Goal: Task Accomplishment & Management: Use online tool/utility

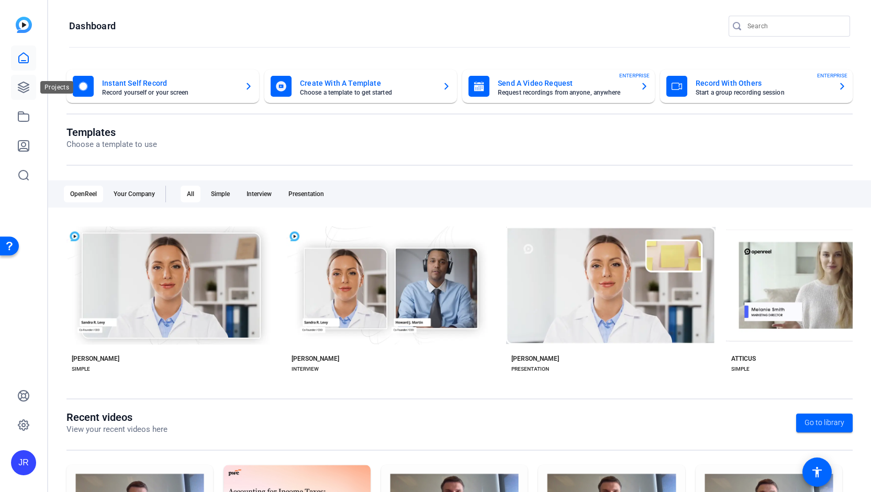
click at [25, 87] on icon at bounding box center [23, 87] width 13 height 13
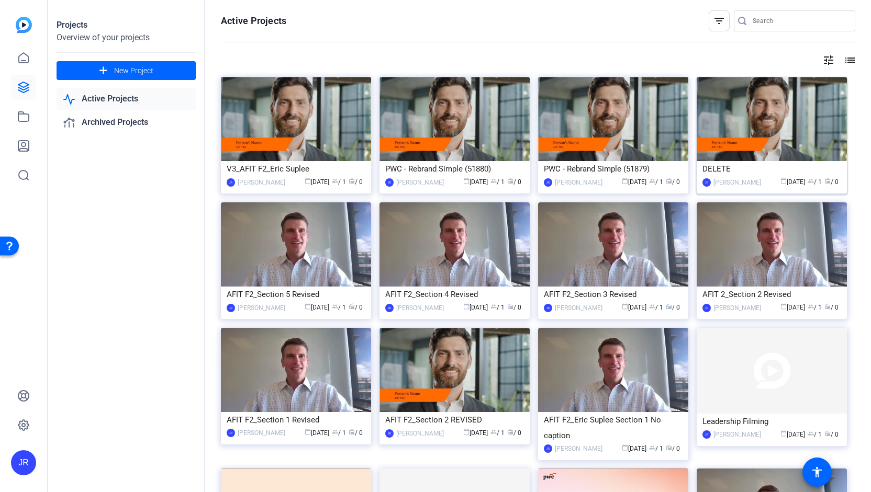
click at [778, 168] on div "DELETE" at bounding box center [771, 169] width 139 height 16
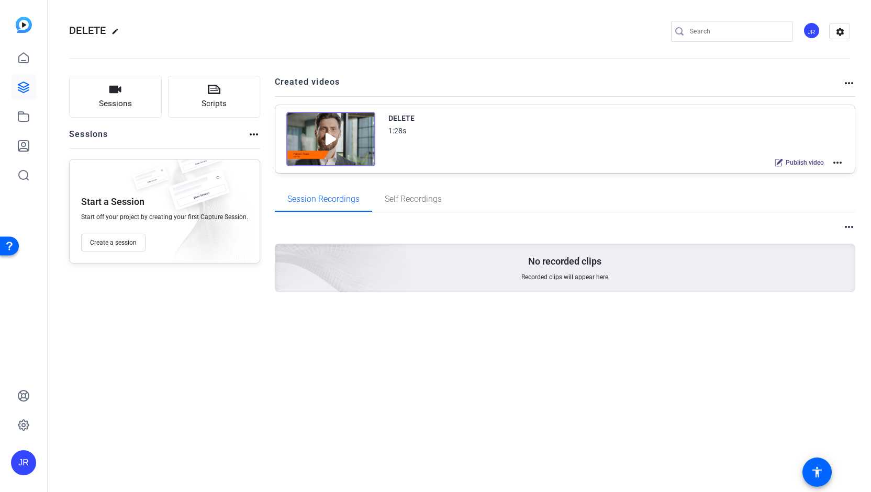
click at [840, 161] on mat-icon "more_horiz" at bounding box center [837, 162] width 13 height 13
click at [847, 83] on div at bounding box center [435, 246] width 871 height 492
click at [847, 83] on mat-icon "more_horiz" at bounding box center [848, 83] width 13 height 13
click at [853, 227] on div at bounding box center [435, 246] width 871 height 492
click at [853, 227] on mat-icon "more_horiz" at bounding box center [848, 227] width 13 height 13
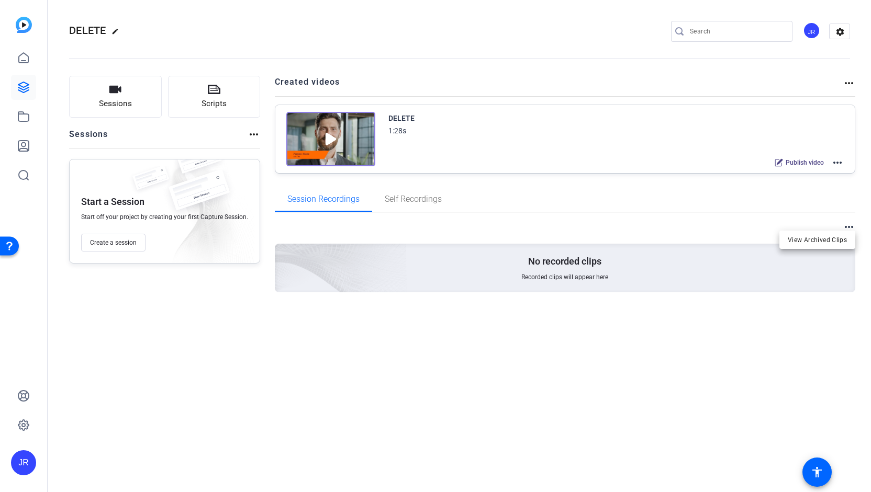
click at [839, 162] on div at bounding box center [435, 246] width 871 height 492
click at [839, 162] on mat-icon "more_horiz" at bounding box center [837, 162] width 13 height 13
click at [793, 215] on span "Archive" at bounding box center [799, 214] width 73 height 13
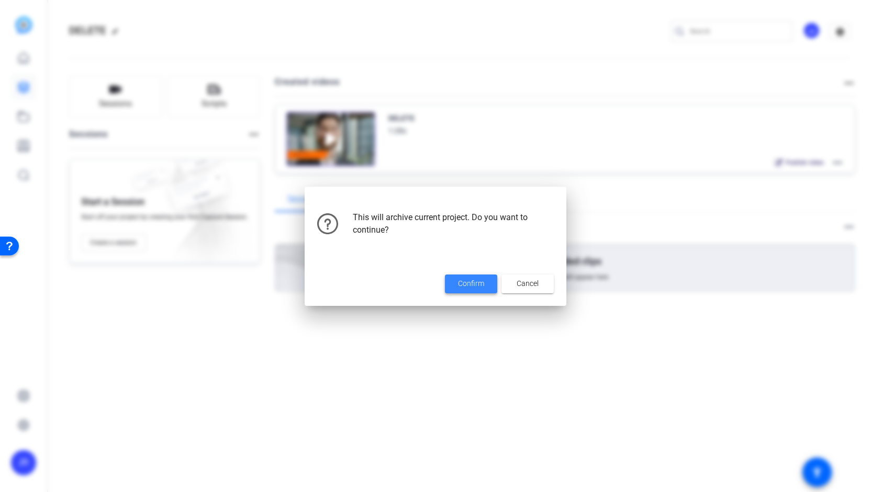
click at [476, 290] on span at bounding box center [471, 284] width 52 height 25
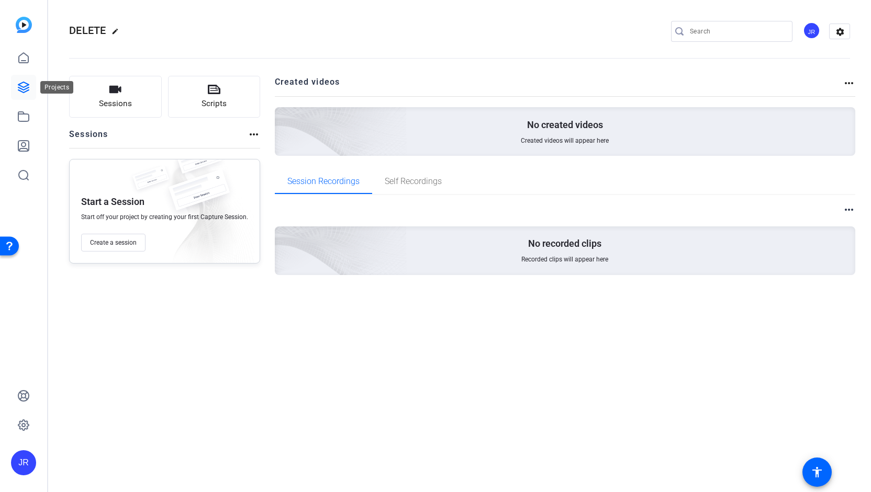
click at [23, 81] on link at bounding box center [23, 87] width 25 height 25
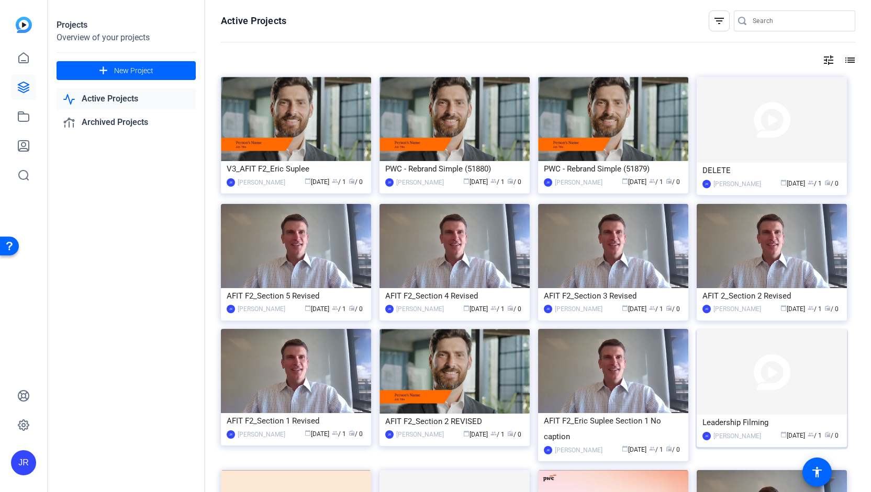
click at [747, 426] on div "Leadership Filming" at bounding box center [771, 423] width 139 height 16
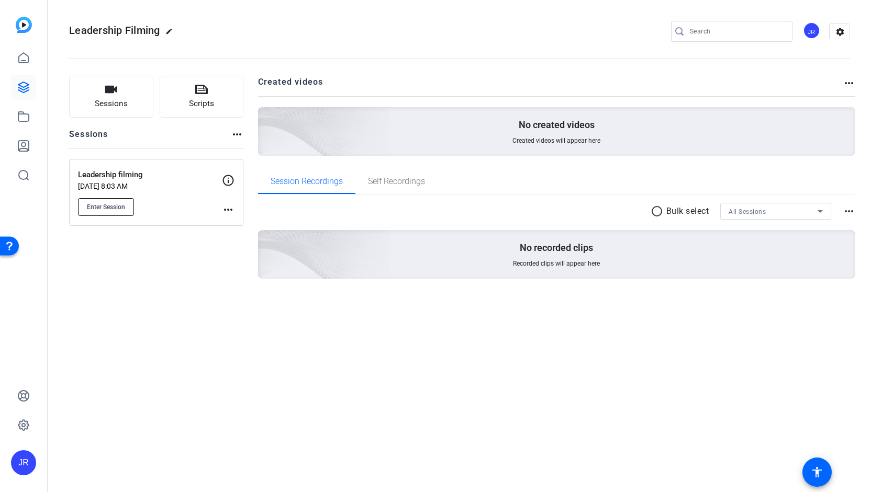
click at [113, 210] on span "Enter Session" at bounding box center [106, 207] width 38 height 8
click at [18, 115] on icon at bounding box center [23, 116] width 10 height 9
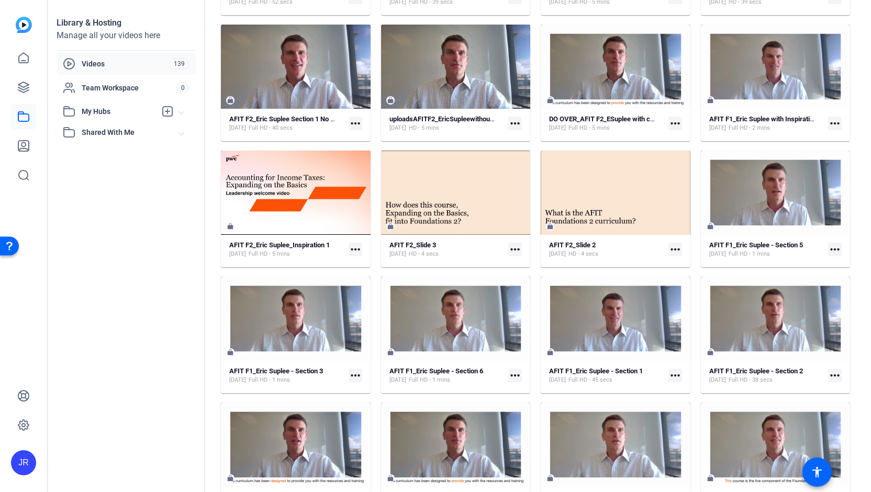
scroll to position [463, 0]
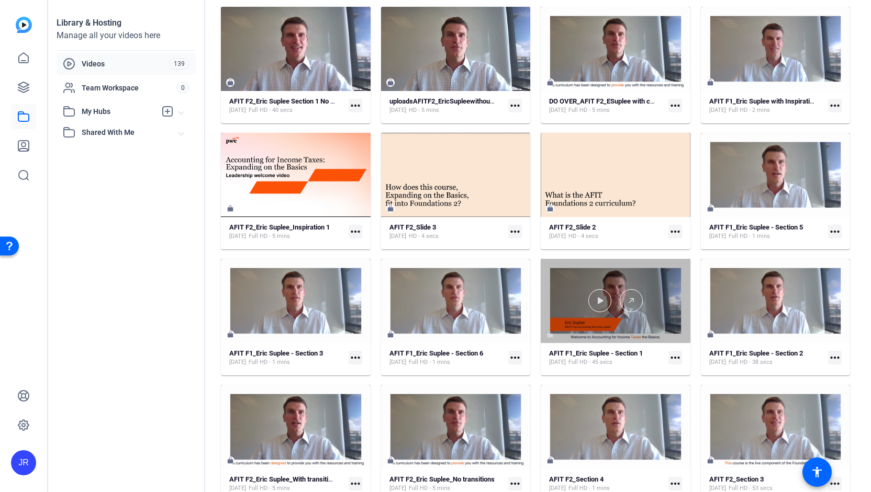
click at [641, 334] on div at bounding box center [616, 301] width 150 height 84
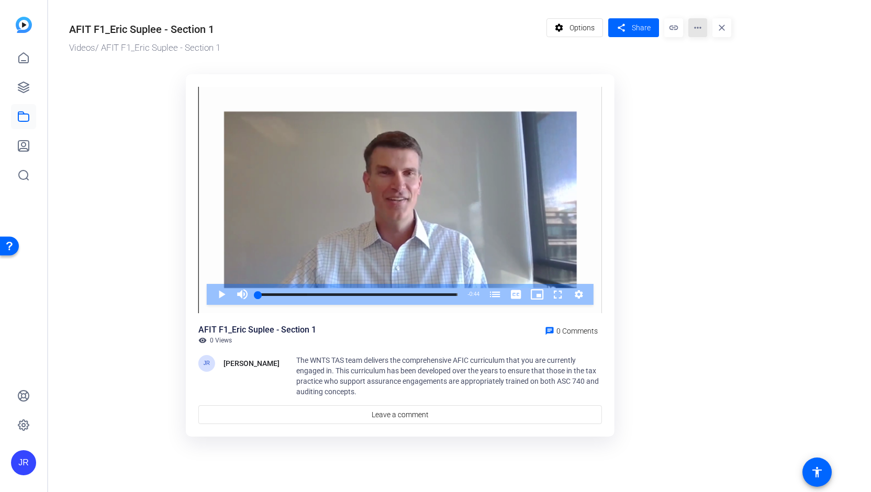
click at [697, 32] on mat-icon "more_horiz" at bounding box center [697, 27] width 19 height 19
click at [708, 57] on span "Edit in Creator" at bounding box center [719, 59] width 46 height 13
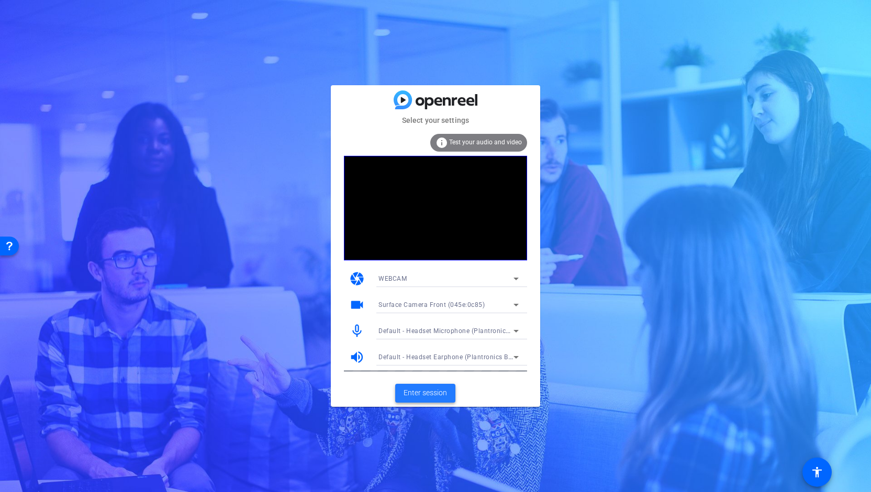
click at [422, 391] on span "Enter session" at bounding box center [424, 393] width 43 height 11
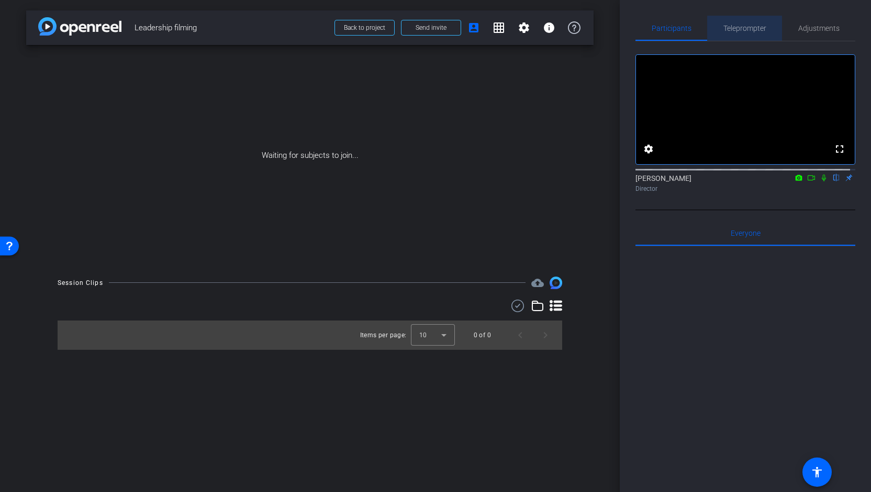
click at [743, 33] on span "Teleprompter" at bounding box center [744, 28] width 43 height 25
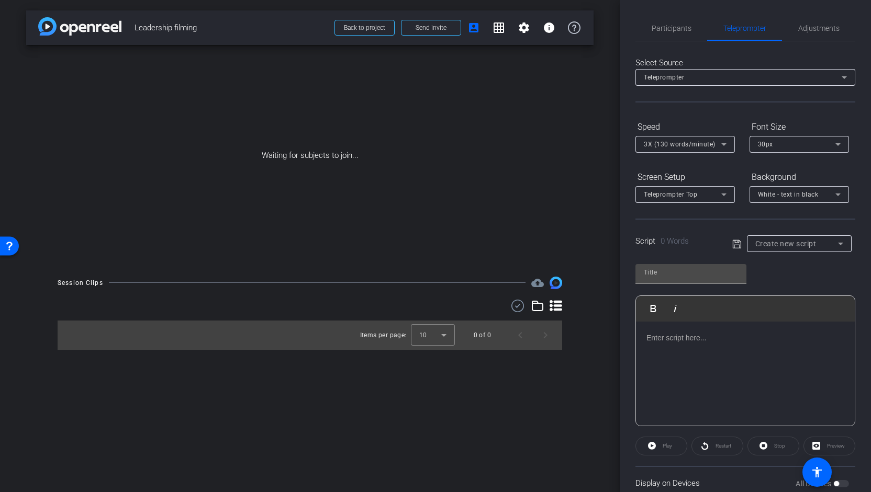
click at [652, 340] on p at bounding box center [745, 338] width 198 height 12
click at [798, 350] on icon "There’s never a bad time to lean into something like this — but more than ever,…" at bounding box center [741, 344] width 190 height 20
click at [672, 273] on input "text" at bounding box center [691, 272] width 94 height 13
click at [651, 268] on input "text" at bounding box center [691, 272] width 94 height 13
type input "Jenny Script"
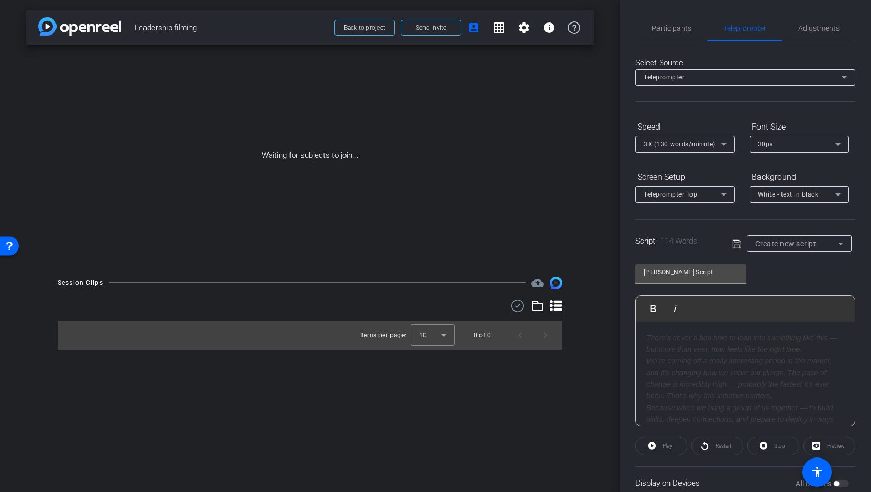
click at [764, 266] on div "Jenny Script Play Play from this location Play Selected Play and display the se…" at bounding box center [745, 341] width 220 height 170
click at [736, 245] on icon at bounding box center [736, 244] width 9 height 13
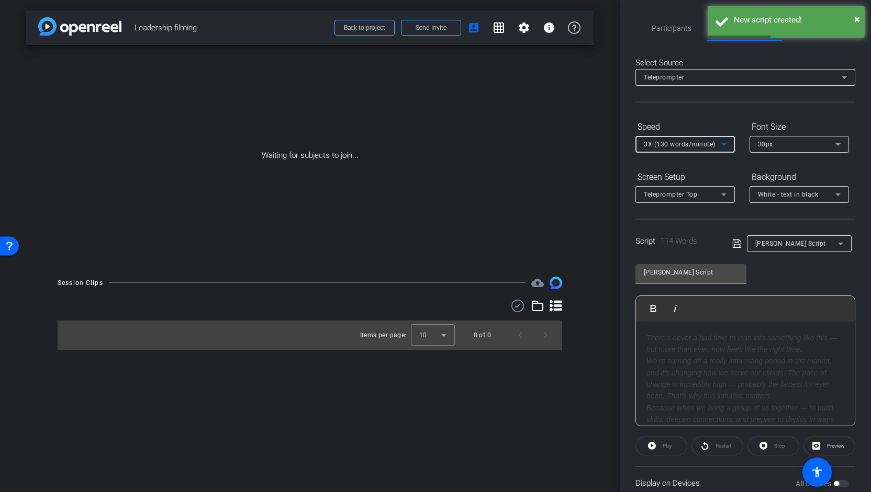
click at [728, 142] on icon at bounding box center [723, 144] width 13 height 13
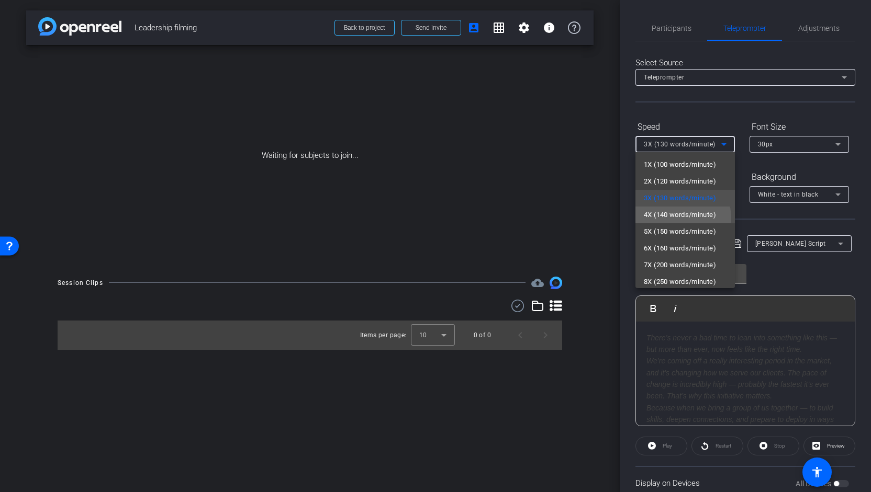
click at [681, 218] on span "4X (140 words/minute)" at bounding box center [680, 215] width 72 height 13
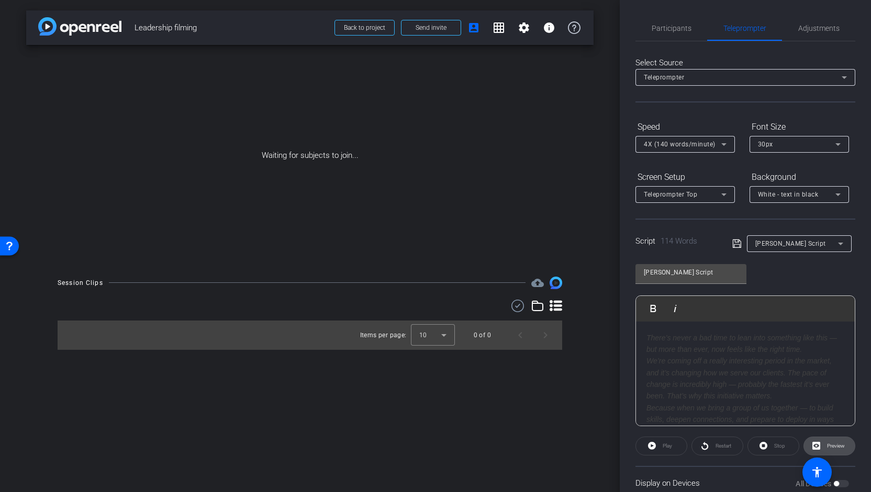
click at [835, 446] on span "Preview" at bounding box center [836, 446] width 18 height 6
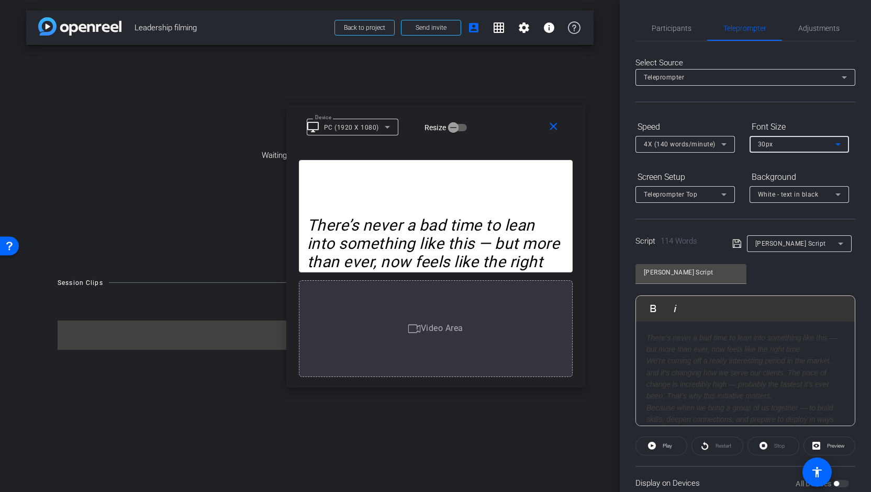
click at [808, 149] on div "30px" at bounding box center [796, 144] width 77 height 13
click at [794, 196] on mat-option "40px" at bounding box center [798, 198] width 99 height 17
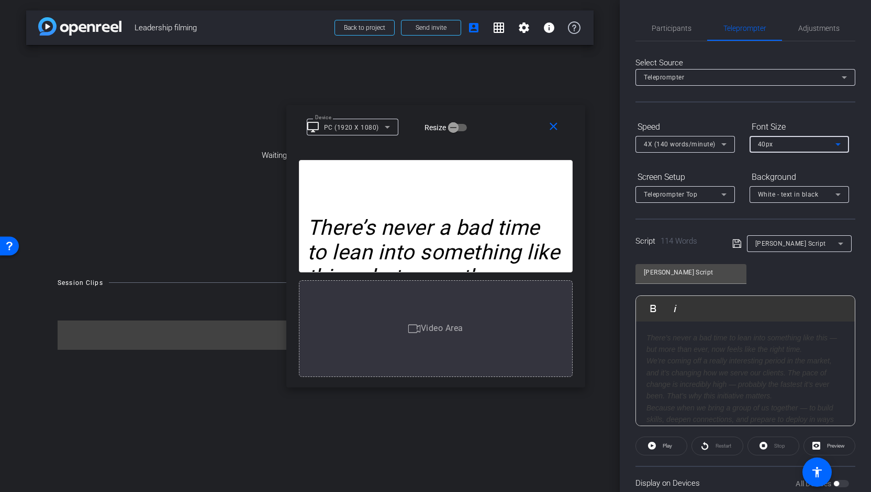
click at [792, 143] on div "40px" at bounding box center [796, 144] width 77 height 13
click at [789, 182] on mat-option "30px" at bounding box center [798, 181] width 99 height 17
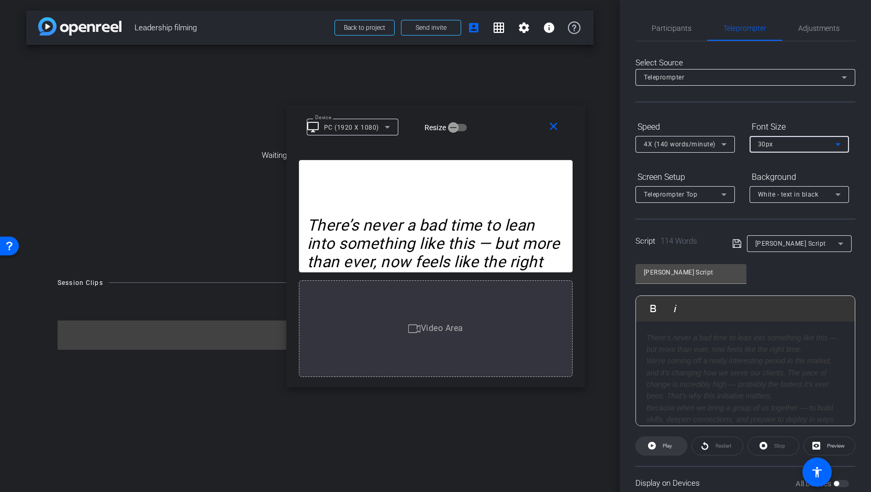
click at [660, 445] on span "Play" at bounding box center [666, 446] width 12 height 15
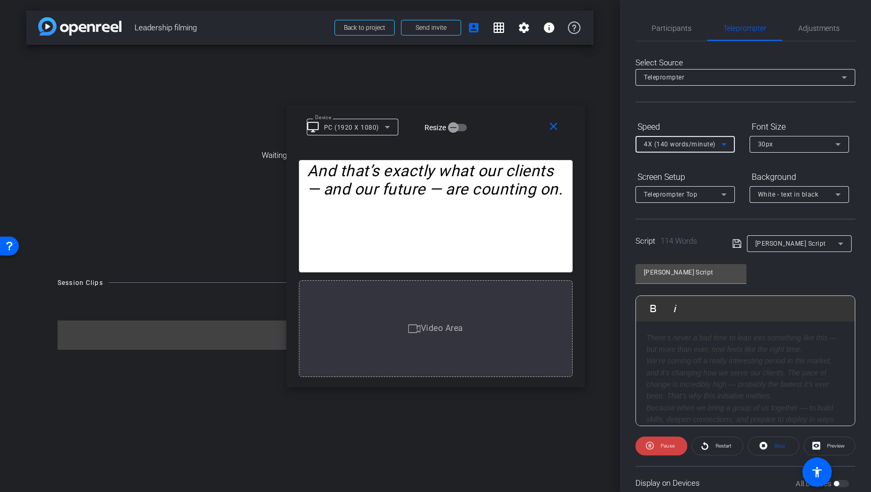
click at [724, 141] on icon at bounding box center [723, 144] width 13 height 13
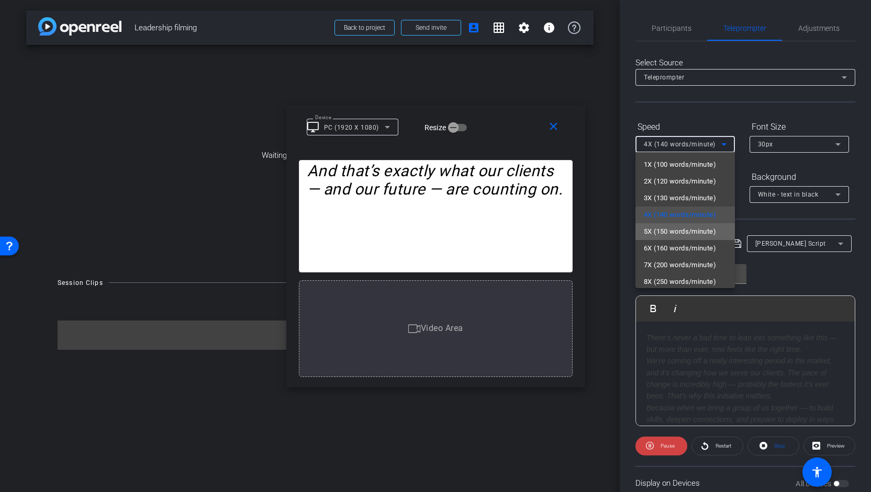
click at [690, 233] on span "5X (150 words/minute)" at bounding box center [680, 232] width 72 height 13
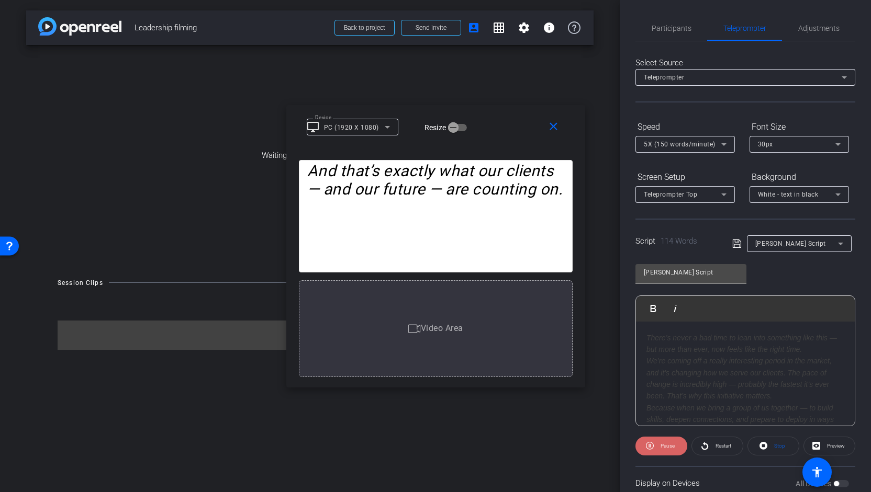
click at [656, 452] on span at bounding box center [661, 446] width 52 height 25
click at [703, 451] on icon at bounding box center [705, 446] width 8 height 13
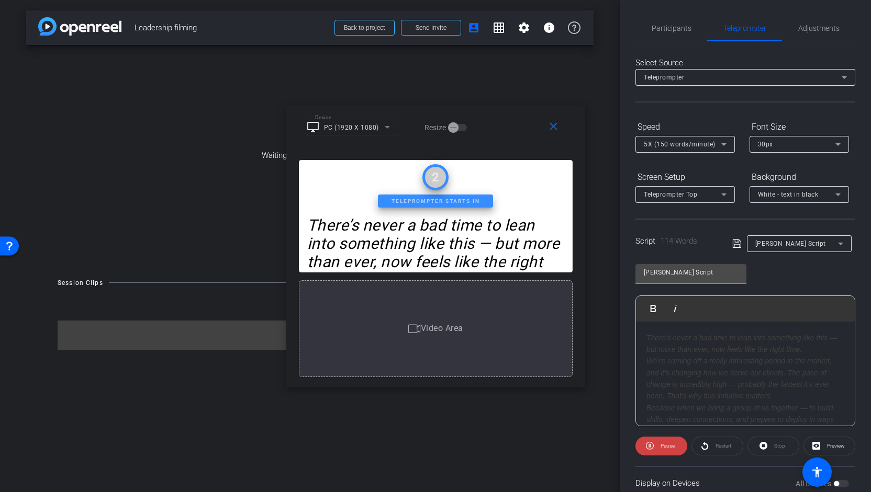
click at [667, 140] on div "5X (150 words/minute)" at bounding box center [682, 144] width 77 height 13
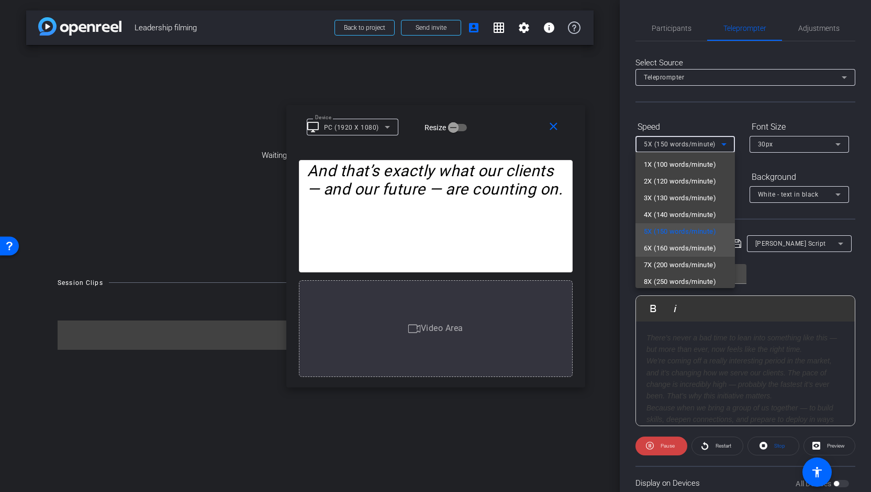
click at [659, 251] on span "6X (160 words/minute)" at bounding box center [680, 248] width 72 height 13
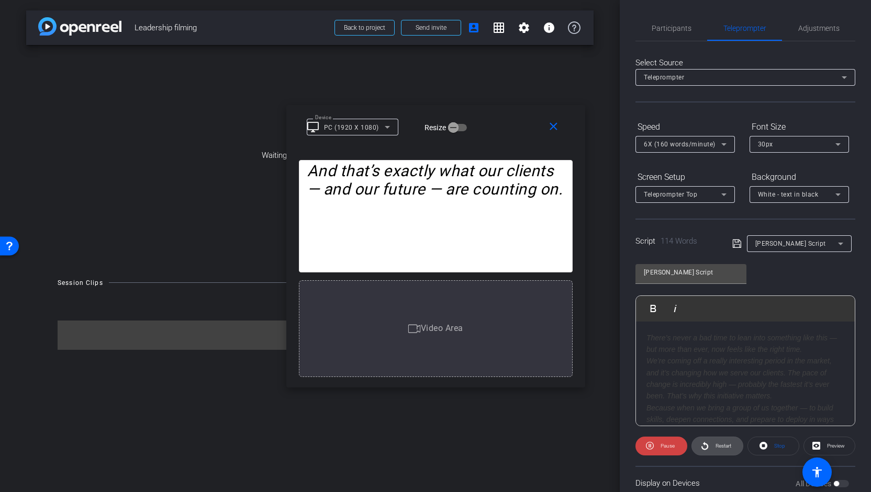
click at [713, 452] on span "Restart" at bounding box center [722, 446] width 18 height 15
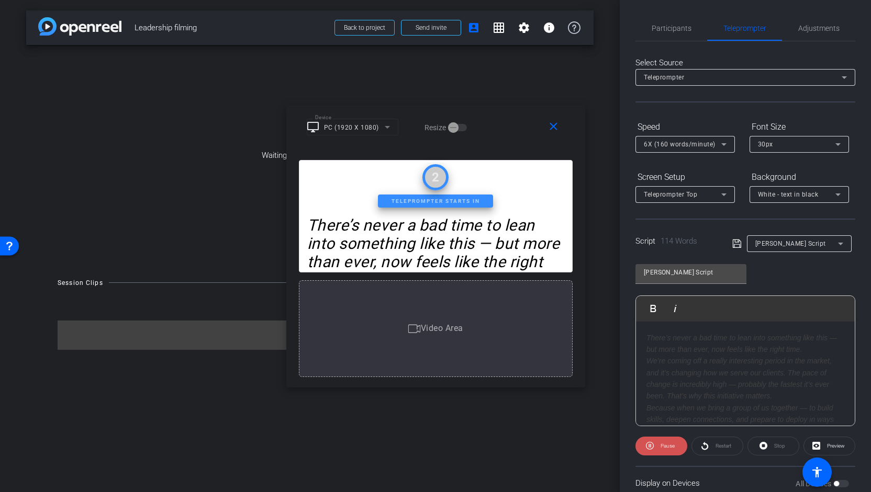
click at [659, 451] on span "Pause" at bounding box center [666, 446] width 17 height 15
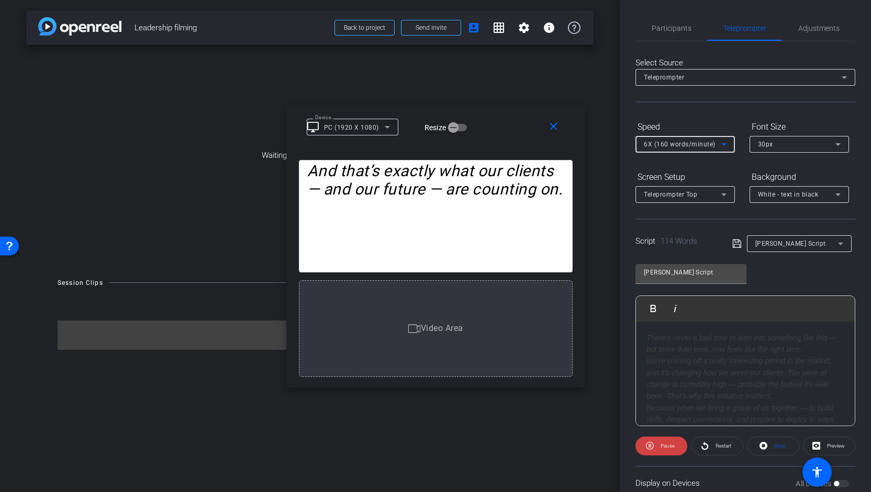
click at [705, 141] on span "6X (160 words/minute)" at bounding box center [680, 144] width 72 height 7
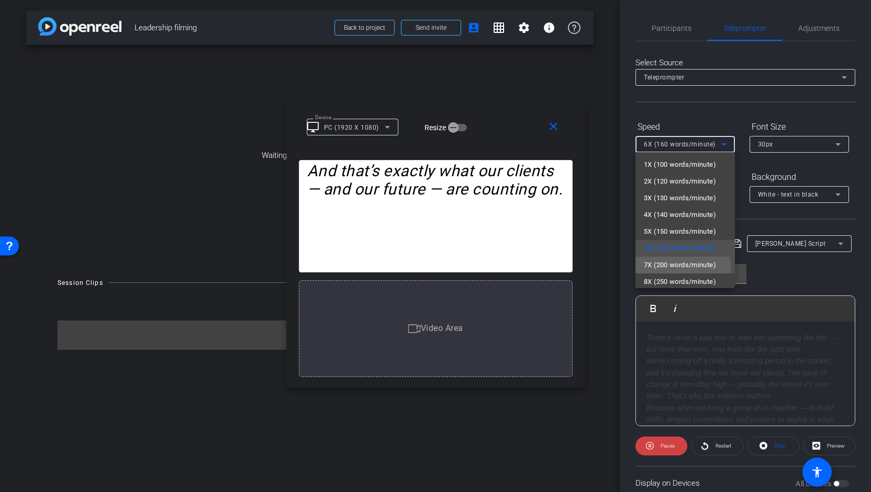
click at [678, 267] on span "7X (200 words/minute)" at bounding box center [680, 265] width 72 height 13
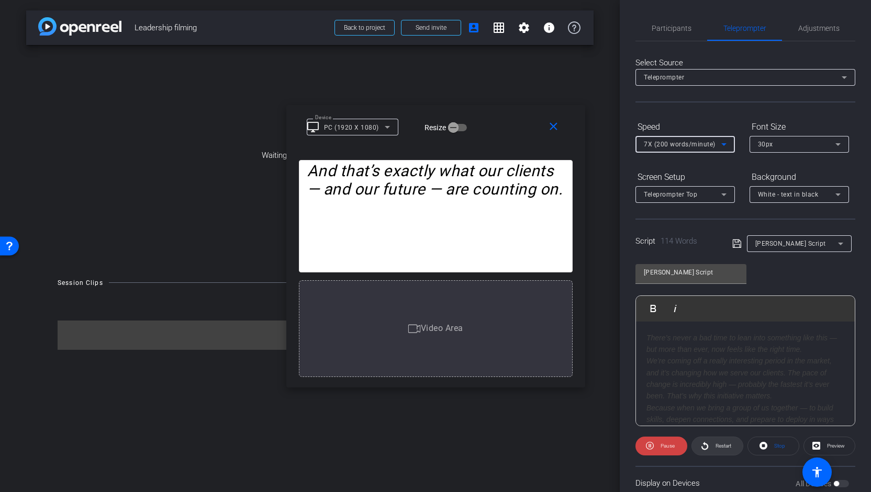
click at [710, 443] on span at bounding box center [717, 446] width 51 height 25
click at [715, 196] on div "Teleprompter Top" at bounding box center [682, 194] width 77 height 13
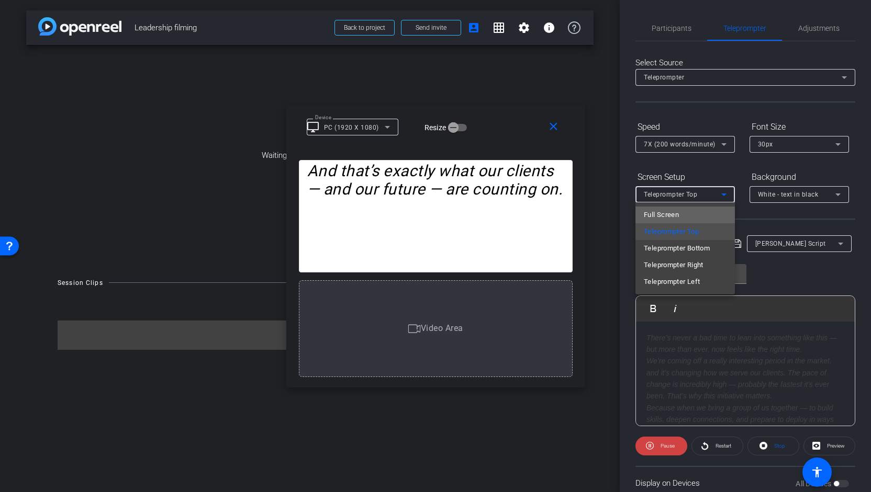
click at [711, 213] on mat-option "Full Screen" at bounding box center [684, 215] width 99 height 17
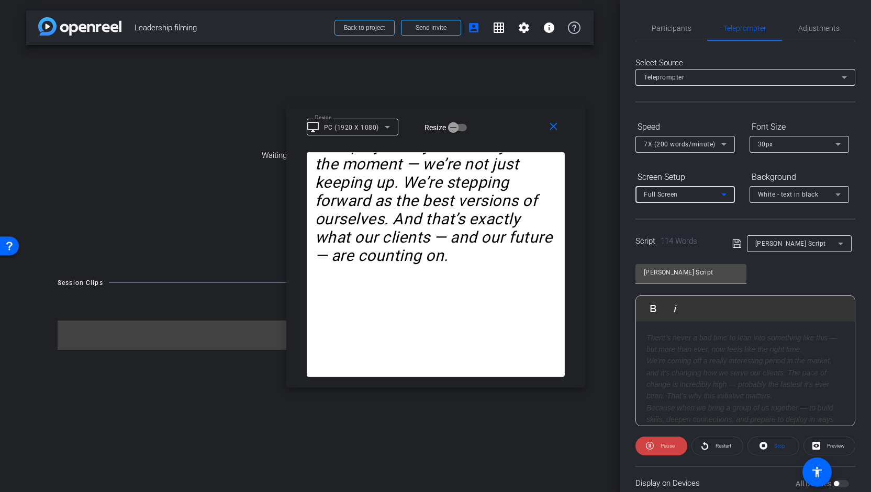
click at [702, 195] on div "Full Screen" at bounding box center [682, 194] width 77 height 13
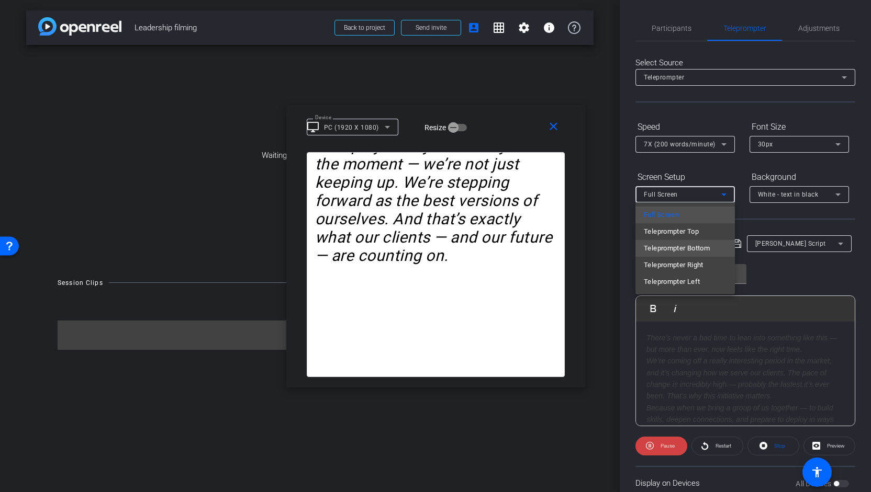
click at [688, 252] on span "Teleprompter Bottom" at bounding box center [677, 248] width 66 height 13
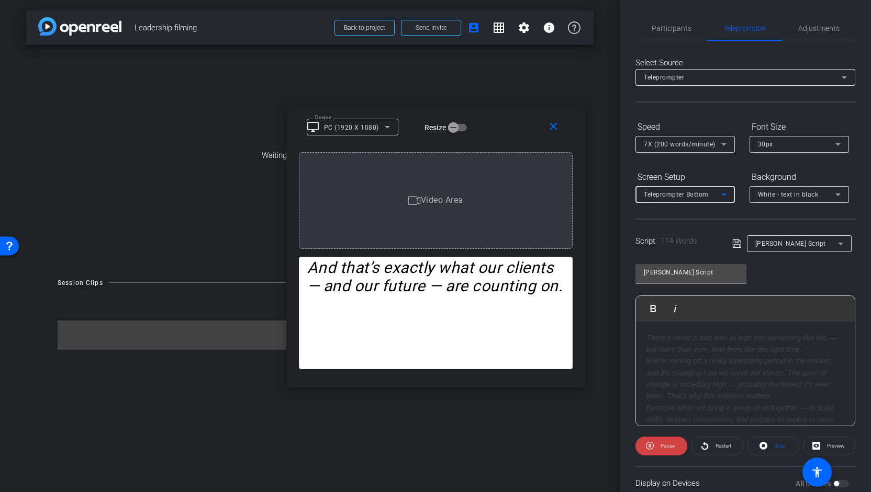
click at [681, 199] on div "Teleprompter Bottom" at bounding box center [682, 194] width 77 height 13
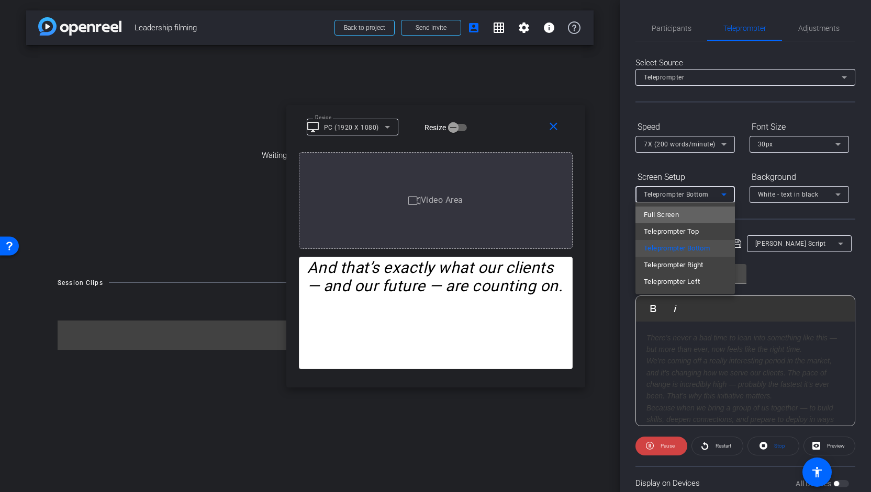
click at [666, 221] on span "Full Screen" at bounding box center [661, 215] width 35 height 13
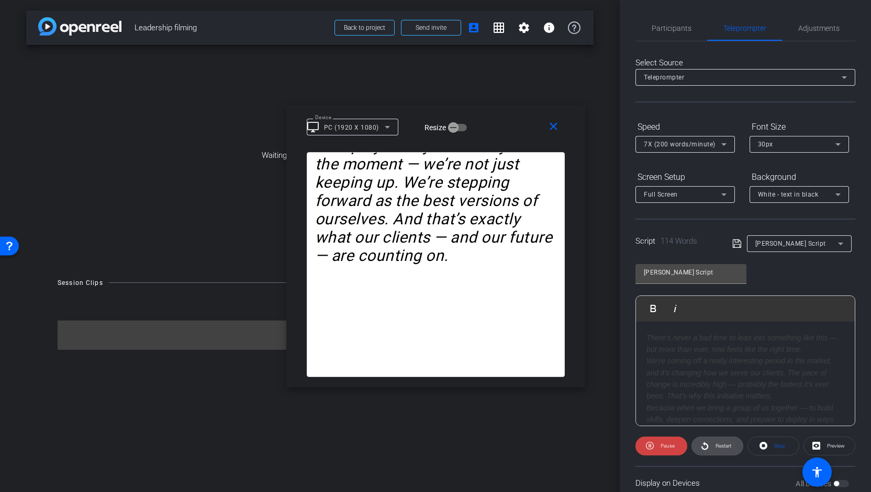
click at [721, 448] on span "Restart" at bounding box center [722, 446] width 18 height 15
click at [666, 449] on span "Play" at bounding box center [666, 446] width 12 height 15
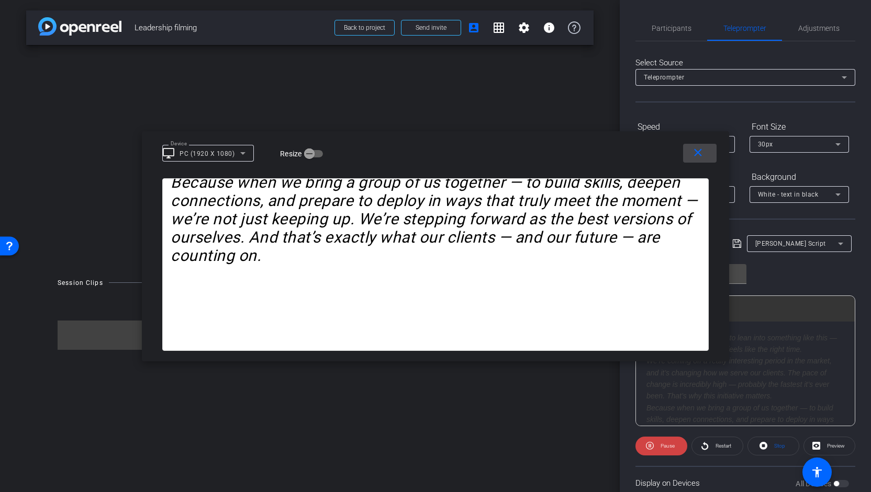
click at [702, 155] on mat-icon "close" at bounding box center [697, 153] width 13 height 13
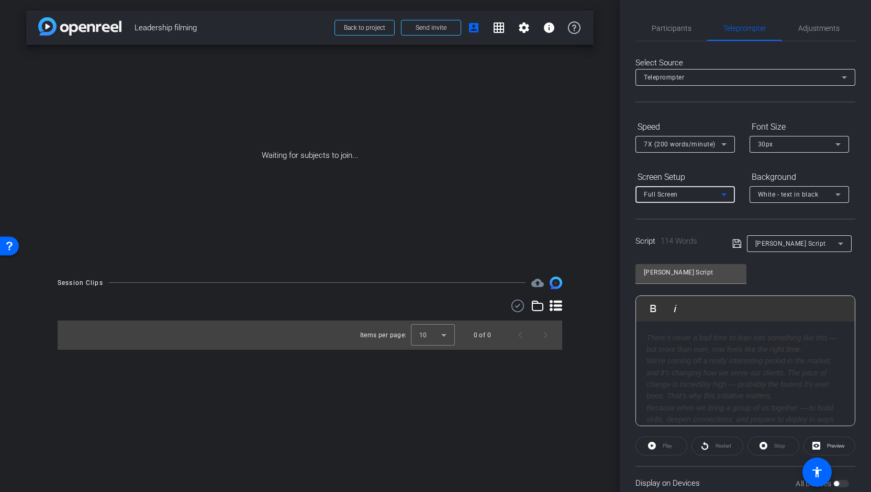
click at [686, 195] on div "Full Screen" at bounding box center [682, 194] width 77 height 13
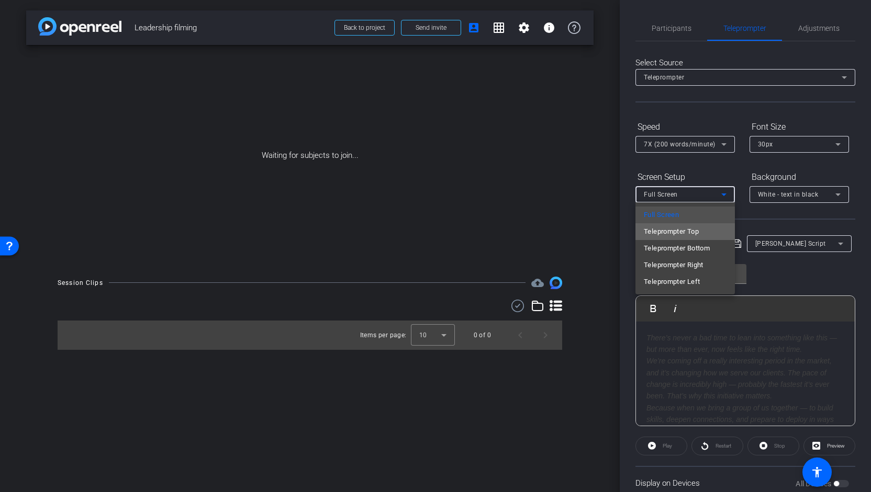
click at [672, 237] on span "Teleprompter Top" at bounding box center [671, 232] width 55 height 13
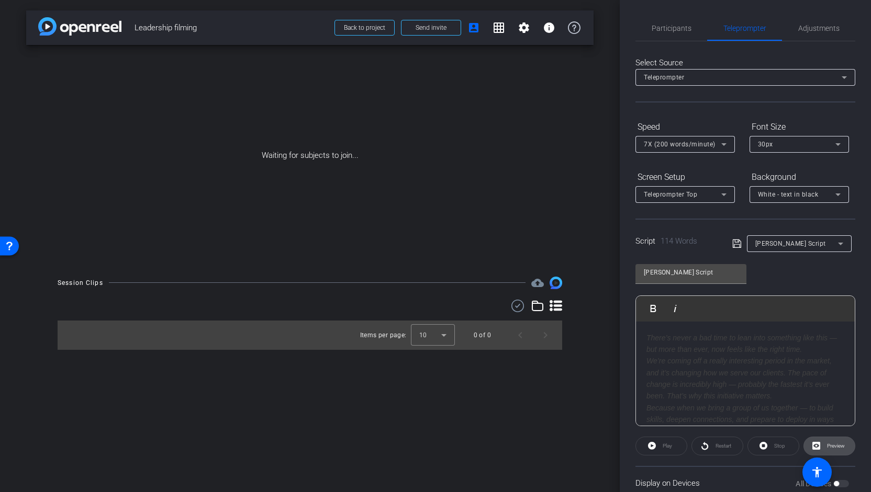
click at [827, 449] on span "Preview" at bounding box center [834, 446] width 20 height 15
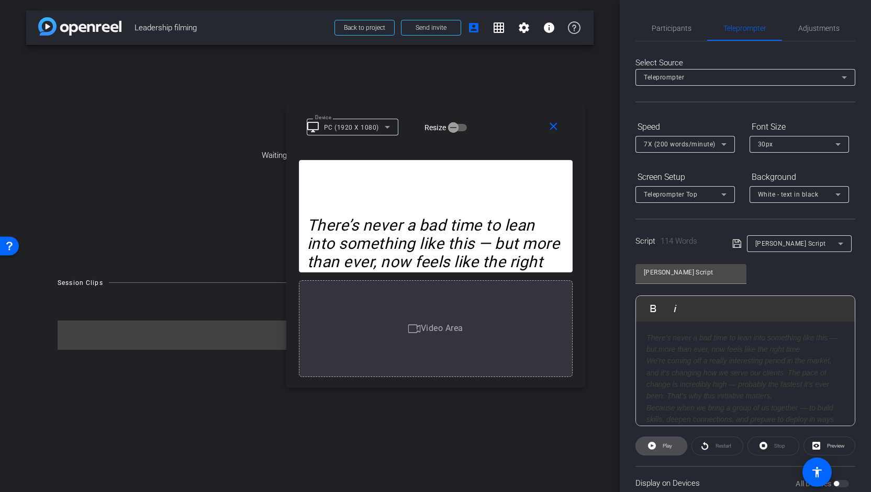
click at [665, 449] on span "Play" at bounding box center [666, 446] width 12 height 15
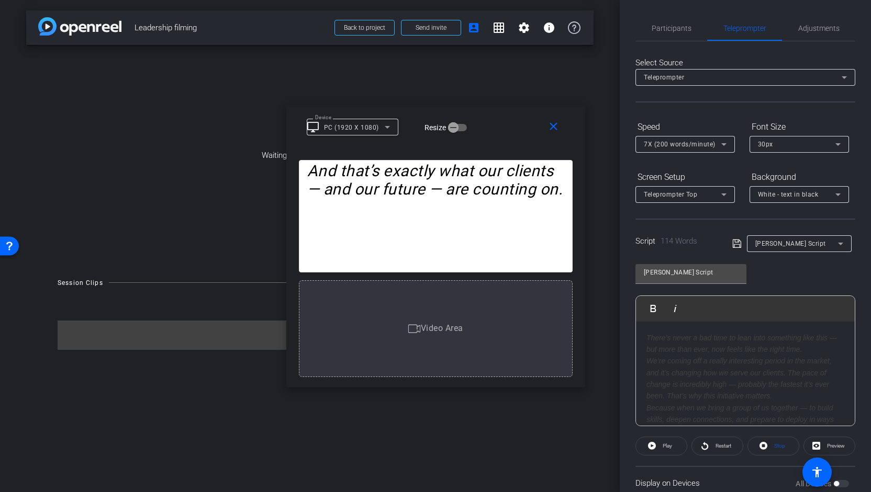
drag, startPoint x: 868, startPoint y: 386, endPoint x: 835, endPoint y: 483, distance: 102.9
click at [835, 483] on div "All Devices" at bounding box center [821, 484] width 53 height 10
click at [683, 31] on span "Participants" at bounding box center [671, 28] width 40 height 7
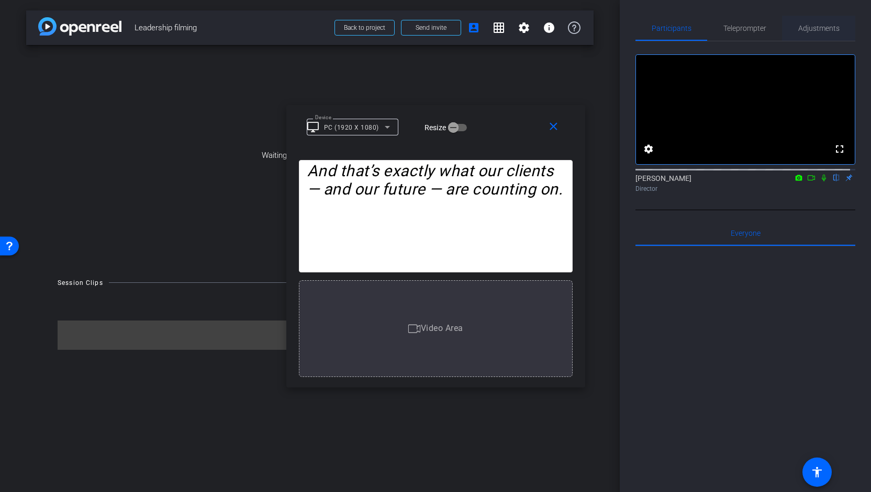
click at [820, 25] on span "Adjustments" at bounding box center [818, 28] width 41 height 7
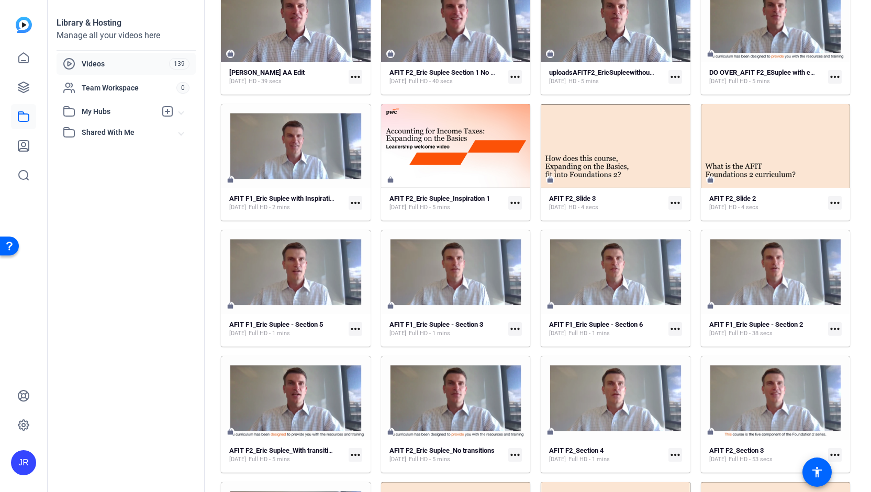
scroll to position [496, 0]
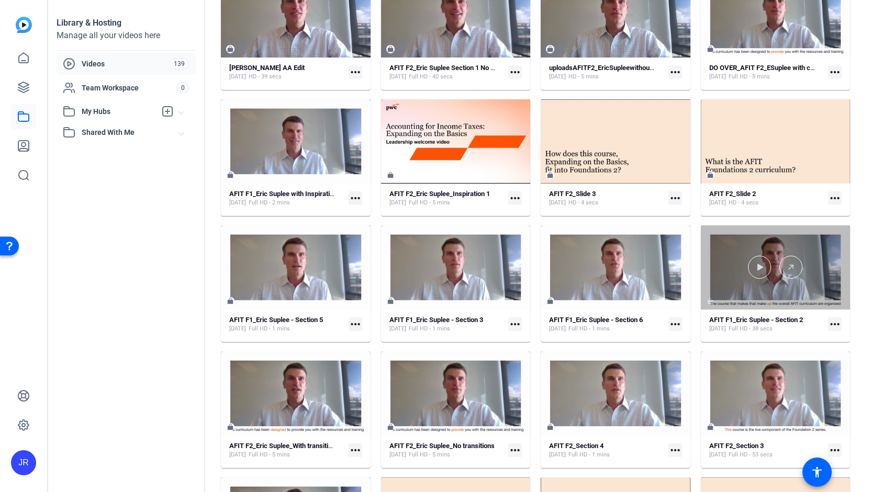
click at [813, 306] on div at bounding box center [776, 268] width 150 height 84
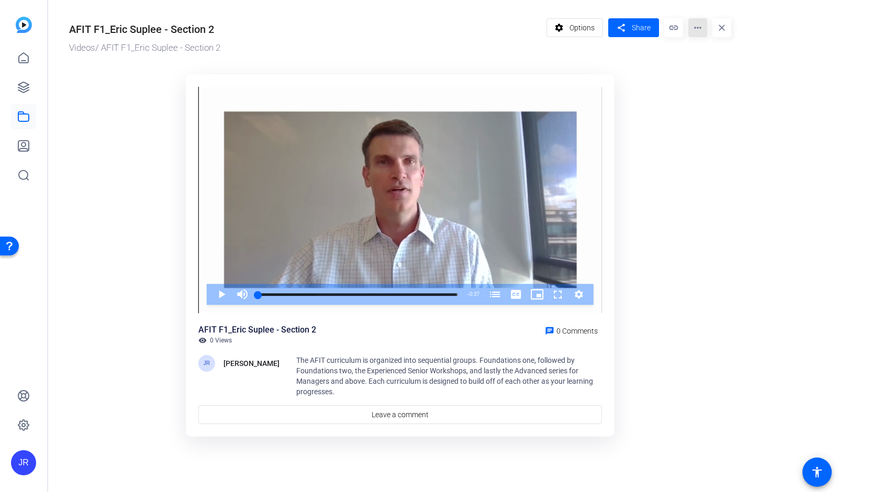
click at [697, 32] on mat-icon "more_horiz" at bounding box center [697, 27] width 19 height 19
click at [701, 58] on span "Edit in Creator" at bounding box center [719, 59] width 46 height 13
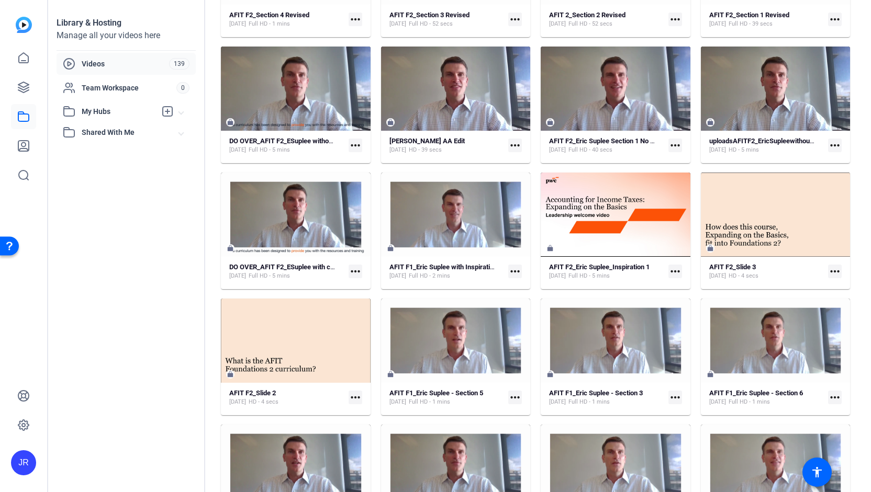
scroll to position [425, 0]
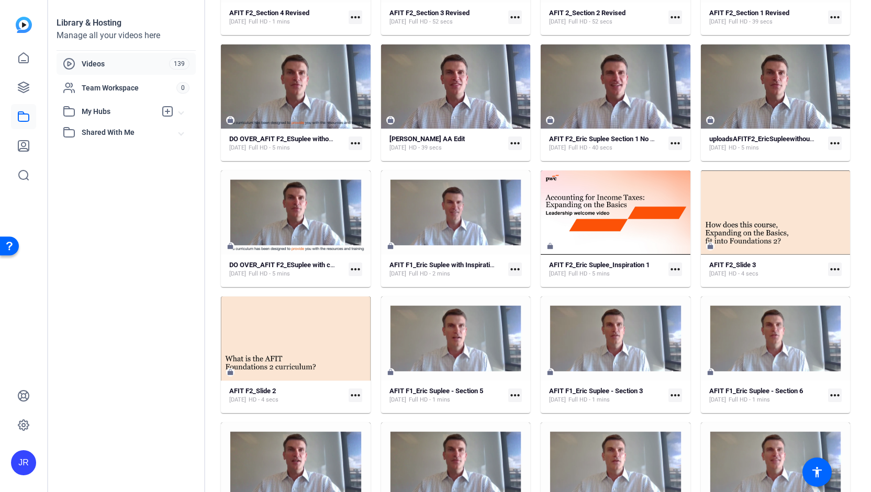
click at [595, 381] on mat-card "AFIT F1_Eric Suplee - Section 3 [DATE] Full HD - 1 mins more_horiz" at bounding box center [616, 355] width 150 height 117
click at [671, 397] on mat-icon "more_horiz" at bounding box center [675, 396] width 14 height 14
click at [676, 412] on span "Edit in Creator" at bounding box center [695, 410] width 46 height 13
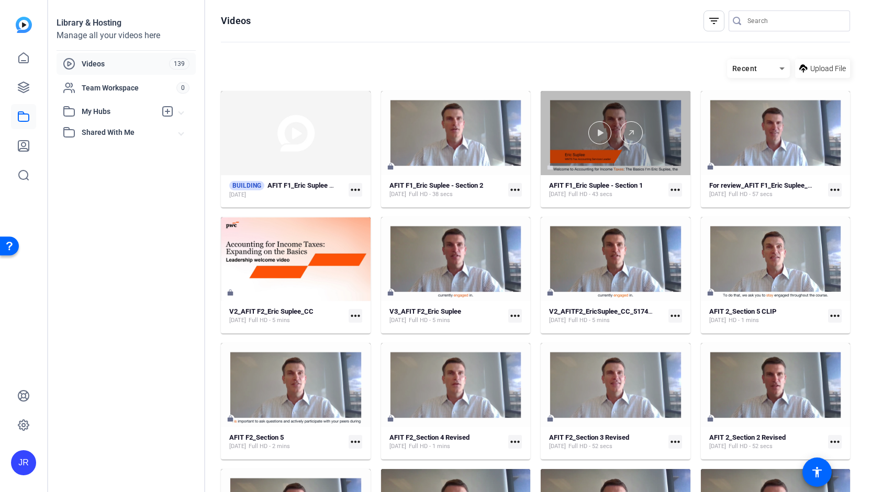
click at [598, 158] on div at bounding box center [616, 133] width 150 height 84
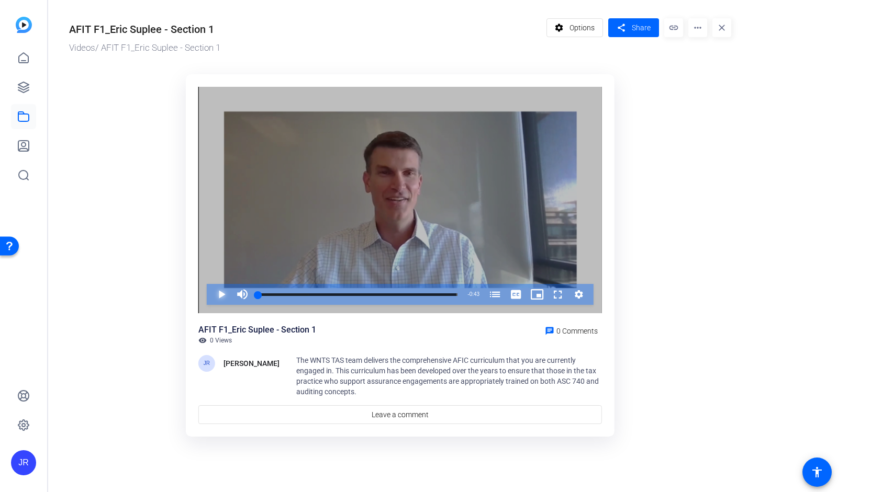
click at [211, 296] on span "Video Player" at bounding box center [211, 294] width 0 height 21
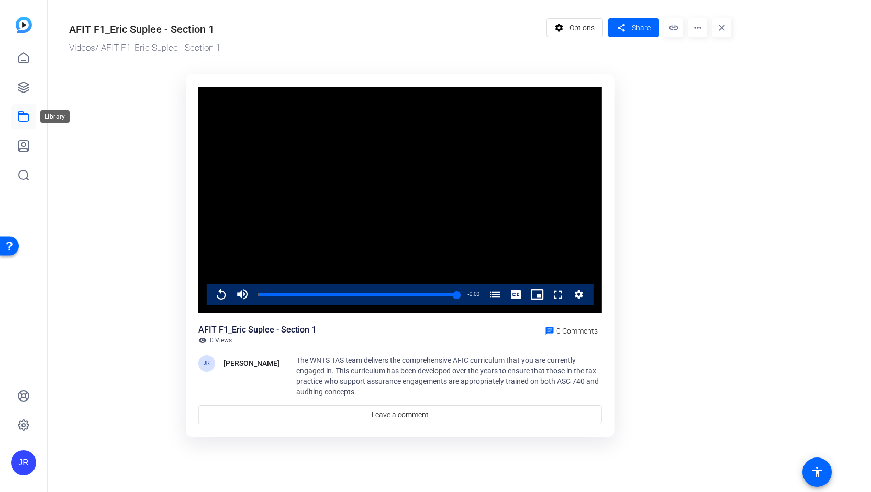
click at [25, 117] on icon at bounding box center [23, 116] width 13 height 13
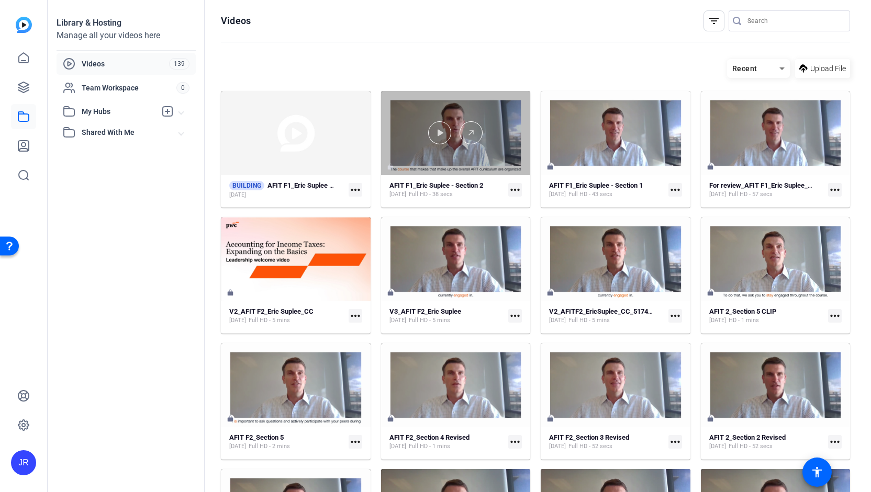
click at [473, 169] on div at bounding box center [456, 133] width 150 height 84
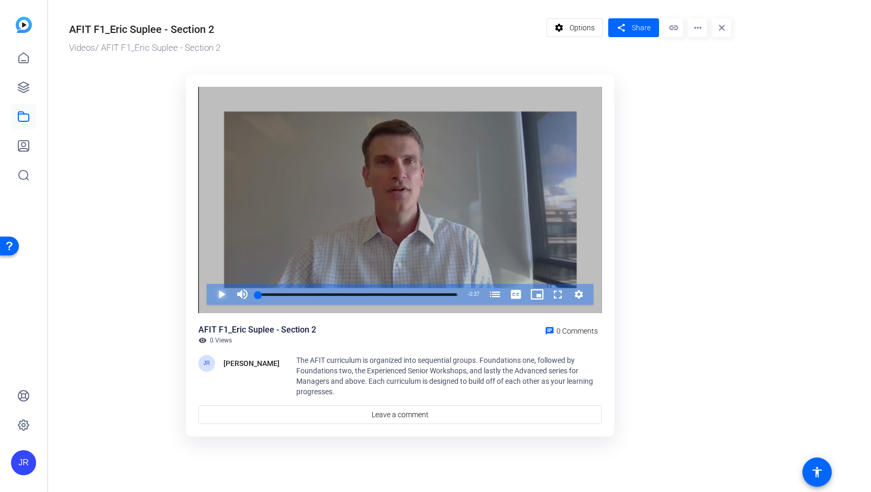
click at [211, 290] on span "Video Player" at bounding box center [211, 294] width 0 height 21
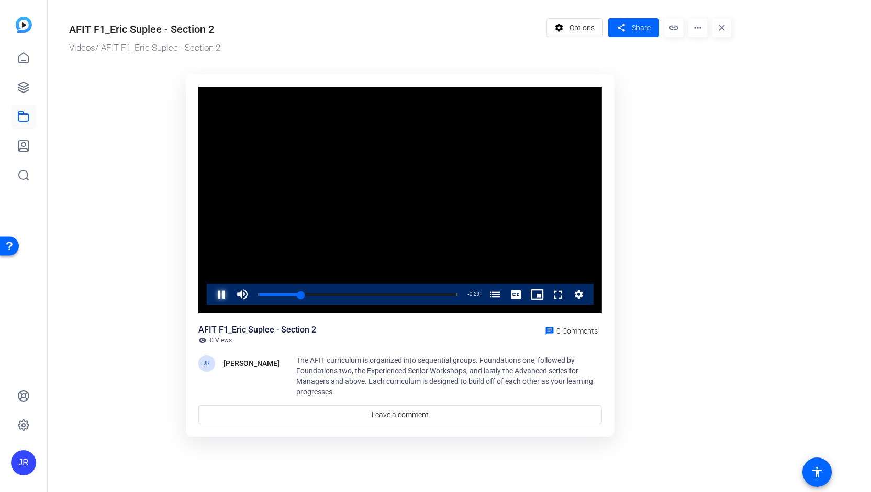
click at [211, 295] on span "Video Player" at bounding box center [211, 294] width 0 height 21
click at [697, 32] on mat-icon "more_horiz" at bounding box center [697, 27] width 19 height 19
click at [712, 57] on span "Edit in Creator" at bounding box center [719, 59] width 46 height 13
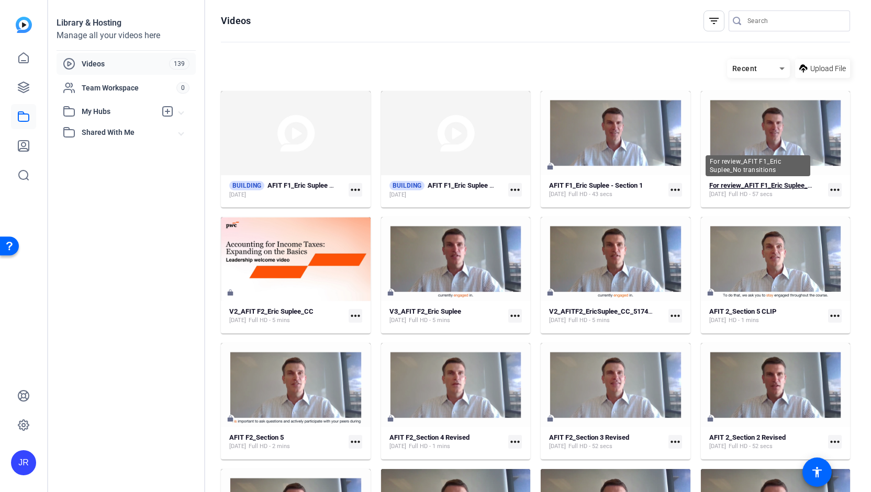
click at [753, 186] on strong "For review_AFIT F1_Eric Suplee_No transitions" at bounding box center [779, 186] width 140 height 8
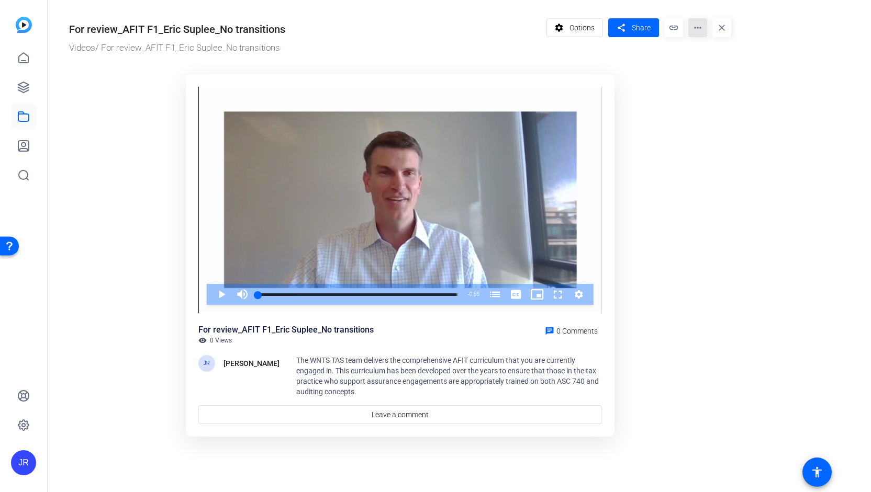
click at [703, 30] on mat-icon "more_horiz" at bounding box center [697, 27] width 19 height 19
click at [709, 61] on span "Edit in Creator" at bounding box center [717, 59] width 43 height 13
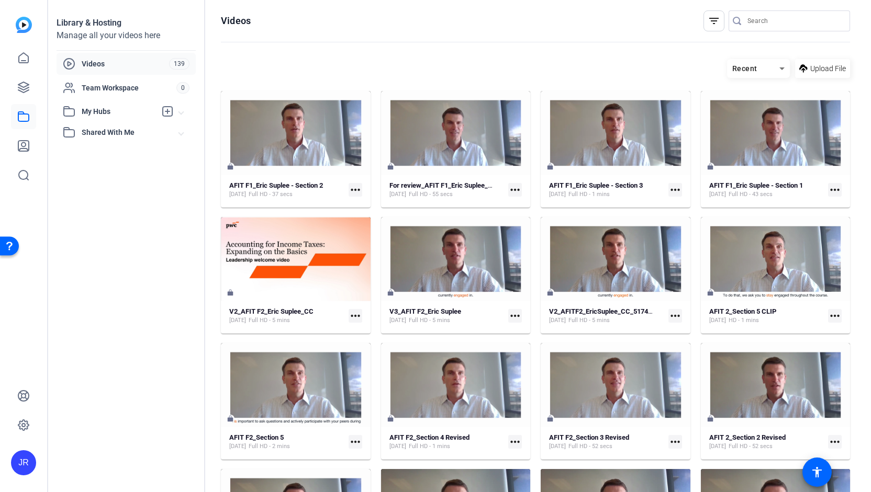
click at [832, 189] on mat-icon "more_horiz" at bounding box center [835, 190] width 14 height 14
click at [814, 210] on span "Edit in Creator" at bounding box center [805, 205] width 46 height 13
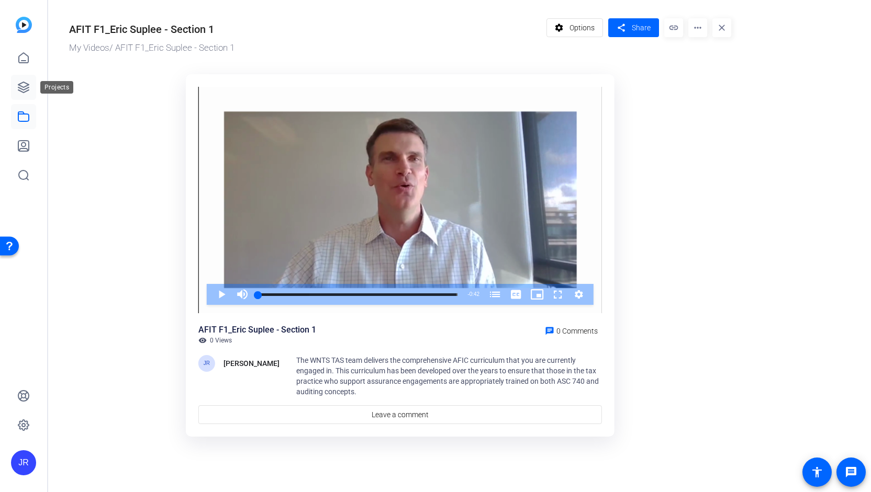
click at [23, 93] on icon at bounding box center [23, 87] width 13 height 13
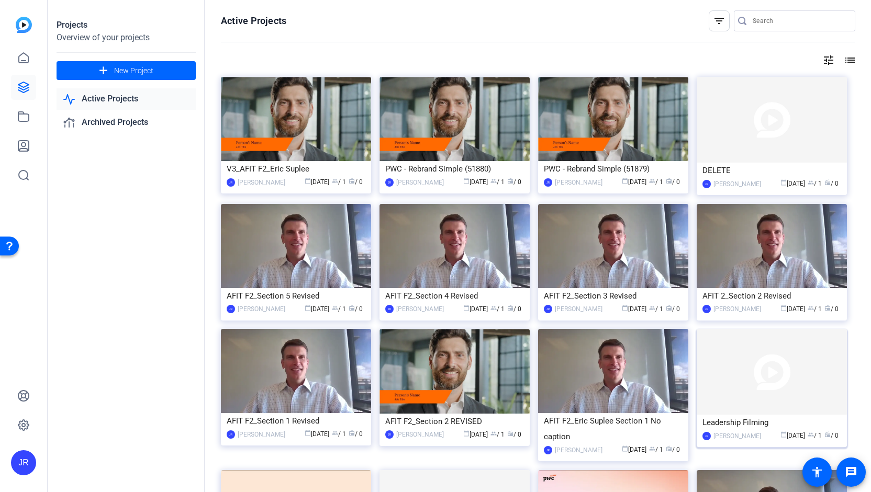
click at [780, 432] on span "calendar_today" at bounding box center [783, 435] width 6 height 6
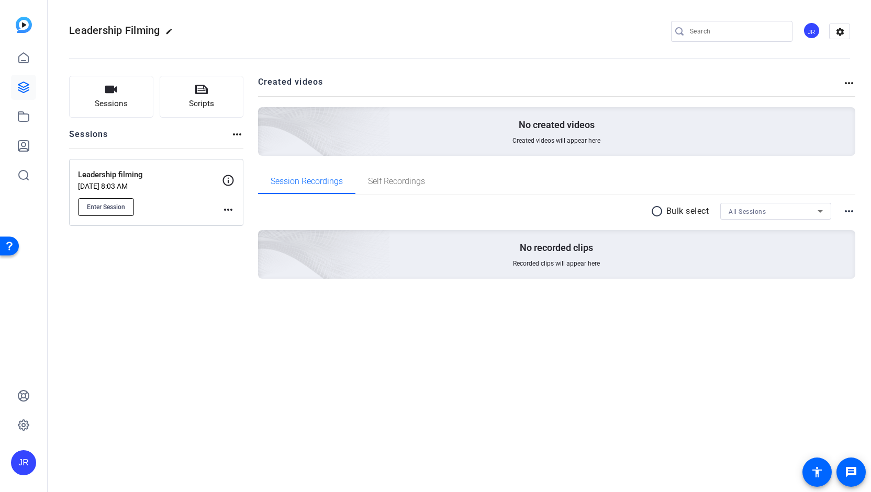
click at [109, 211] on button "Enter Session" at bounding box center [106, 207] width 56 height 18
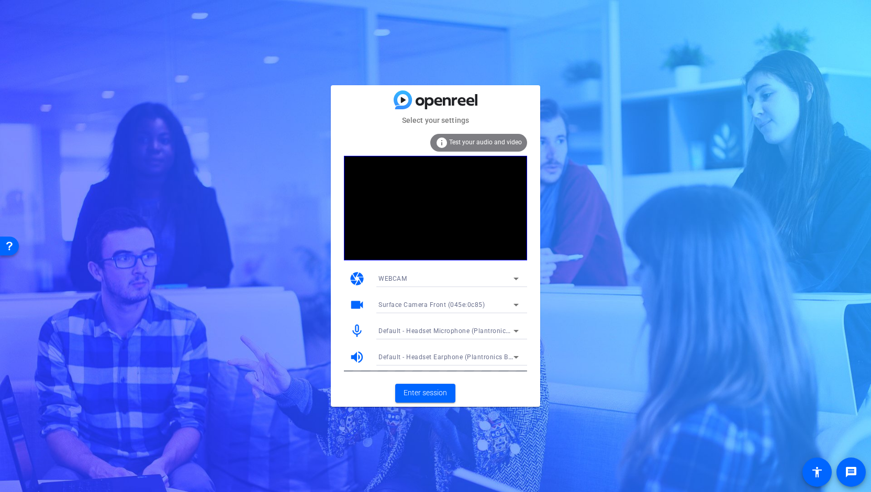
click at [470, 140] on span "Test your audio and video" at bounding box center [485, 142] width 73 height 7
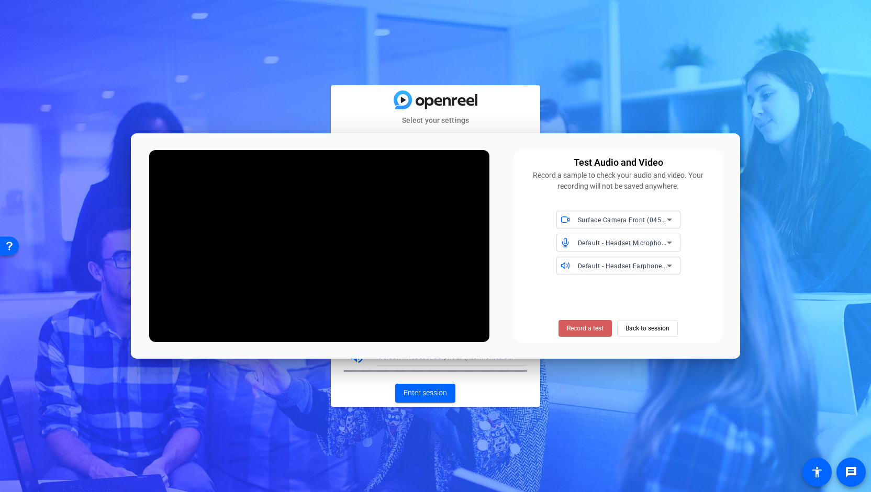
click at [581, 332] on span "Record a test" at bounding box center [585, 328] width 37 height 9
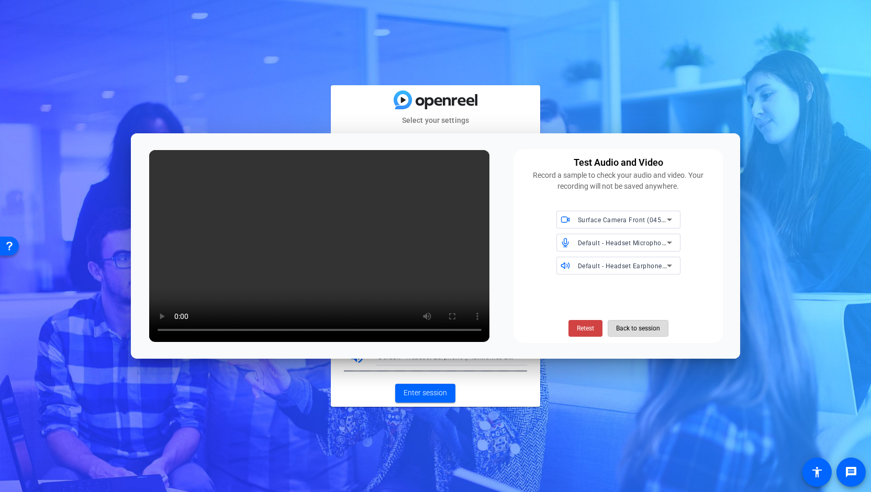
click at [633, 331] on span "Back to session" at bounding box center [638, 329] width 44 height 20
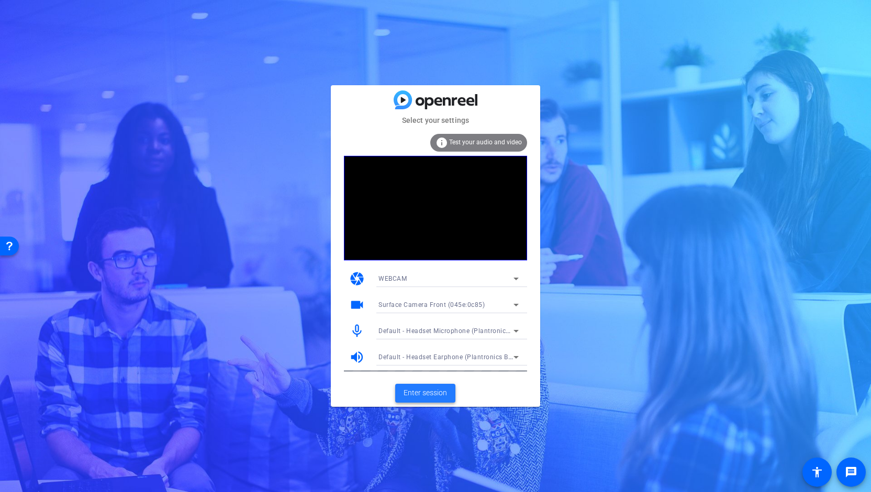
click at [421, 396] on span "Enter session" at bounding box center [424, 393] width 43 height 11
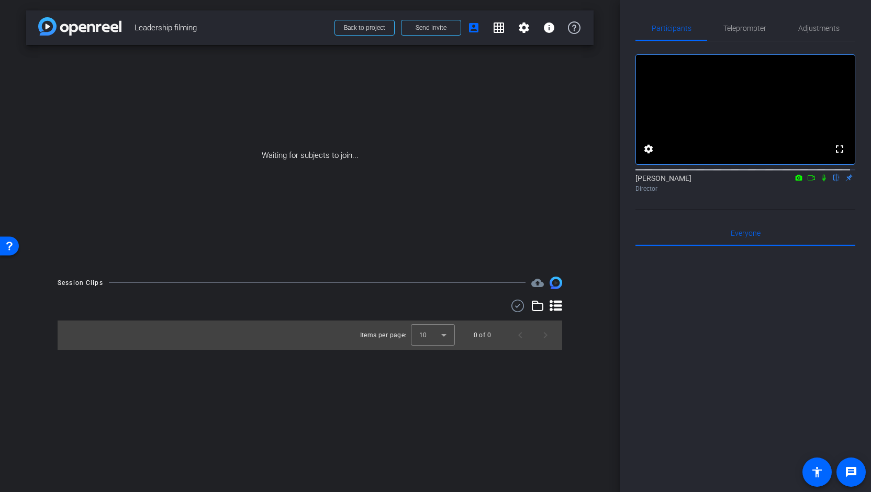
click at [794, 182] on icon at bounding box center [798, 177] width 8 height 7
click at [805, 189] on div at bounding box center [435, 246] width 871 height 492
click at [807, 182] on icon at bounding box center [811, 177] width 8 height 7
click at [736, 29] on span "Teleprompter" at bounding box center [744, 28] width 43 height 7
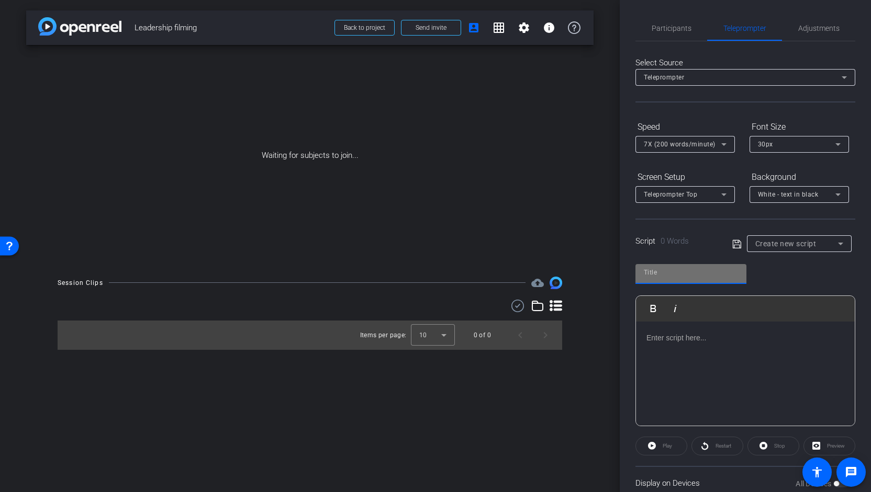
click at [684, 273] on input "text" at bounding box center [691, 272] width 94 height 13
click at [649, 341] on p at bounding box center [745, 338] width 198 height 12
click at [678, 272] on input "text" at bounding box center [691, 272] width 94 height 13
click at [662, 273] on input "text" at bounding box center [691, 272] width 94 height 13
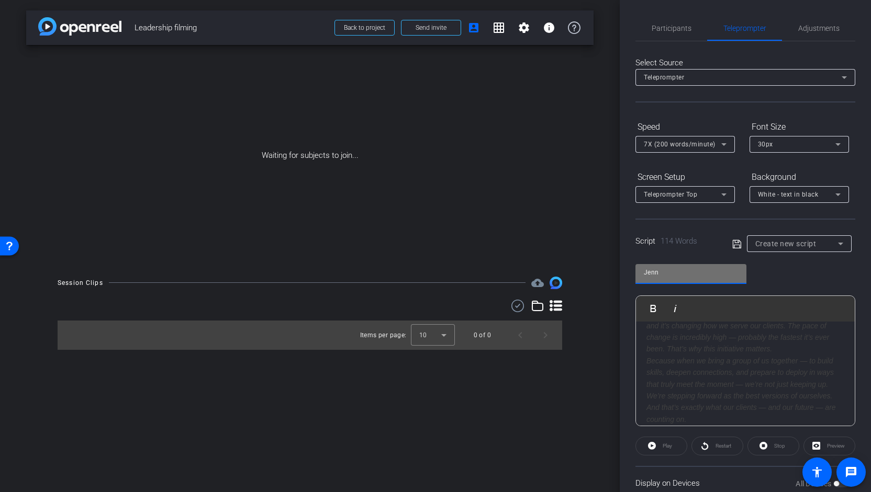
type input "Jenny Script"
click at [736, 243] on icon at bounding box center [736, 244] width 9 height 13
click at [834, 449] on span "Preview" at bounding box center [834, 446] width 20 height 15
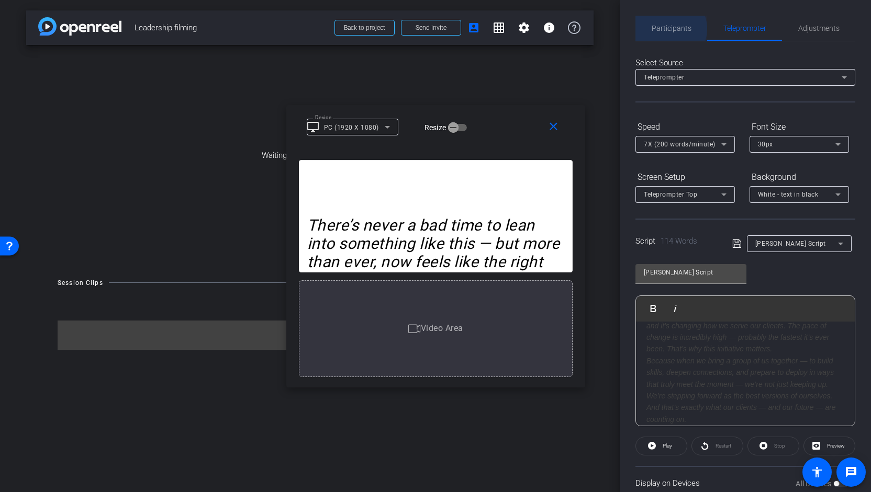
click at [668, 29] on span "Participants" at bounding box center [671, 28] width 40 height 7
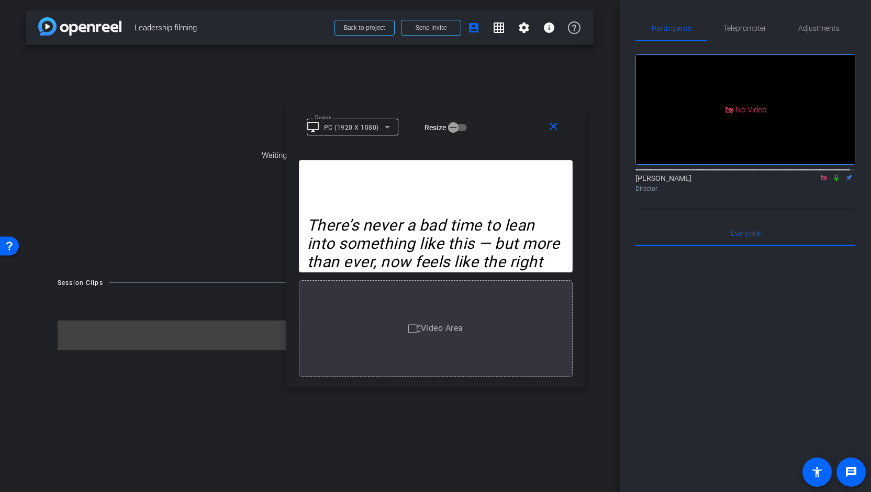
click at [832, 174] on icon at bounding box center [836, 177] width 8 height 7
click at [502, 35] on span at bounding box center [498, 27] width 25 height 25
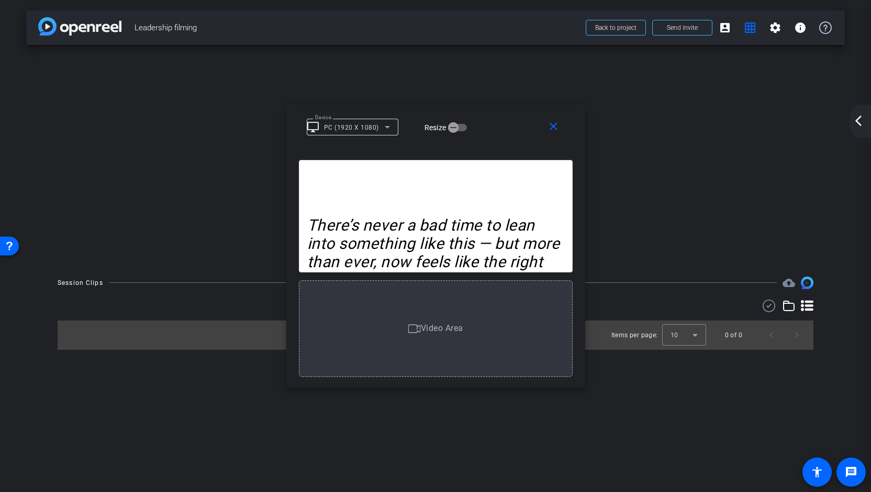
click at [859, 126] on mat-icon "arrow_back_ios_new" at bounding box center [858, 121] width 13 height 13
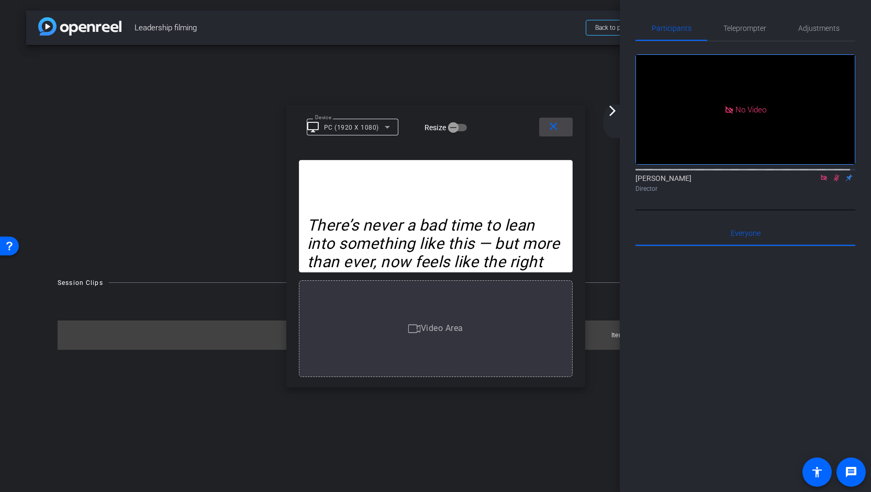
click at [555, 131] on mat-icon "close" at bounding box center [553, 126] width 13 height 13
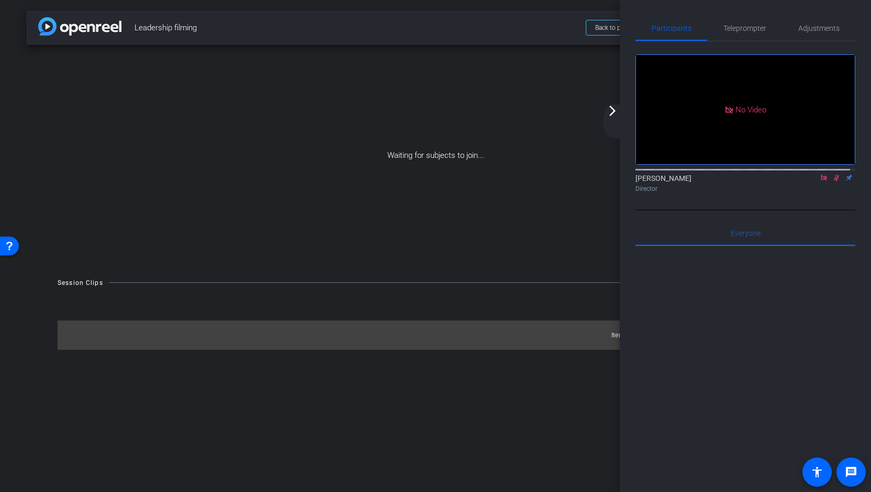
click at [411, 255] on div "Waiting for subjects to join..." at bounding box center [435, 155] width 818 height 221
click at [607, 117] on mat-icon "arrow_forward_ios" at bounding box center [612, 111] width 13 height 13
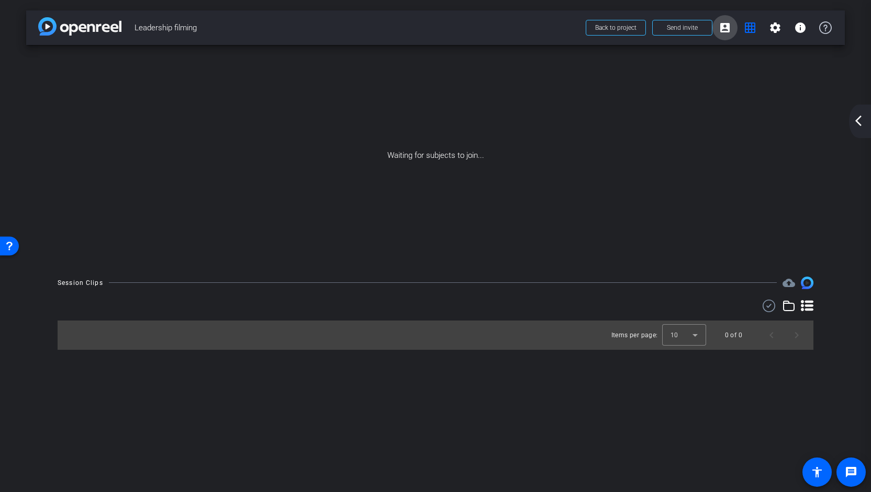
click at [720, 30] on mat-icon "account_box" at bounding box center [724, 27] width 13 height 13
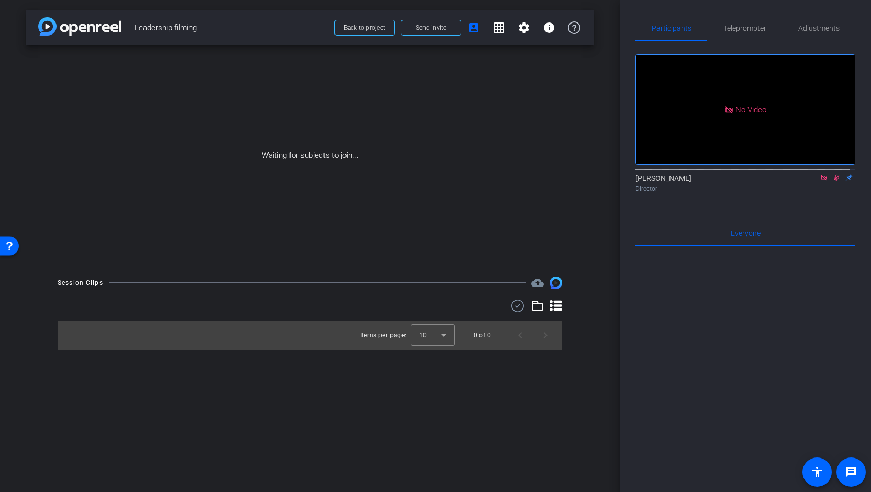
click at [557, 311] on icon at bounding box center [555, 306] width 13 height 13
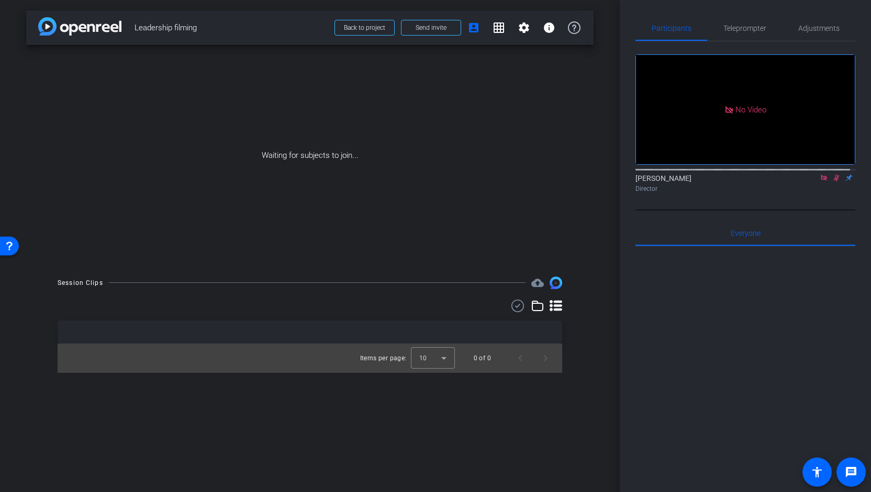
click at [539, 307] on icon at bounding box center [537, 306] width 13 height 13
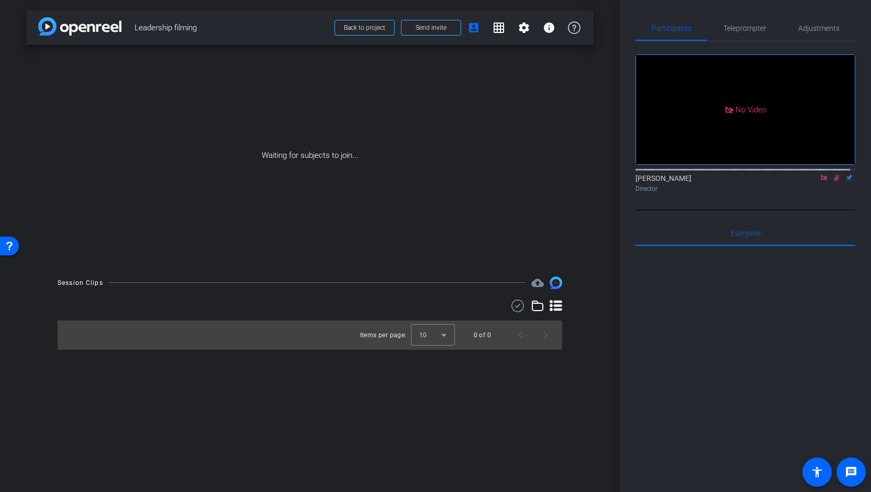
scroll to position [59, 0]
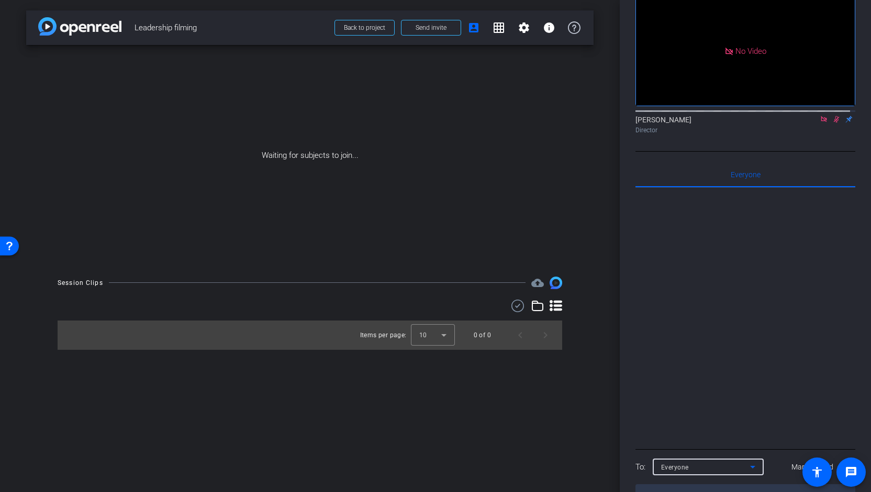
click at [757, 461] on icon at bounding box center [752, 467] width 13 height 13
click at [757, 435] on div at bounding box center [435, 246] width 871 height 492
click at [690, 485] on textarea at bounding box center [745, 497] width 220 height 24
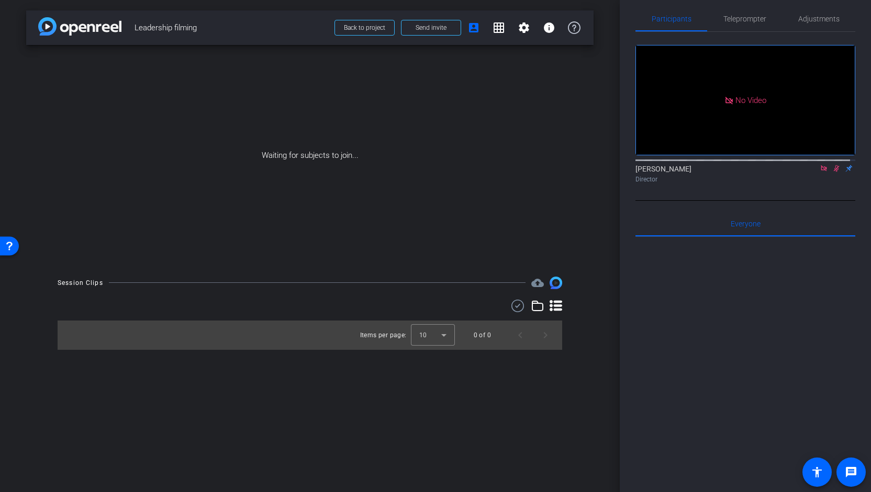
scroll to position [0, 0]
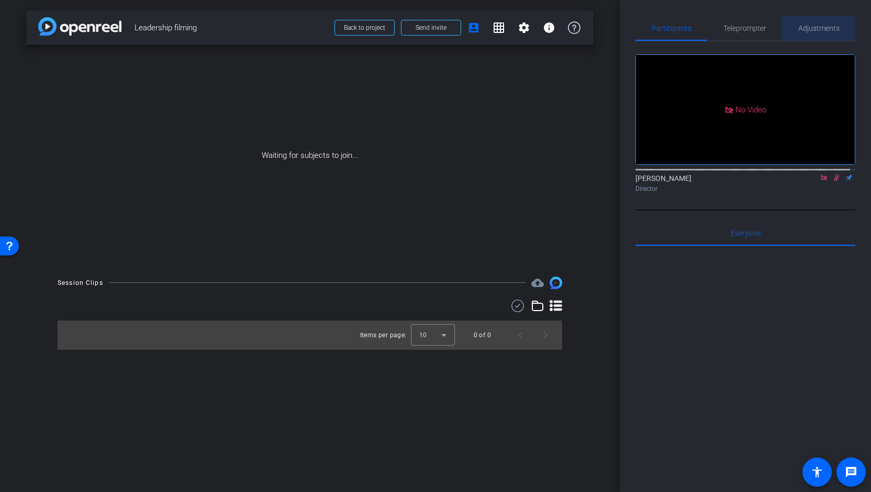
click at [812, 33] on span "Adjustments" at bounding box center [818, 28] width 41 height 25
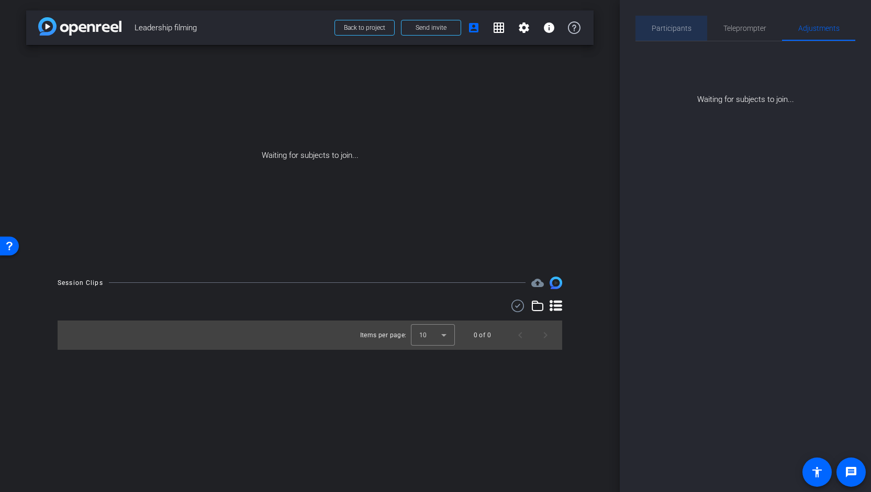
click at [674, 31] on span "Participants" at bounding box center [671, 28] width 40 height 7
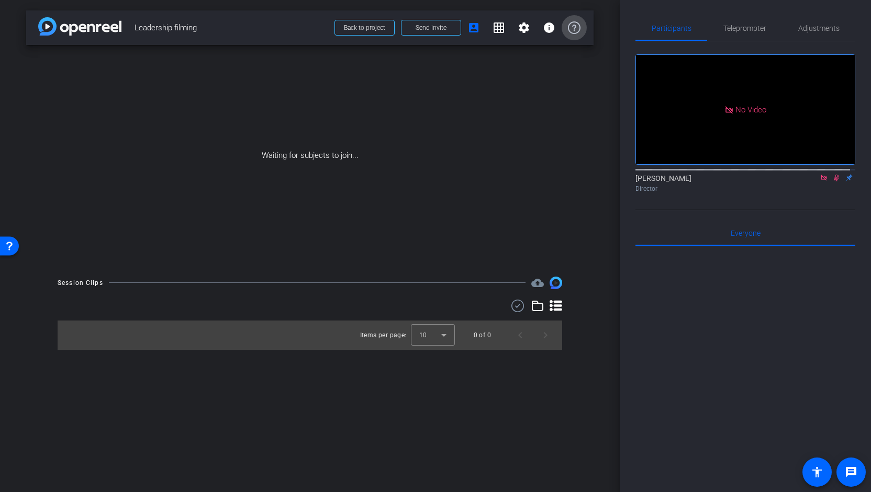
click at [575, 30] on icon at bounding box center [574, 27] width 13 height 13
click at [549, 32] on mat-icon "info" at bounding box center [549, 27] width 13 height 13
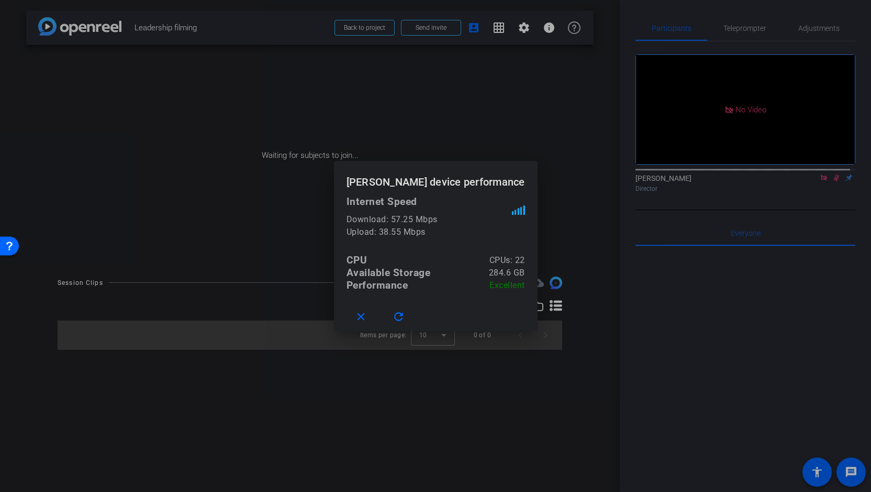
click at [539, 119] on div at bounding box center [435, 246] width 871 height 492
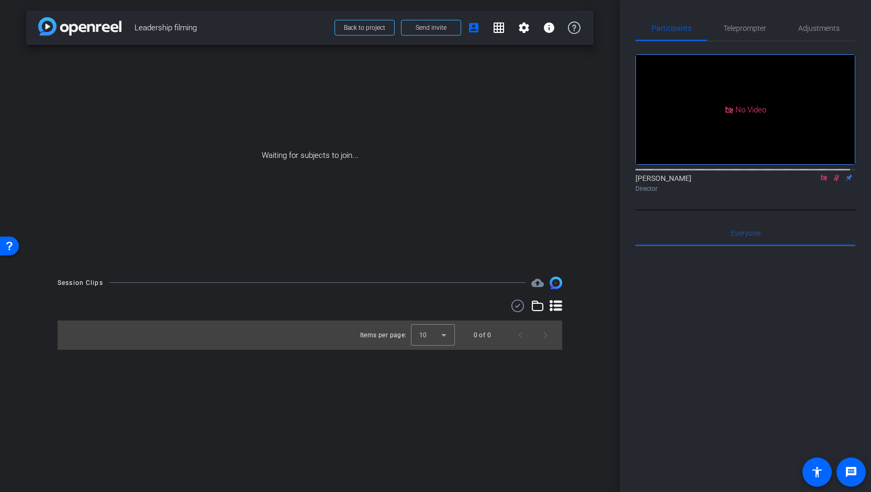
click at [820, 173] on mat-icon at bounding box center [823, 177] width 13 height 9
click at [819, 182] on icon at bounding box center [823, 177] width 8 height 7
click at [807, 182] on icon at bounding box center [811, 177] width 8 height 7
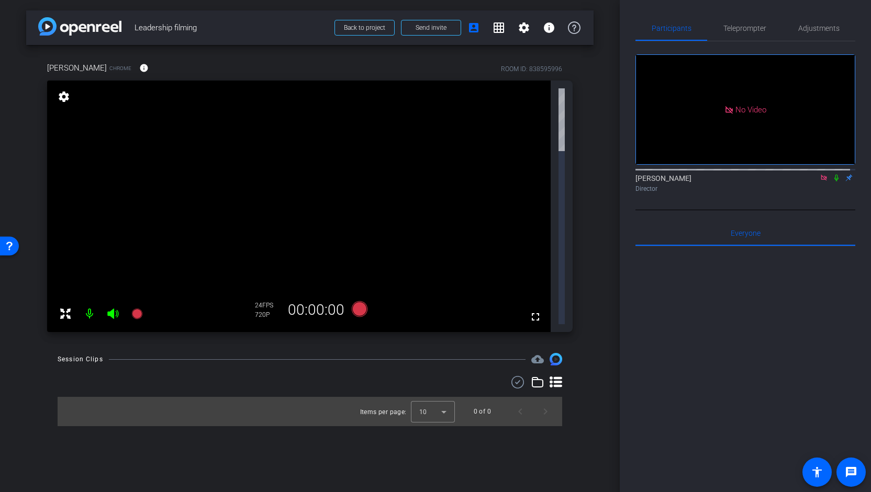
click at [820, 181] on icon at bounding box center [823, 178] width 6 height 6
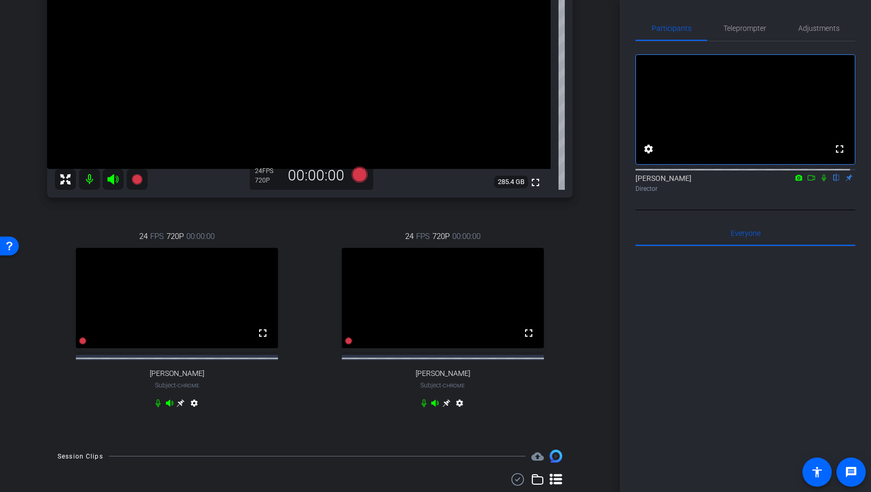
scroll to position [162, 0]
click at [821, 182] on icon at bounding box center [823, 178] width 4 height 7
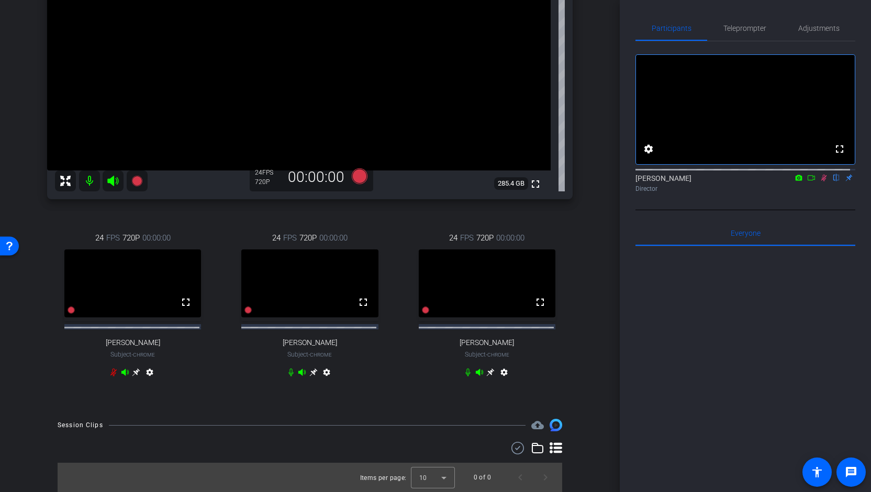
click at [488, 377] on icon at bounding box center [490, 372] width 8 height 8
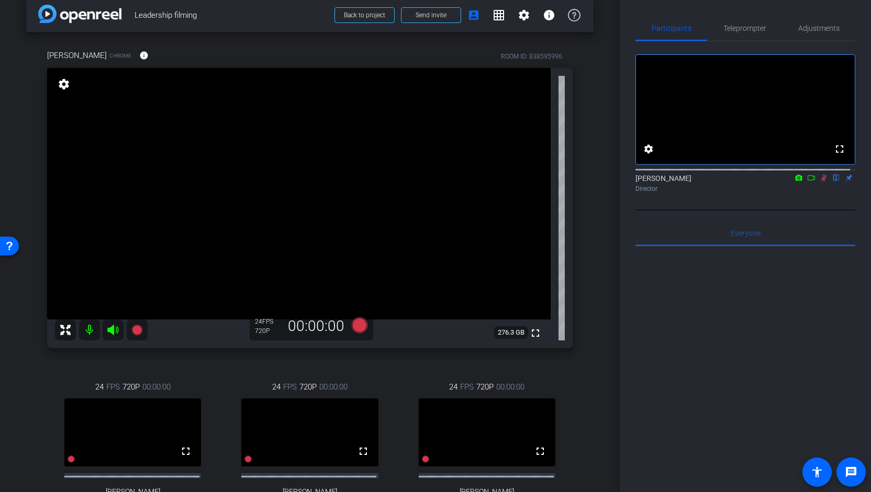
scroll to position [9, 0]
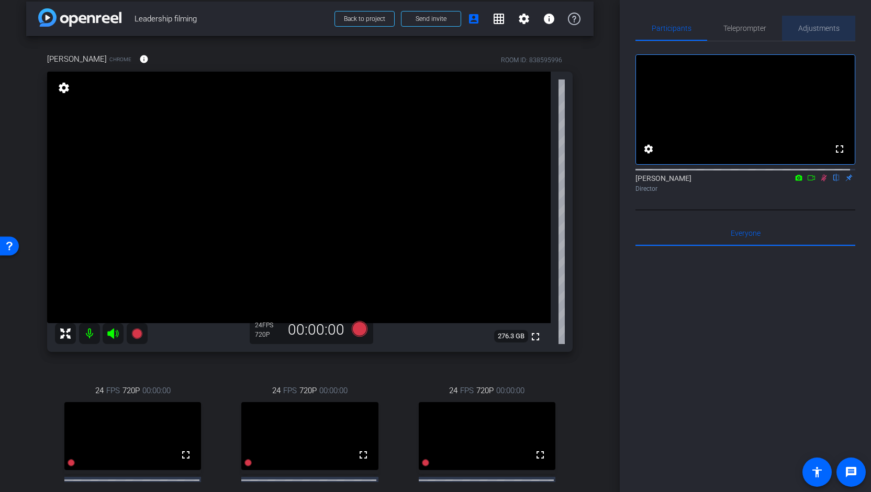
click at [824, 28] on span "Adjustments" at bounding box center [818, 28] width 41 height 7
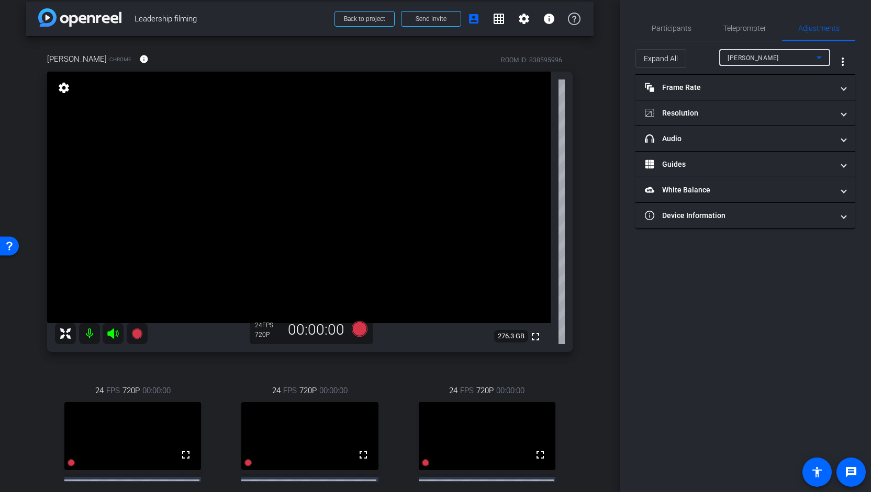
click at [800, 57] on div "Emma Stein" at bounding box center [771, 57] width 89 height 13
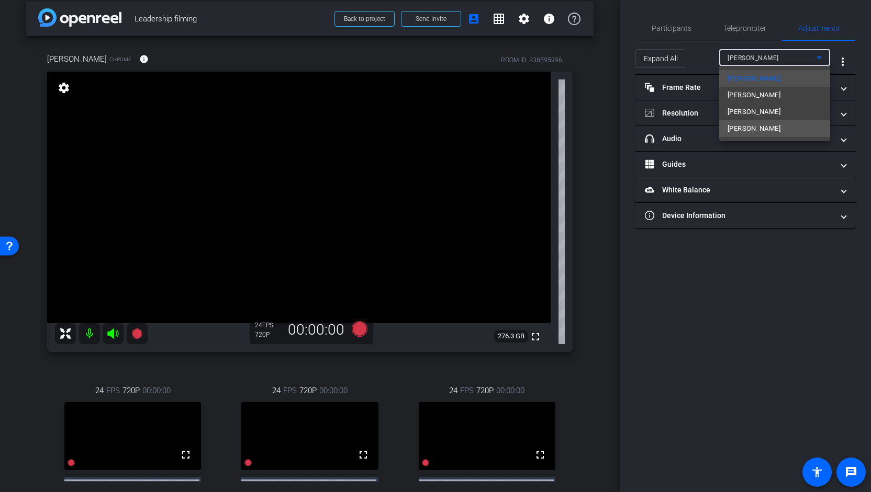
click at [765, 126] on mat-option "Jenny" at bounding box center [774, 128] width 111 height 17
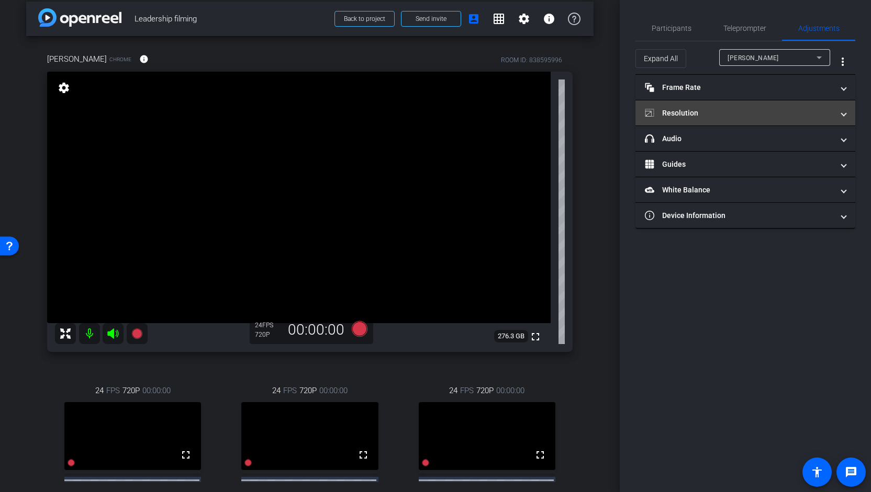
click at [755, 118] on mat-panel-title "Resolution" at bounding box center [739, 113] width 188 height 11
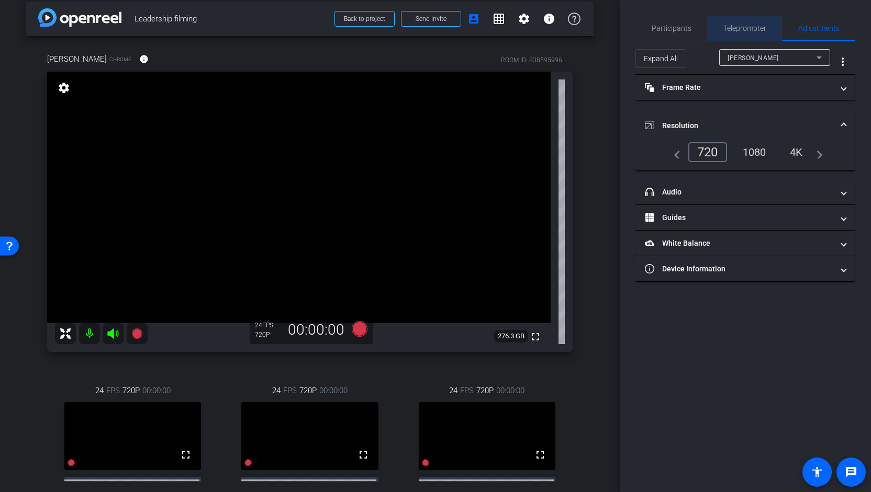
click at [757, 31] on span "Teleprompter" at bounding box center [744, 28] width 43 height 7
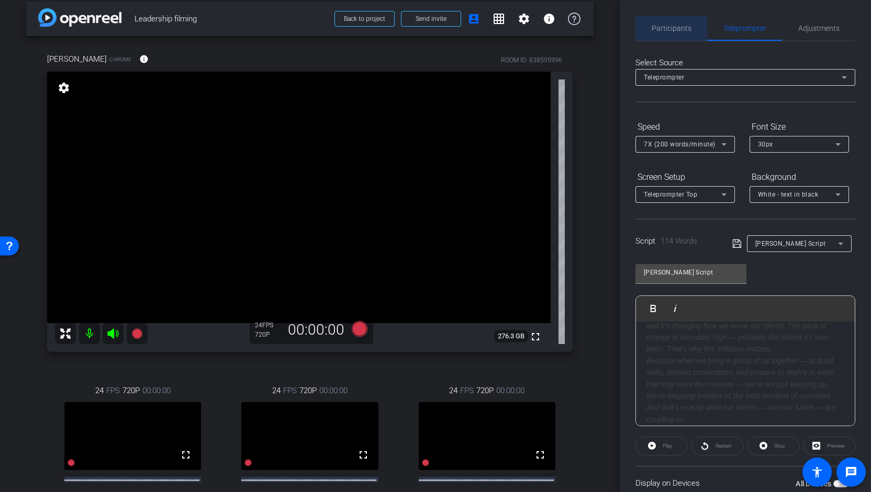
click at [671, 29] on span "Participants" at bounding box center [671, 28] width 40 height 7
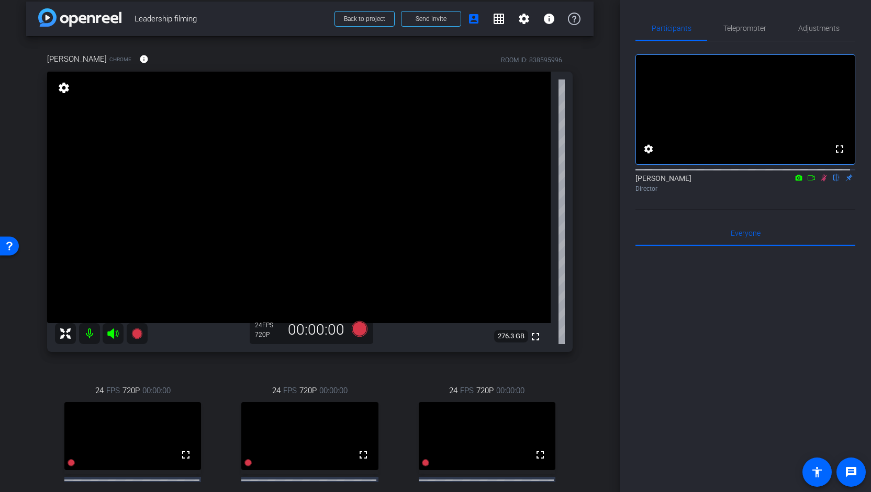
click at [821, 182] on icon at bounding box center [823, 177] width 8 height 7
click at [755, 31] on span "Teleprompter" at bounding box center [744, 28] width 43 height 7
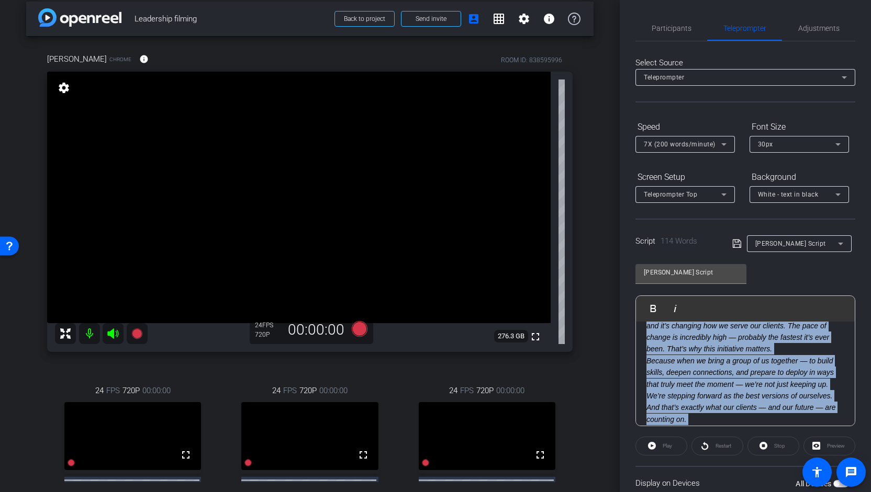
drag, startPoint x: 864, startPoint y: 308, endPoint x: 870, endPoint y: 417, distance: 109.5
click at [870, 417] on div "Participants Teleprompter Adjustments settings Jennifer Russo flip Director Eve…" at bounding box center [745, 246] width 251 height 492
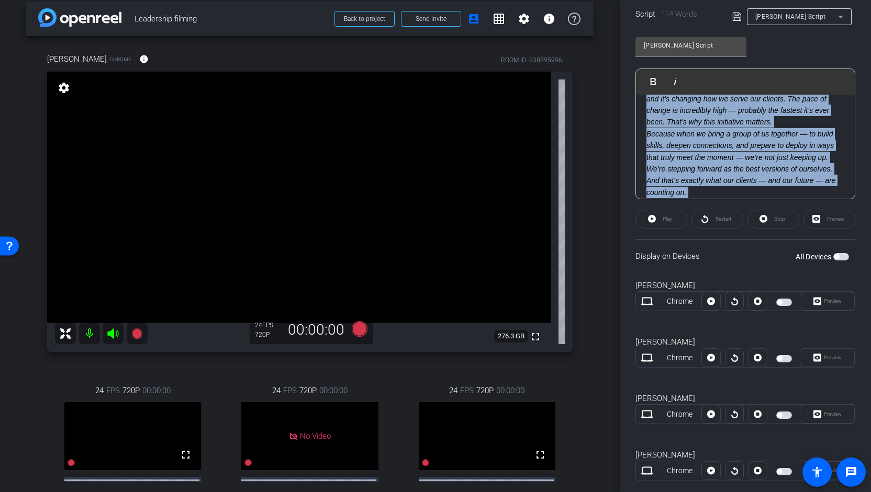
scroll to position [231, 0]
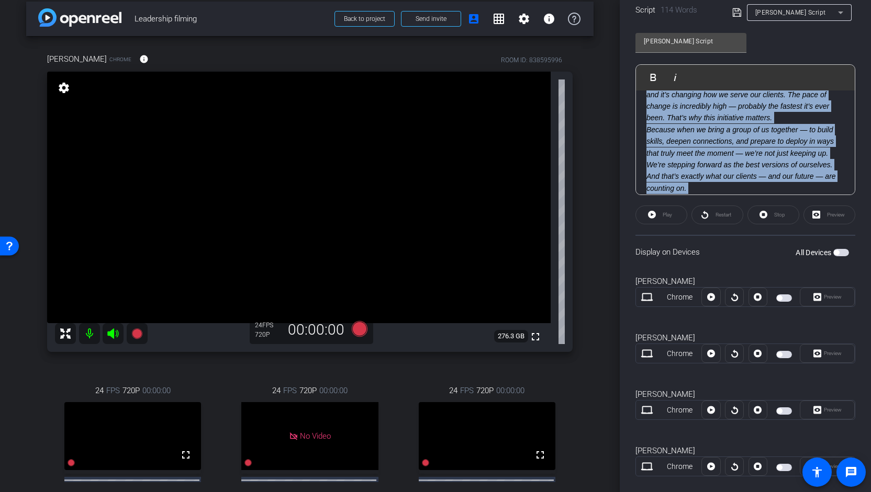
click at [833, 255] on span "button" at bounding box center [841, 252] width 16 height 7
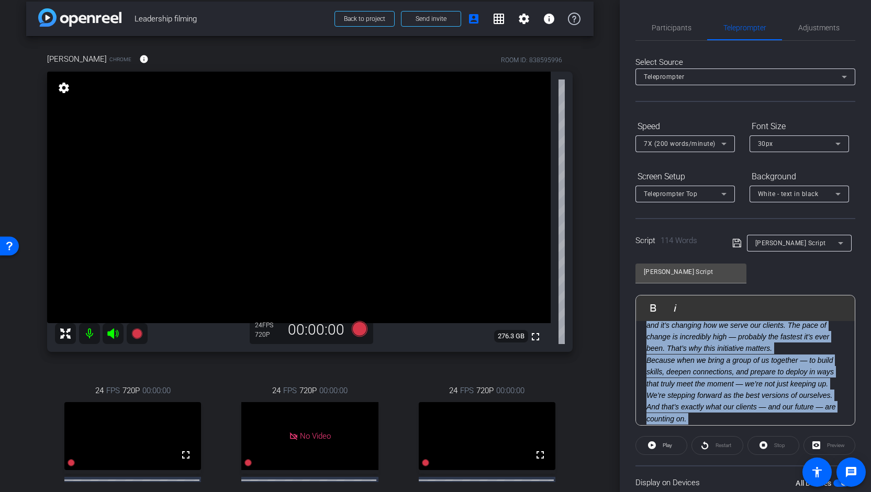
scroll to position [0, 0]
click at [359, 331] on icon at bounding box center [360, 329] width 16 height 16
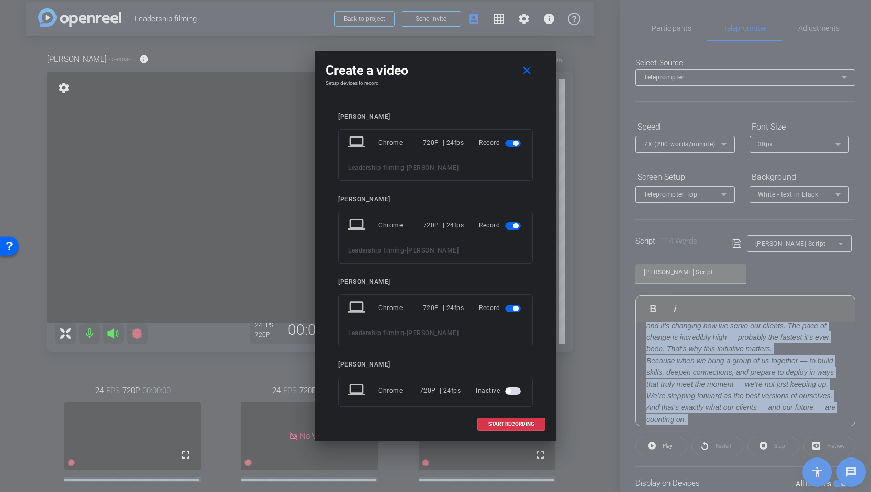
scroll to position [90, 0]
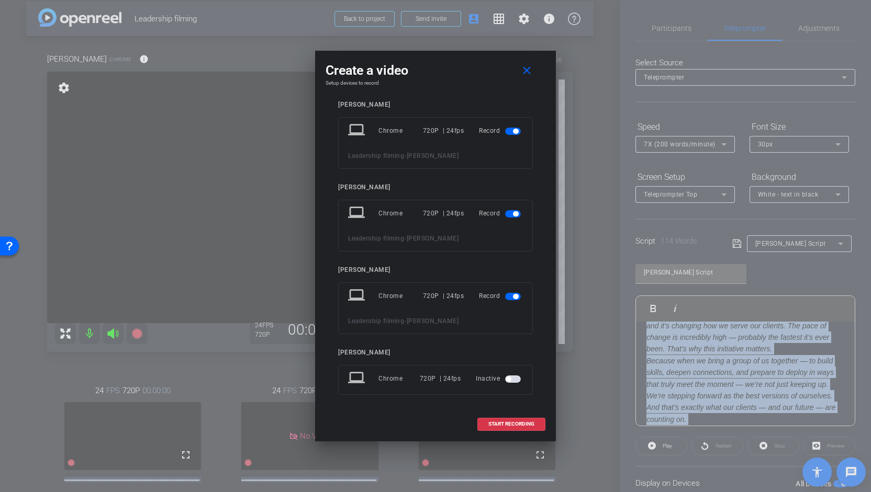
click at [513, 130] on span "button" at bounding box center [515, 131] width 5 height 5
click at [508, 218] on mat-slide-toggle at bounding box center [514, 213] width 18 height 13
click at [513, 214] on span "button" at bounding box center [515, 213] width 5 height 5
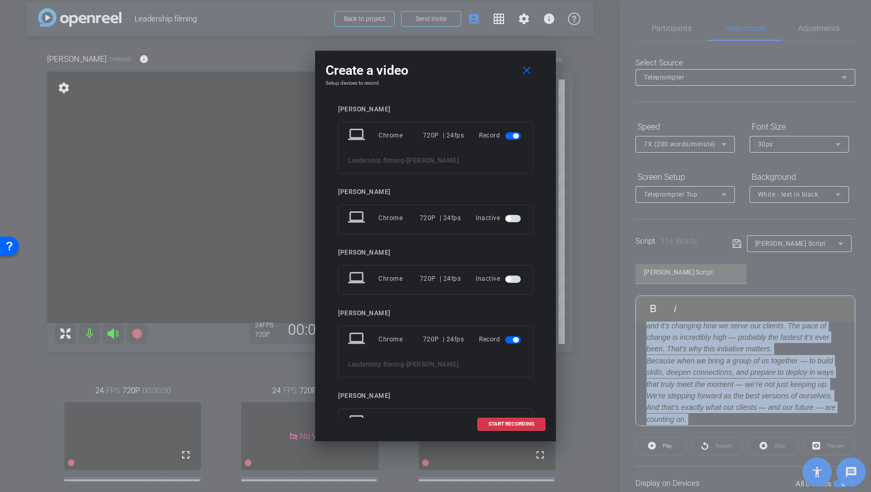
scroll to position [0, 0]
click at [513, 138] on span "button" at bounding box center [513, 138] width 16 height 7
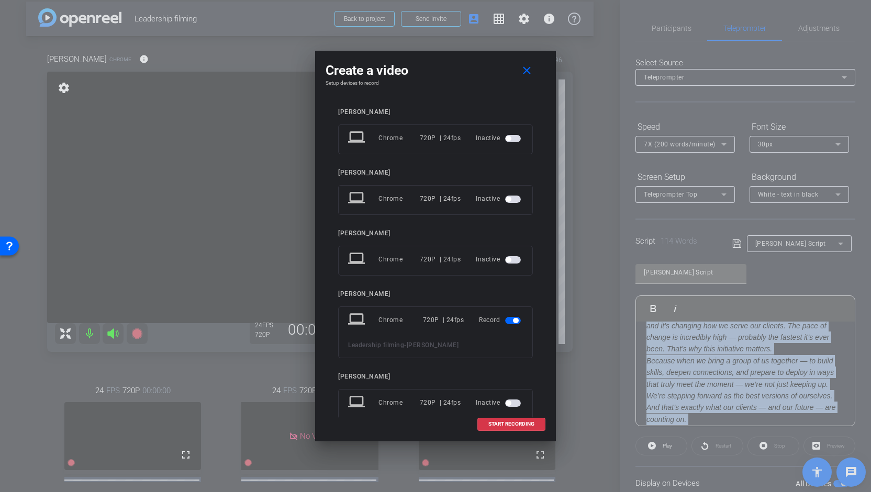
scroll to position [24, 0]
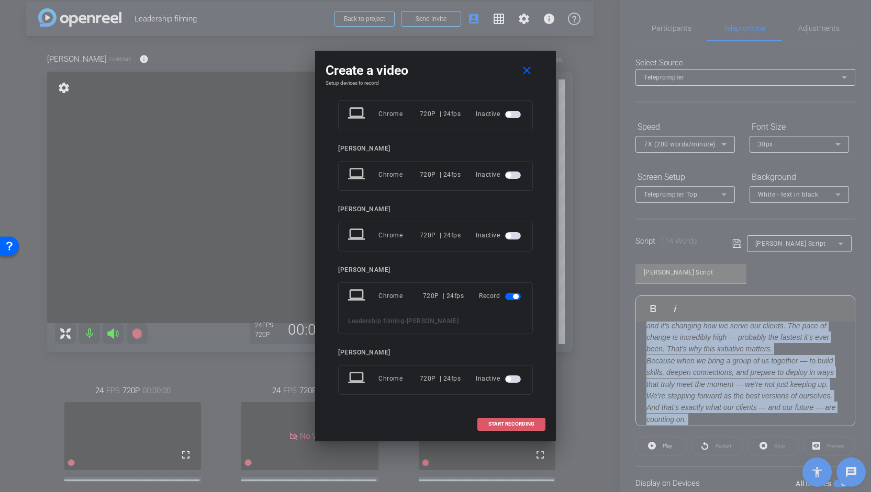
click at [508, 420] on span at bounding box center [511, 424] width 67 height 25
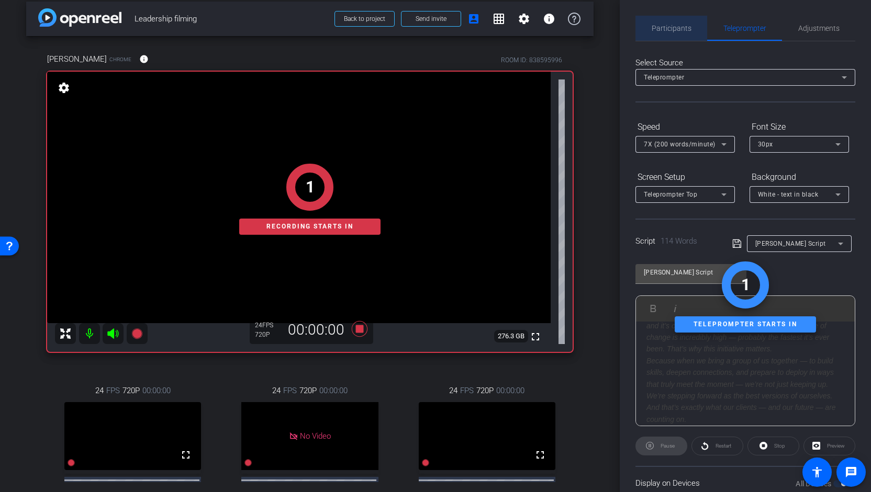
click at [677, 26] on span "Participants" at bounding box center [671, 28] width 40 height 7
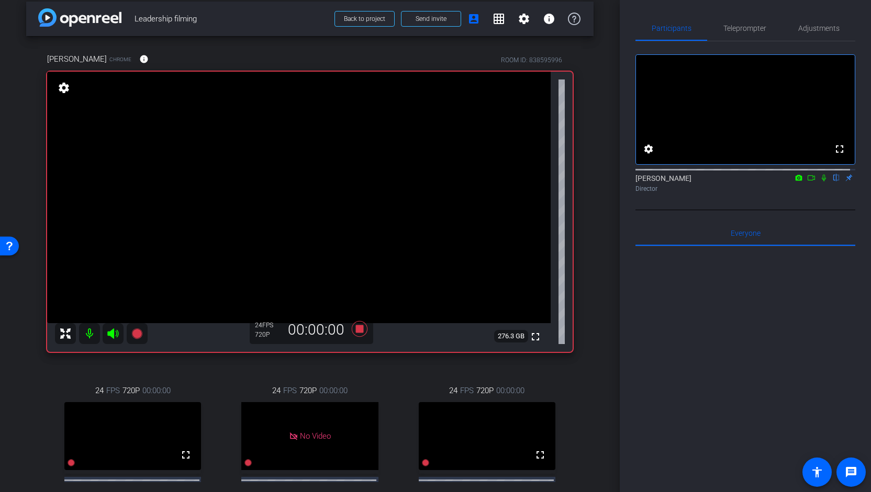
click at [819, 183] on mat-icon at bounding box center [823, 177] width 13 height 9
click at [751, 28] on span "Teleprompter" at bounding box center [744, 28] width 43 height 7
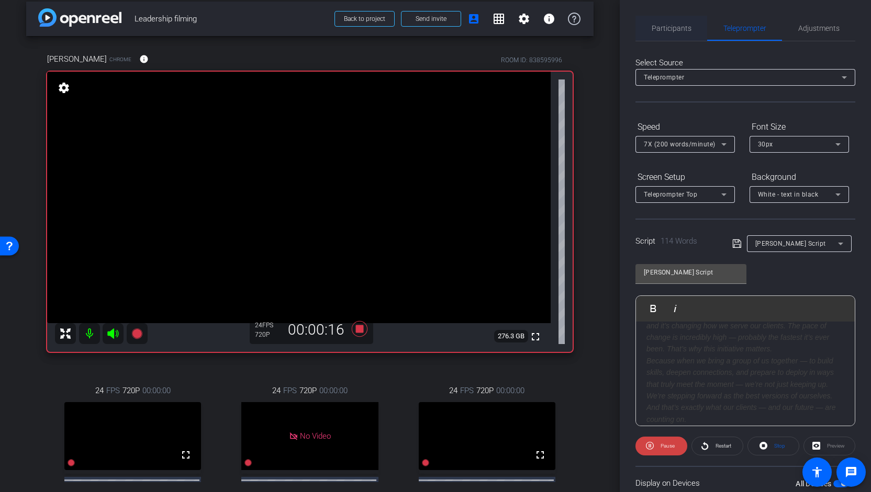
click at [673, 30] on span "Participants" at bounding box center [671, 28] width 40 height 7
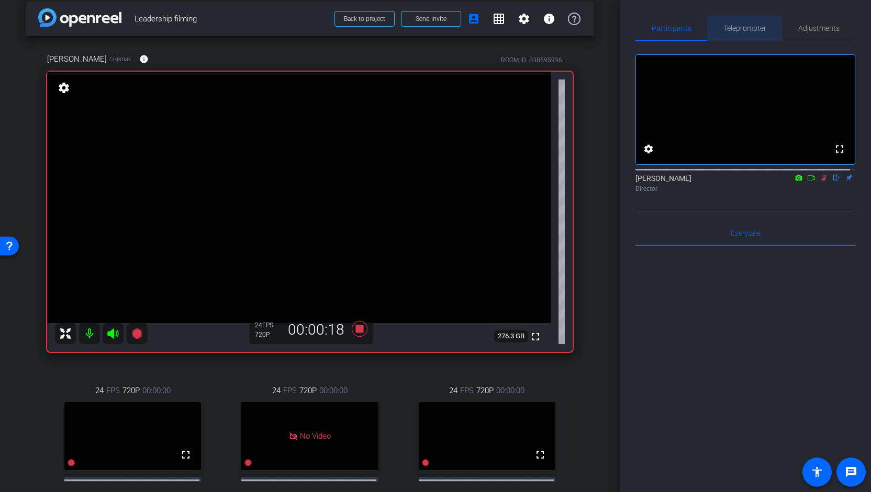
click at [734, 31] on span "Teleprompter" at bounding box center [744, 28] width 43 height 7
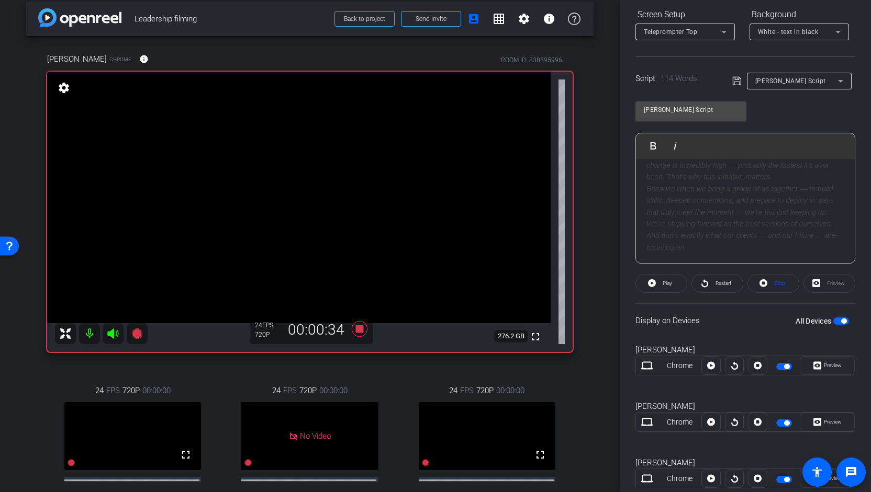
scroll to position [0, 0]
click at [358, 323] on icon at bounding box center [359, 329] width 25 height 19
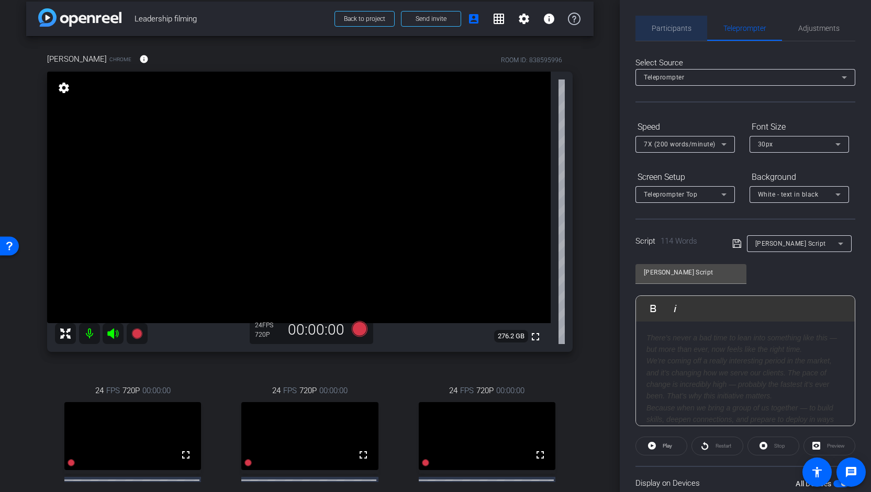
click at [676, 26] on span "Participants" at bounding box center [671, 28] width 40 height 7
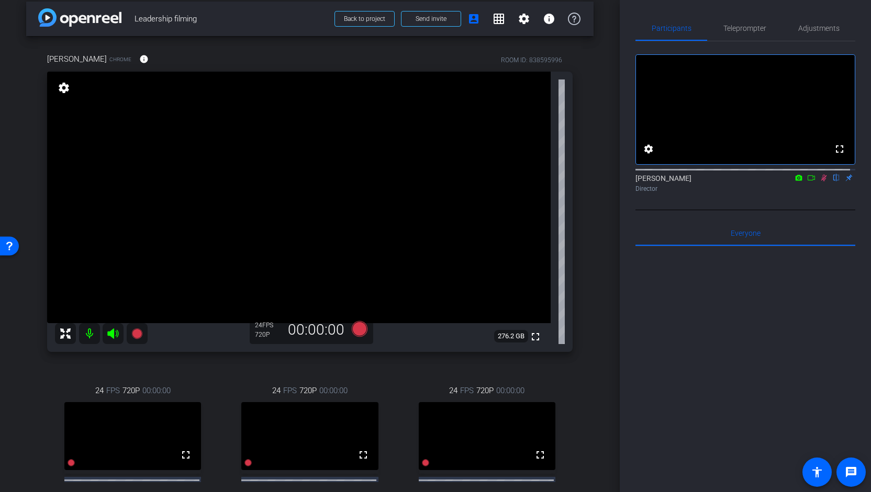
click at [819, 182] on icon at bounding box center [823, 177] width 8 height 7
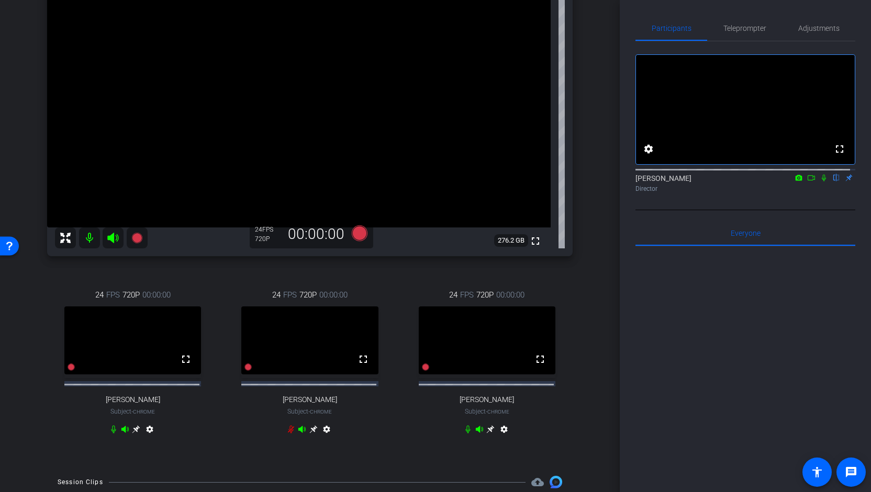
scroll to position [193, 0]
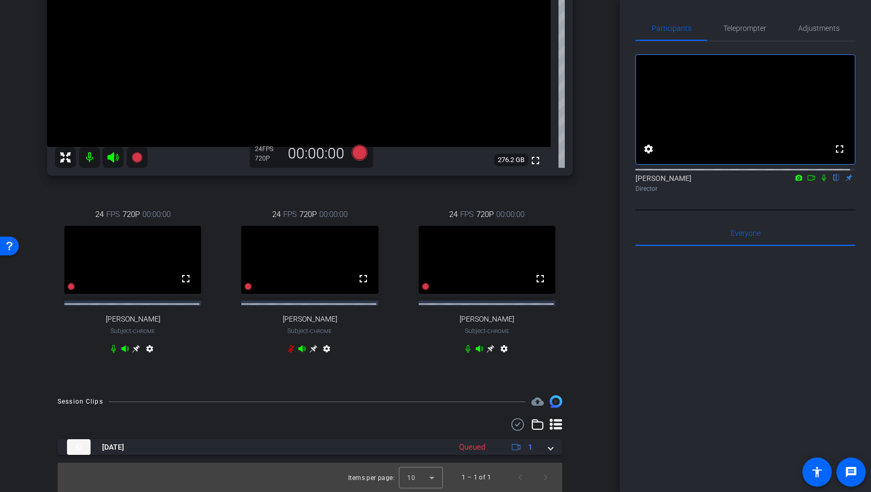
click at [821, 182] on icon at bounding box center [823, 178] width 4 height 7
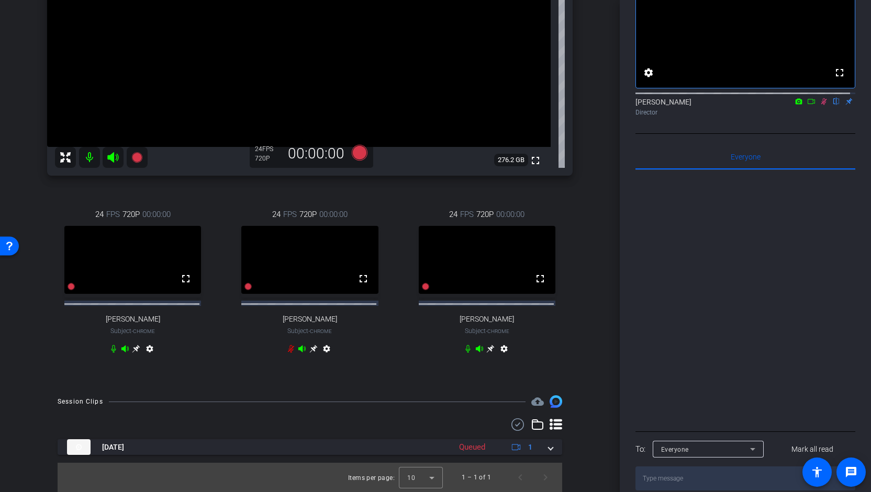
scroll to position [100, 0]
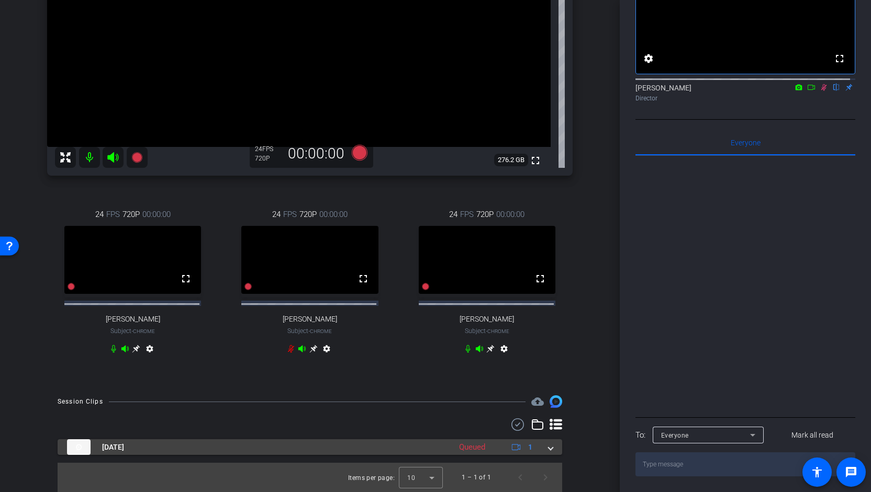
click at [400, 448] on mat-panel-title "Oct 8, 2025" at bounding box center [256, 448] width 378 height 16
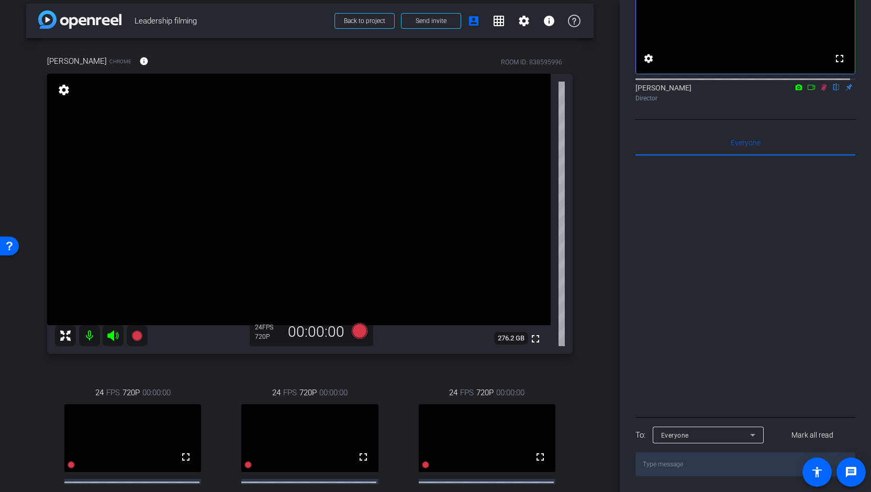
scroll to position [0, 0]
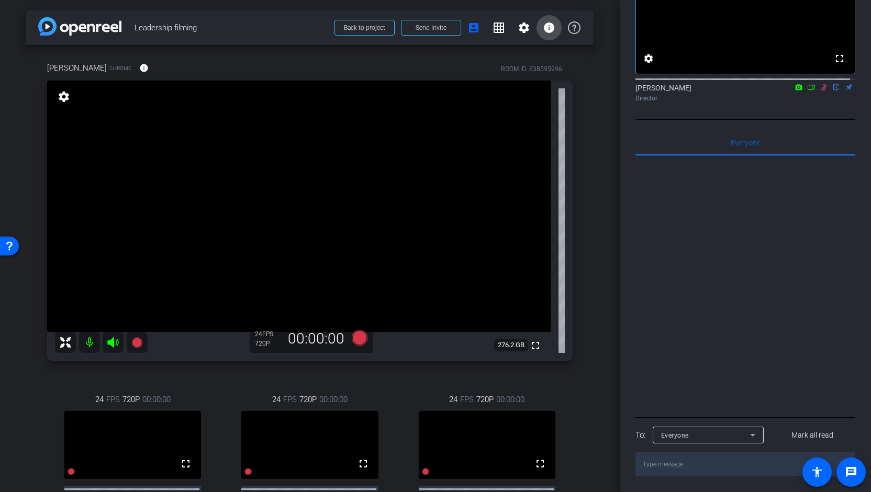
click at [545, 32] on mat-icon "info" at bounding box center [549, 27] width 13 height 13
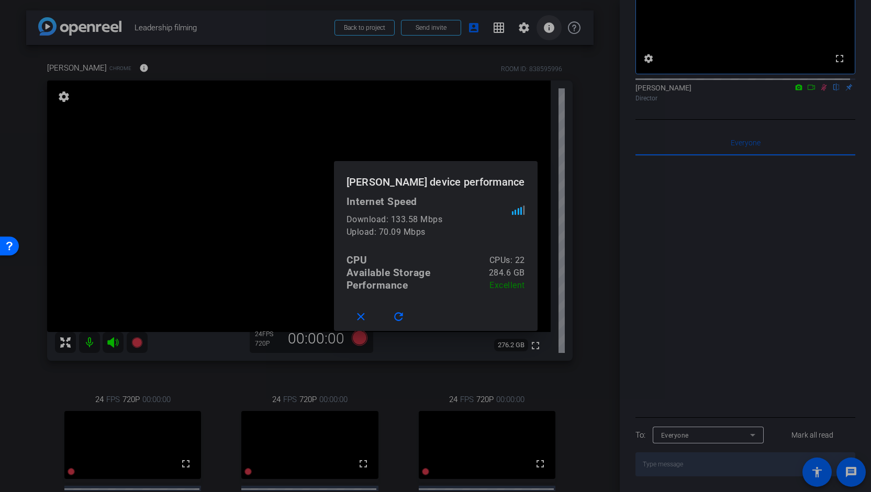
click at [545, 32] on div at bounding box center [435, 246] width 871 height 492
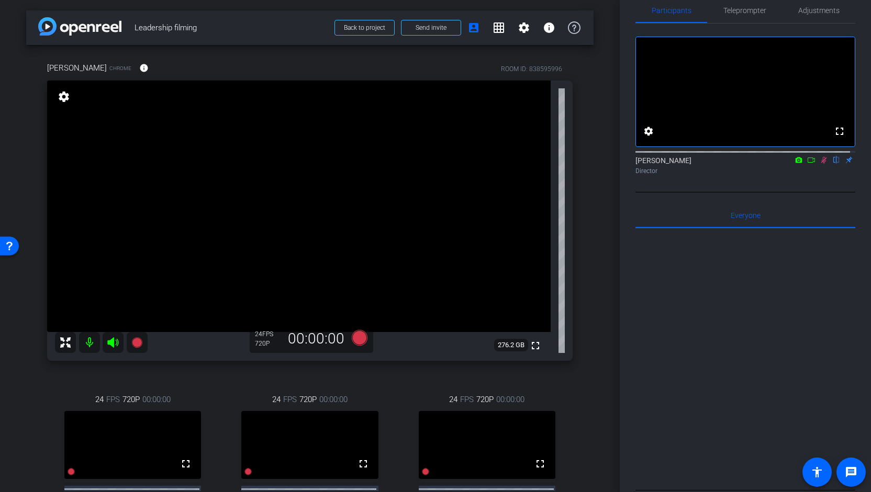
scroll to position [17, 0]
click at [811, 16] on span "Adjustments" at bounding box center [818, 10] width 41 height 25
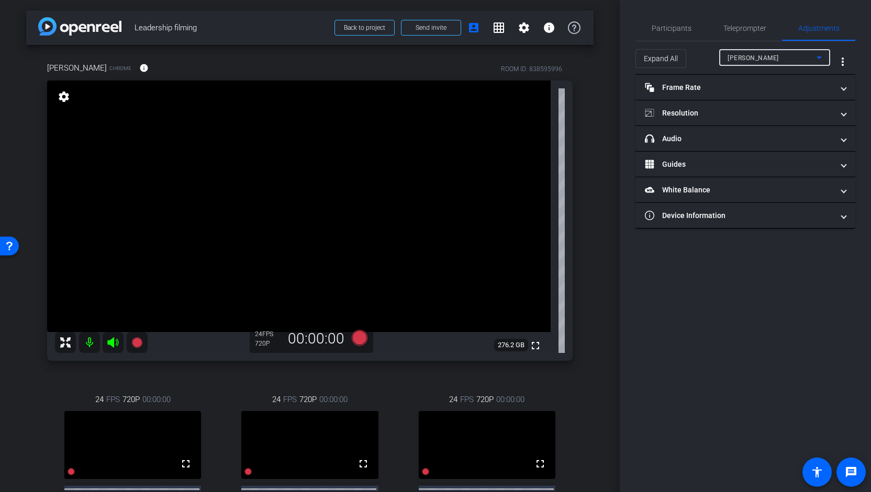
click at [782, 57] on div "Emma Stein" at bounding box center [771, 57] width 89 height 13
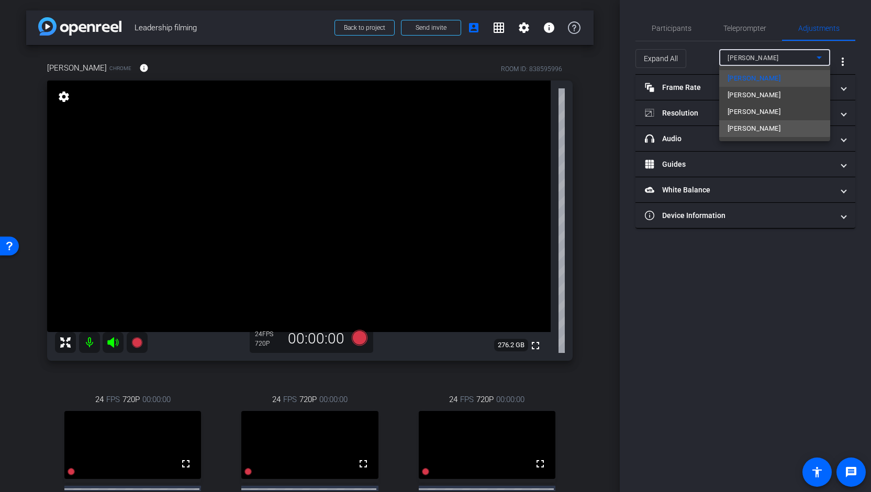
click at [763, 127] on mat-option "Jenny" at bounding box center [774, 128] width 111 height 17
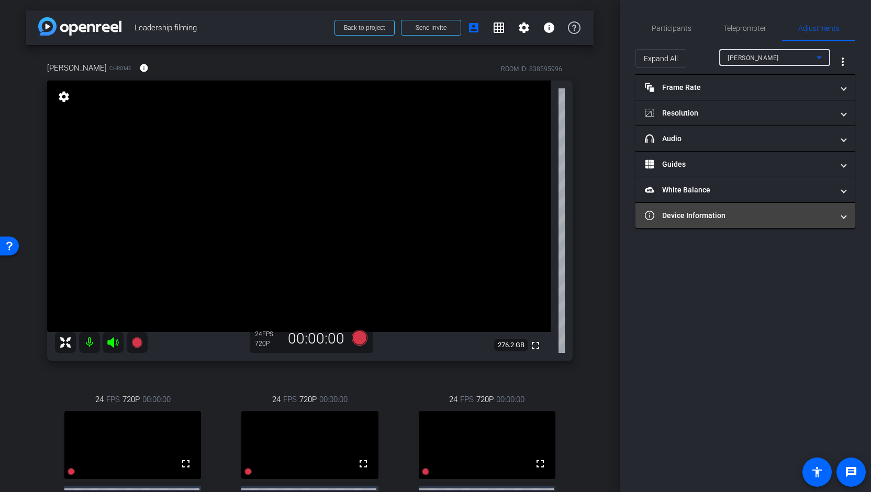
click at [709, 212] on mat-panel-title "Device Information" at bounding box center [739, 215] width 188 height 11
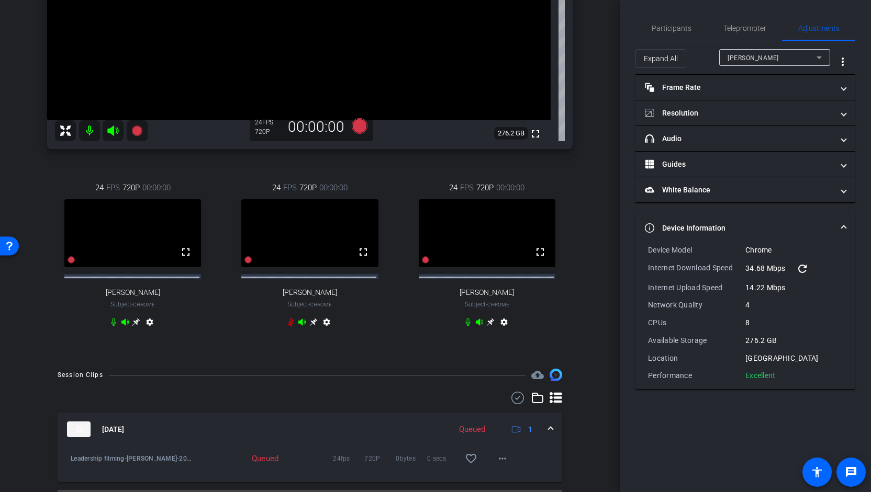
scroll to position [246, 0]
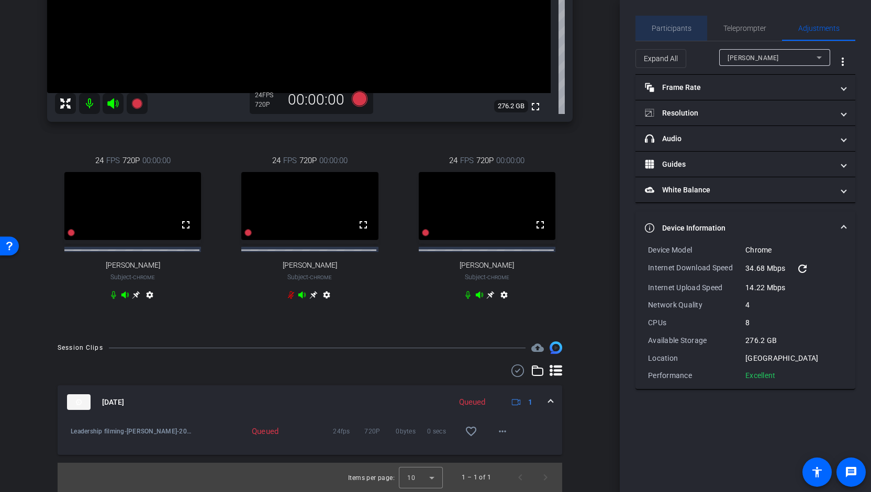
click at [680, 31] on span "Participants" at bounding box center [671, 28] width 40 height 7
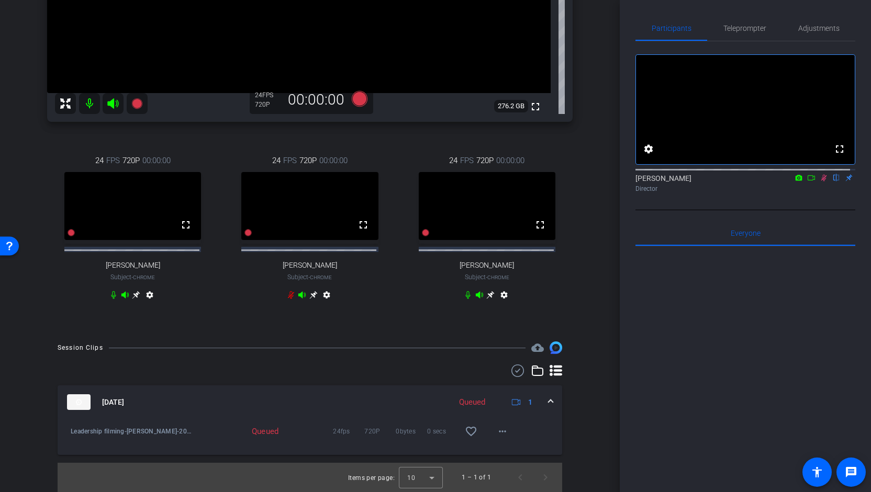
click at [476, 405] on div "Queued" at bounding box center [472, 403] width 37 height 12
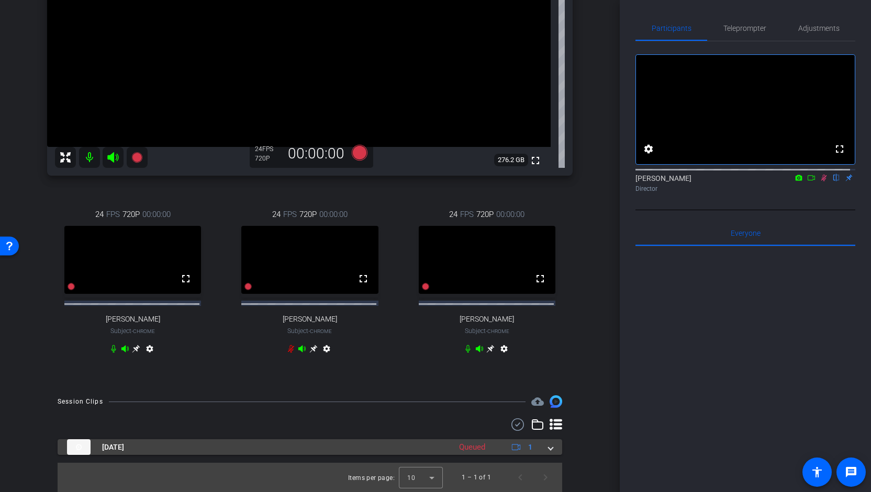
scroll to position [193, 0]
click at [341, 451] on mat-panel-title "Oct 8, 2025" at bounding box center [249, 448] width 365 height 16
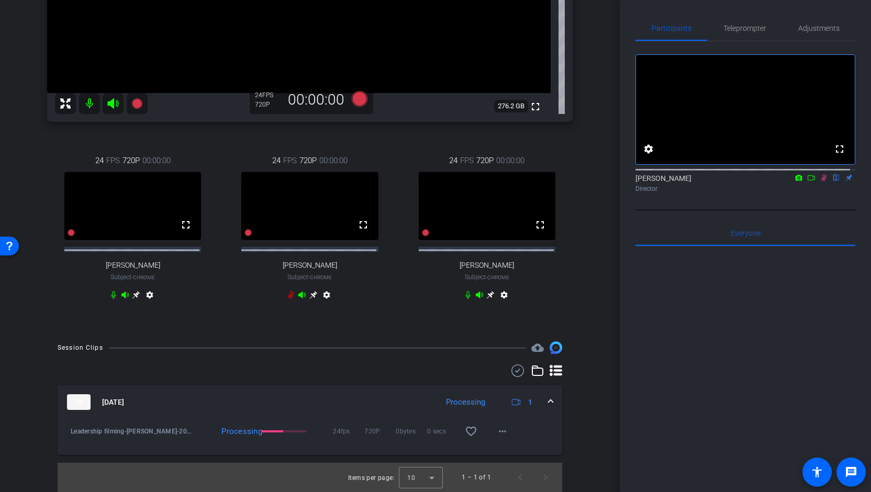
scroll to position [246, 0]
click at [821, 182] on icon at bounding box center [824, 178] width 6 height 7
click at [821, 182] on icon at bounding box center [823, 178] width 4 height 7
click at [74, 432] on mat-icon "play_circle_outline" at bounding box center [70, 431] width 10 height 10
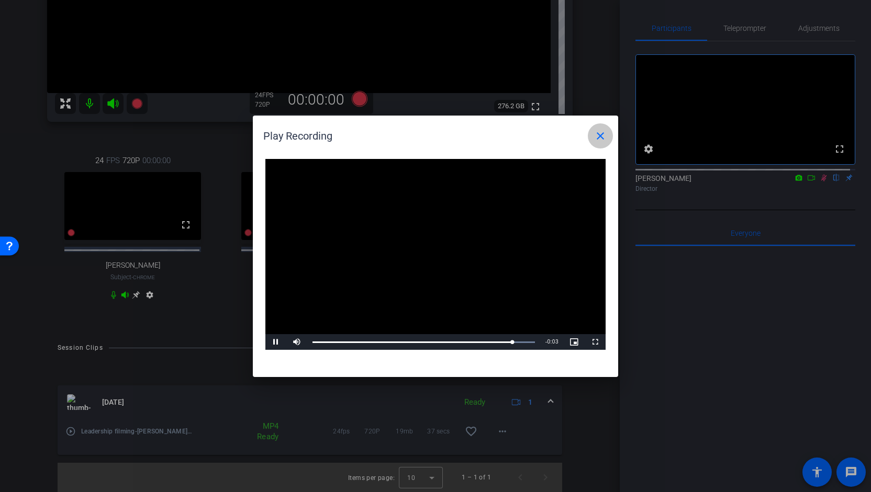
click at [601, 136] on mat-icon "close" at bounding box center [600, 136] width 13 height 13
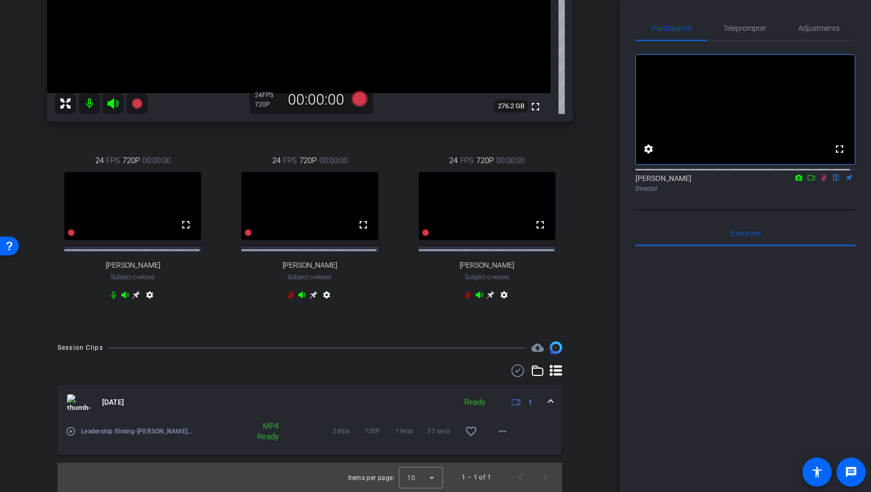
click at [819, 182] on icon at bounding box center [823, 177] width 8 height 7
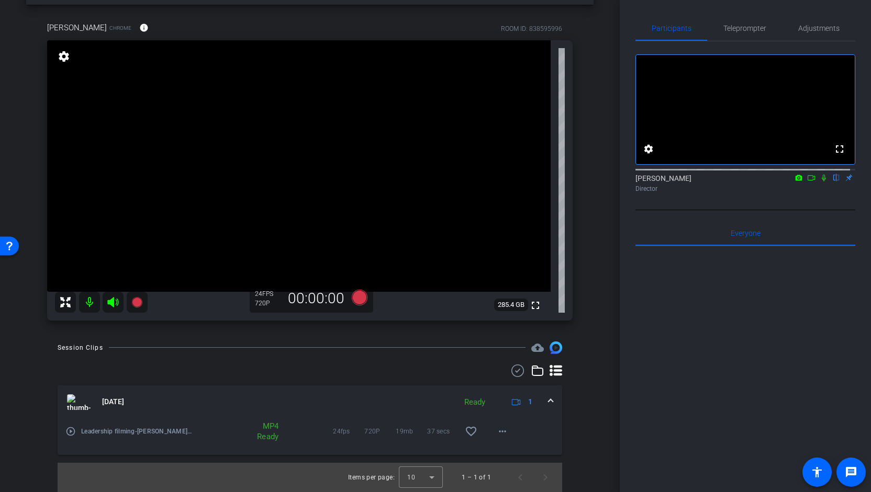
scroll to position [0, 0]
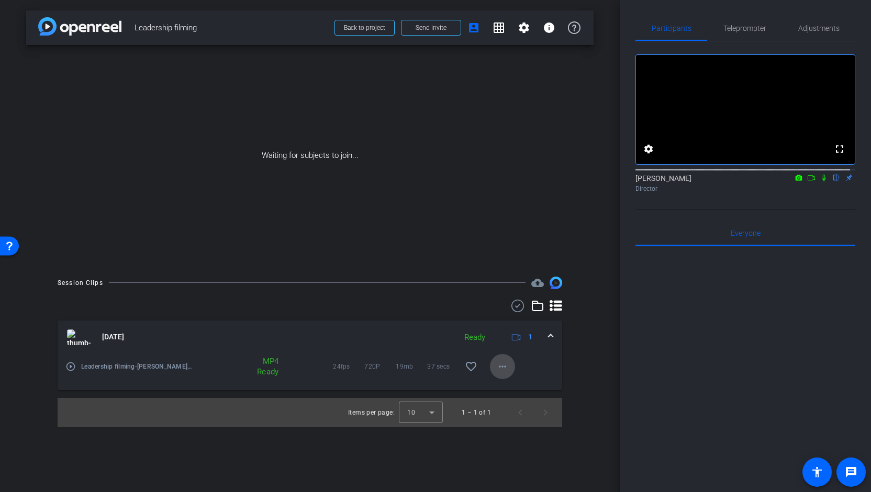
click at [501, 371] on mat-icon "more_horiz" at bounding box center [502, 367] width 13 height 13
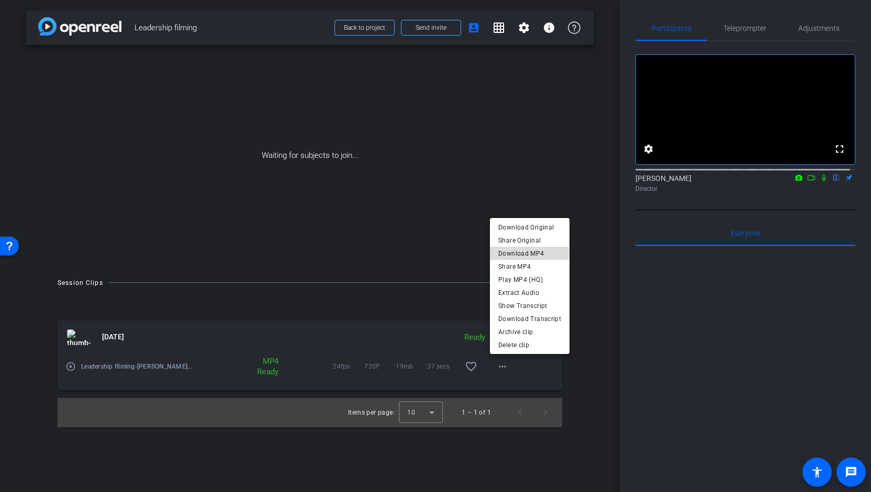
click at [523, 252] on span "Download MP4" at bounding box center [529, 253] width 63 height 13
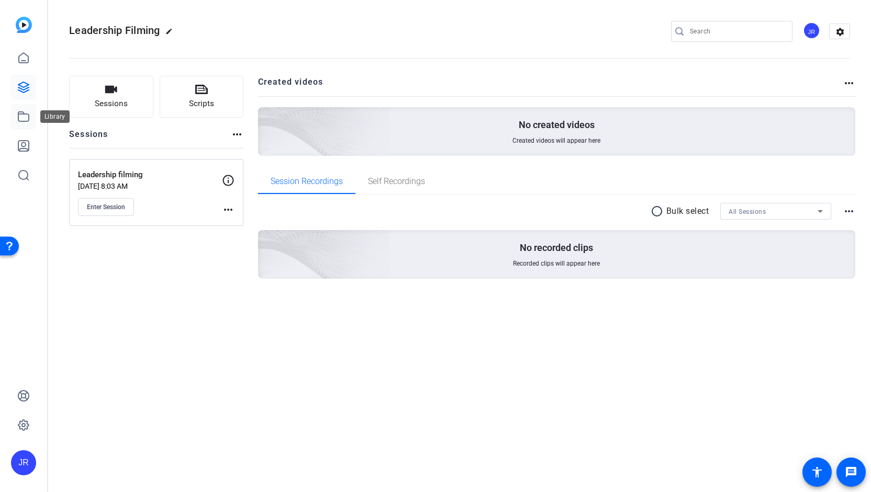
click at [17, 117] on icon at bounding box center [23, 116] width 13 height 13
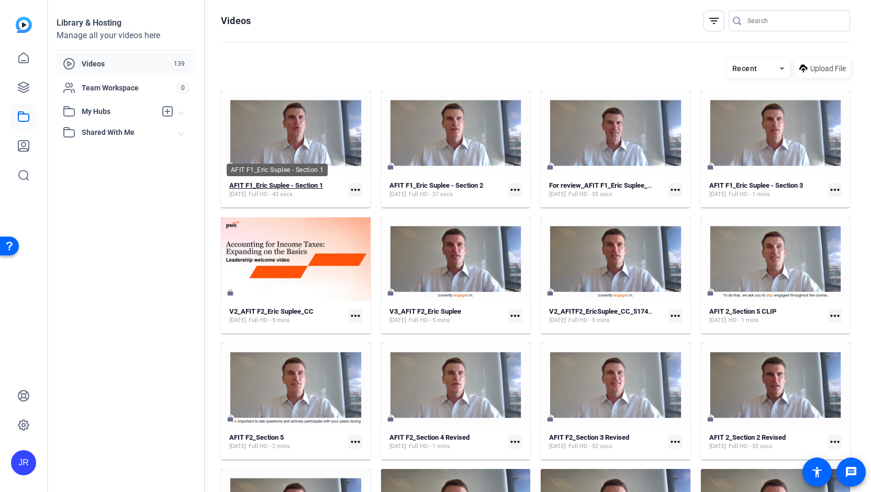
click at [287, 182] on strong "AFIT F1_Eric Suplee - Section 1" at bounding box center [276, 186] width 94 height 8
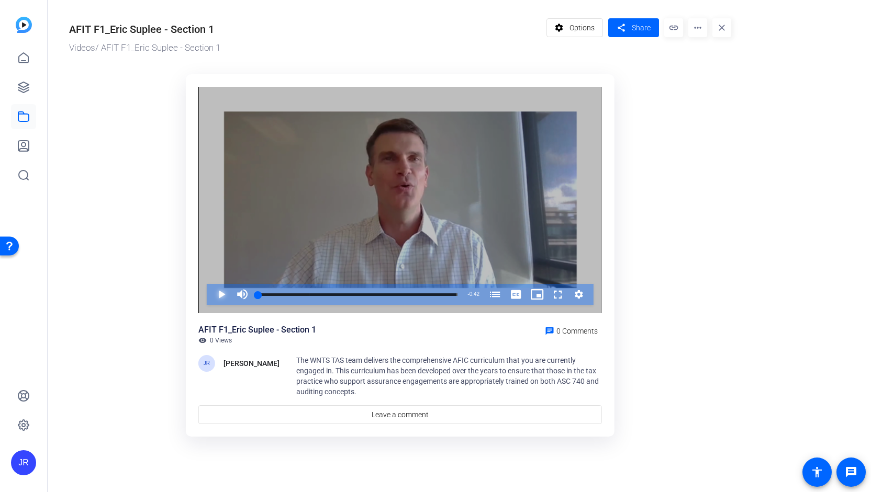
click at [211, 296] on span "Video Player" at bounding box center [211, 294] width 0 height 21
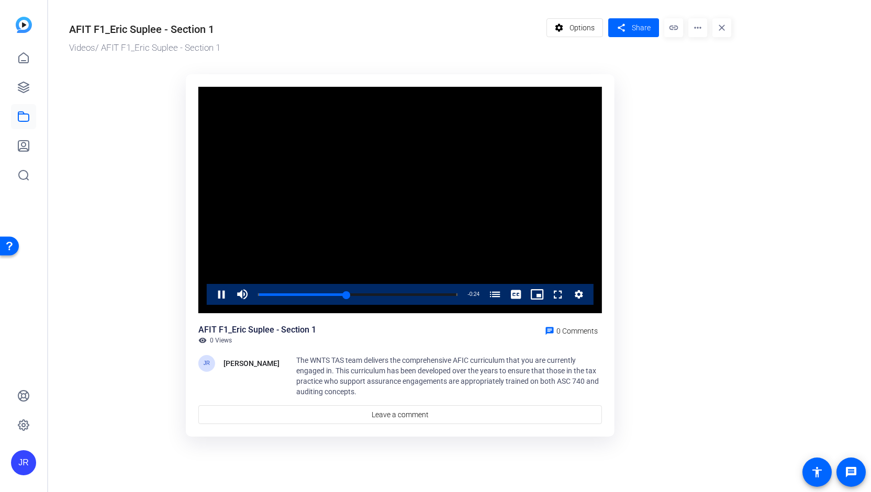
click at [347, 387] on span "The WNTS TAS team delivers the comprehensive AFIC curriculum that you are curre…" at bounding box center [447, 376] width 302 height 40
click at [20, 120] on icon at bounding box center [23, 116] width 13 height 13
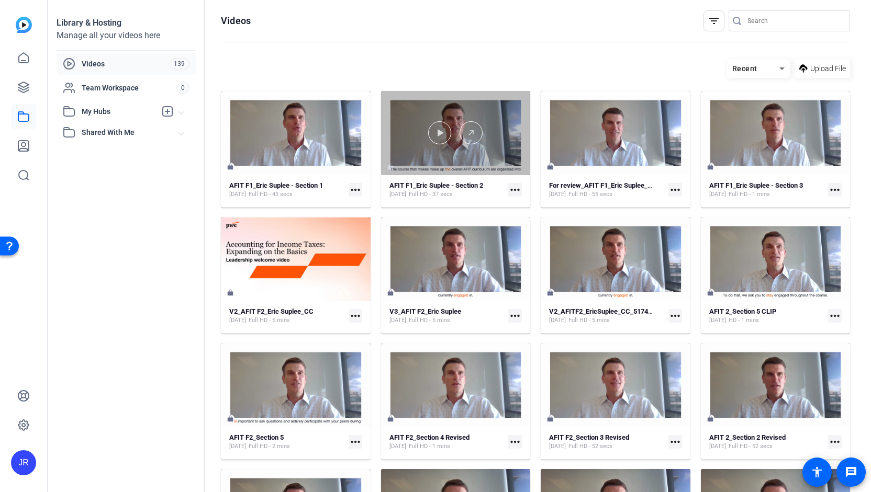
click at [482, 145] on div at bounding box center [456, 133] width 150 height 84
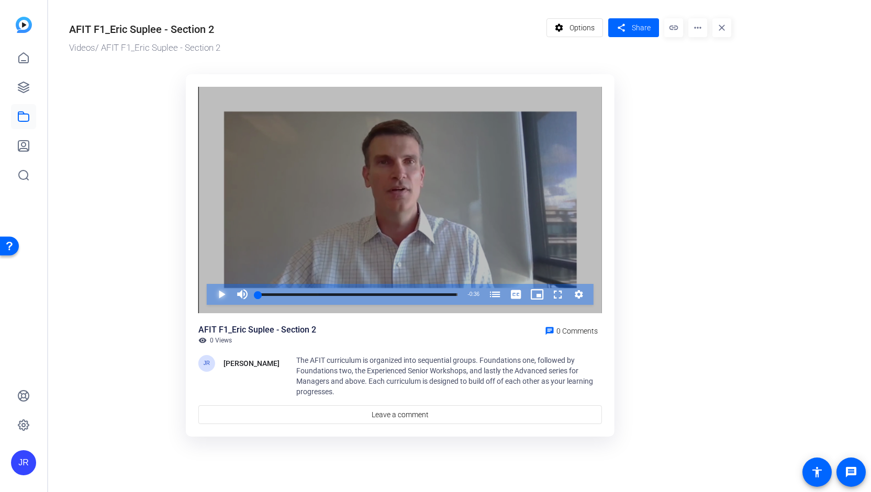
click at [211, 298] on span "Video Player" at bounding box center [211, 294] width 0 height 21
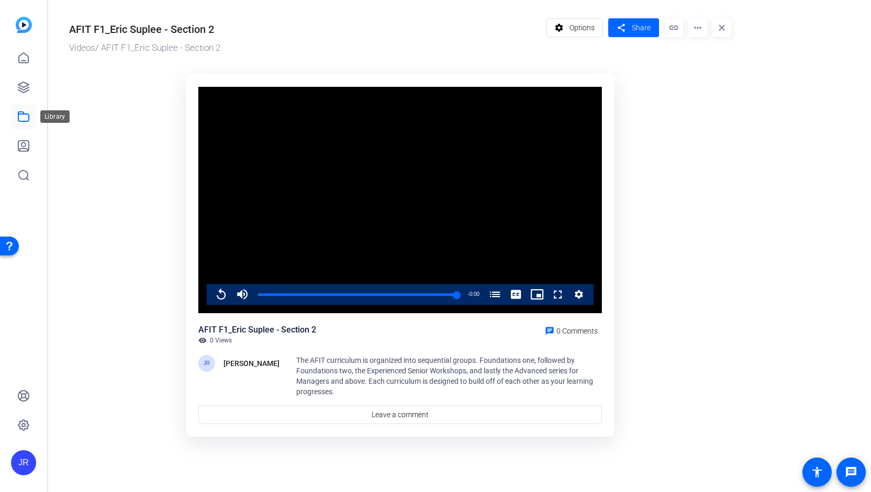
click at [20, 114] on icon at bounding box center [23, 116] width 10 height 9
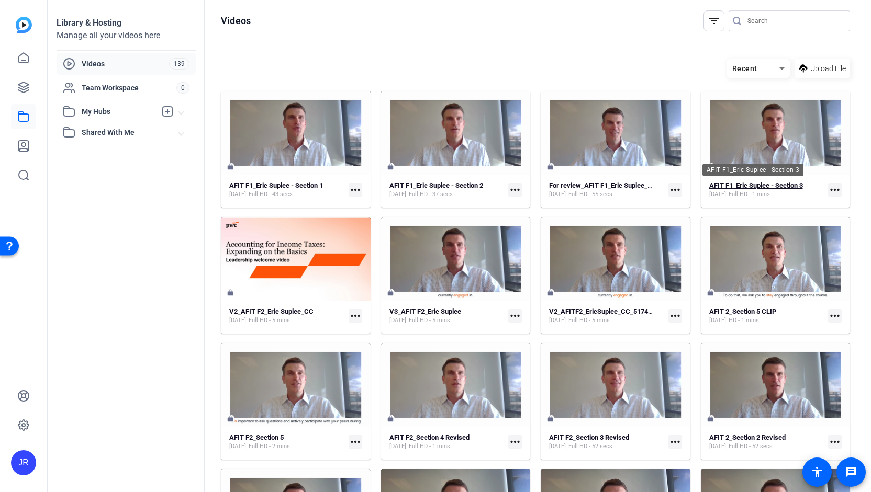
click at [761, 185] on strong "AFIT F1_Eric Suplee - Section 3" at bounding box center [756, 186] width 94 height 8
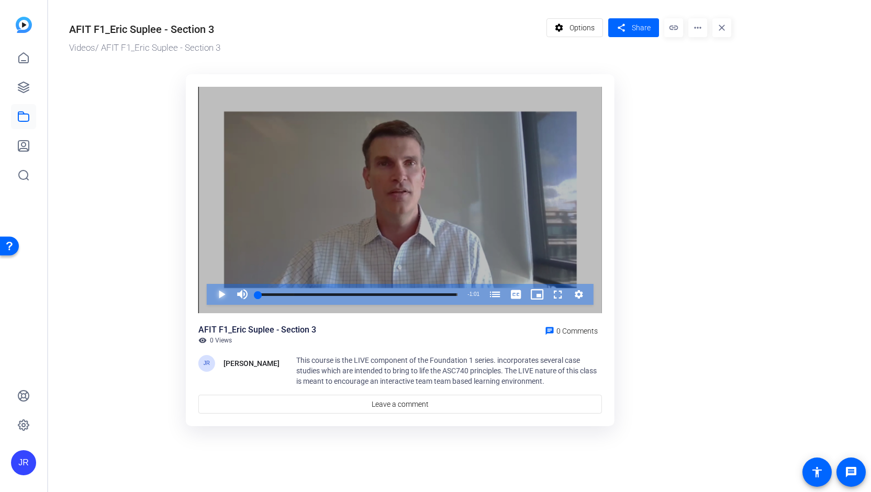
click at [211, 295] on span "Video Player" at bounding box center [211, 294] width 0 height 21
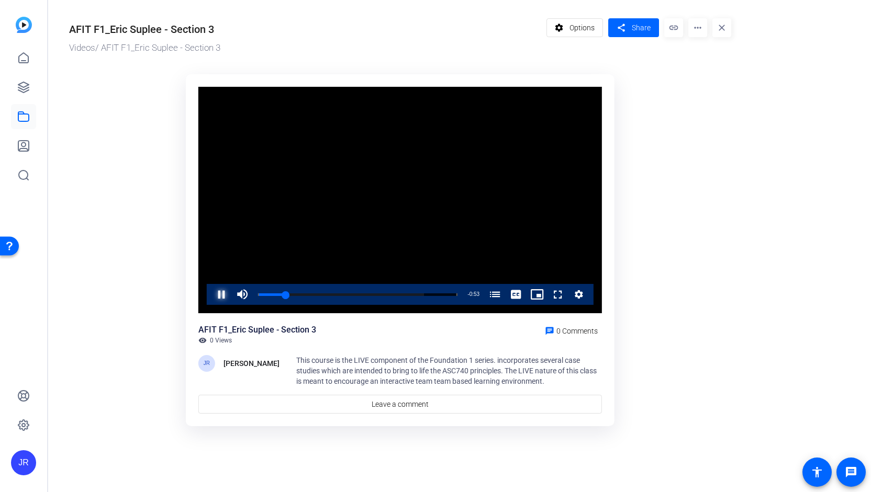
click at [211, 298] on span "Video Player" at bounding box center [211, 294] width 0 height 21
click at [697, 26] on mat-icon "more_horiz" at bounding box center [697, 27] width 19 height 19
click at [707, 57] on span "Edit in Creator" at bounding box center [719, 59] width 46 height 13
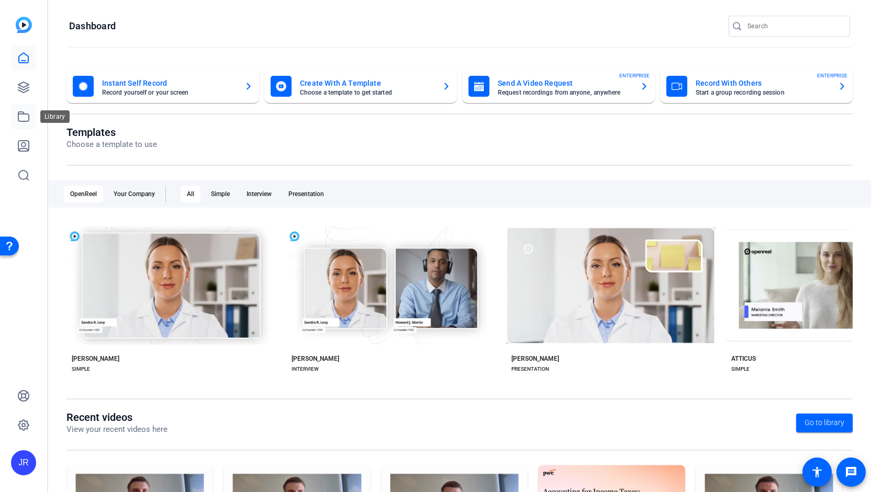
click at [21, 118] on icon at bounding box center [23, 116] width 13 height 13
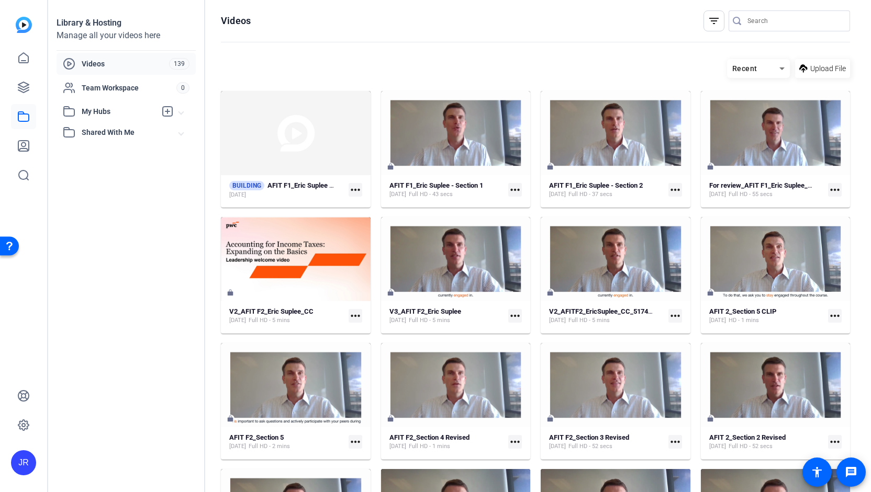
click at [780, 25] on input "Search" at bounding box center [794, 21] width 94 height 13
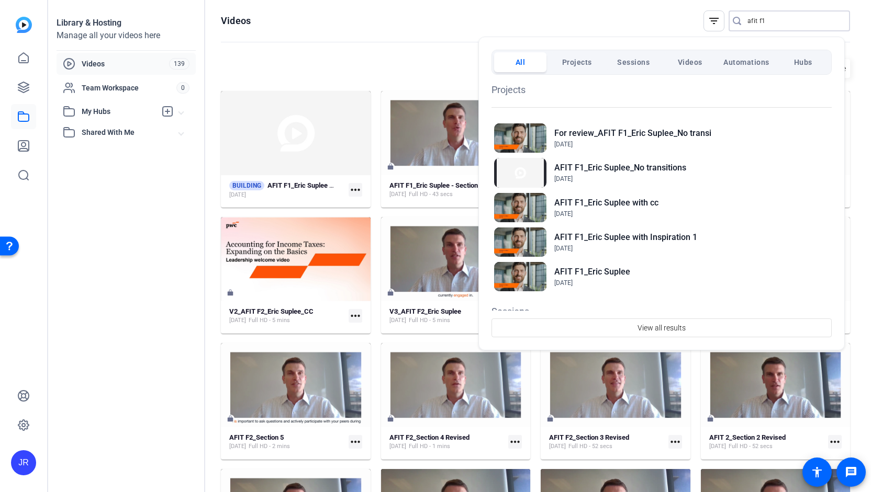
type input "afit f1"
click at [570, 59] on span "Projects" at bounding box center [577, 62] width 30 height 19
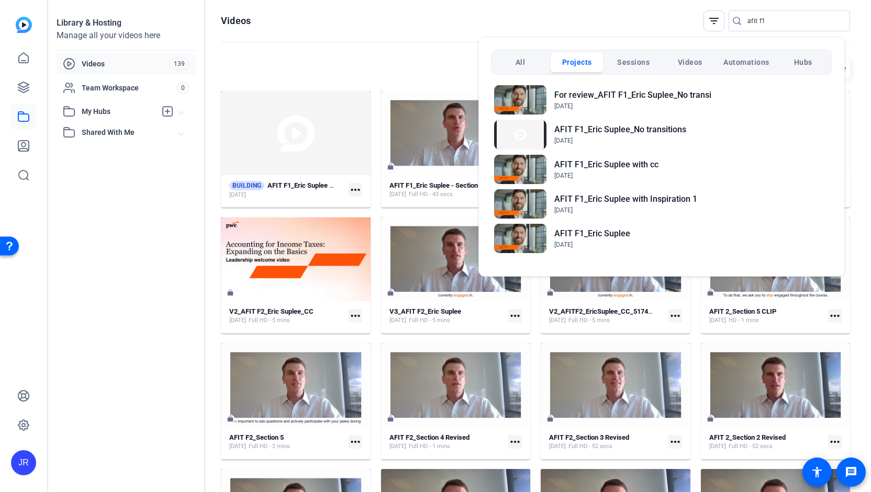
click at [693, 61] on span "Videos" at bounding box center [690, 62] width 25 height 19
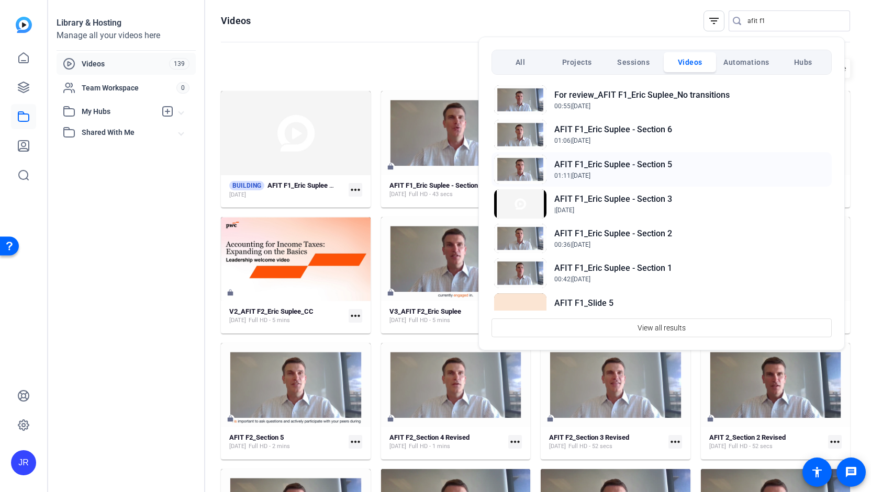
click at [656, 166] on h2 "AFIT F1_Eric Suplee - Section 5" at bounding box center [613, 165] width 118 height 13
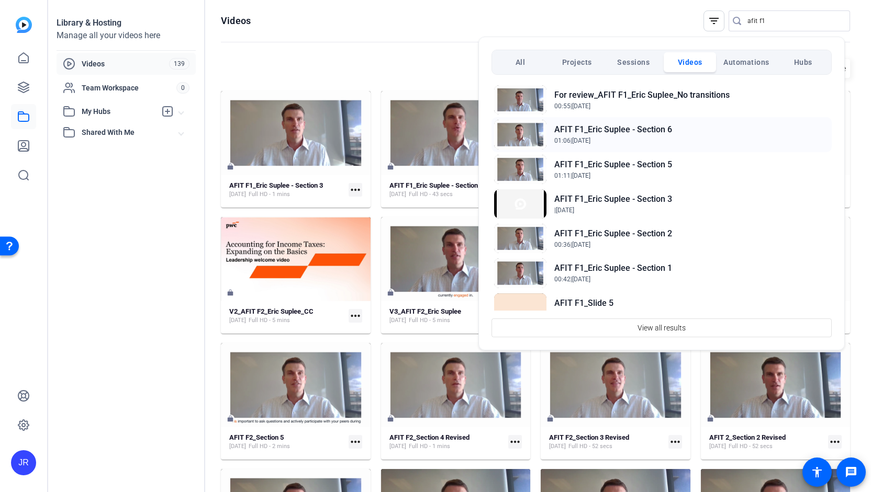
click at [609, 130] on h2 "AFIT F1_Eric Suplee - Section 6" at bounding box center [613, 129] width 118 height 13
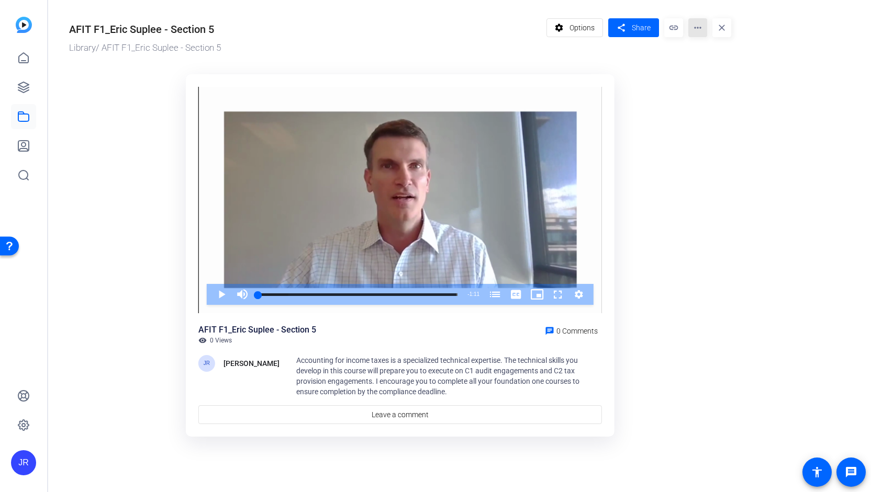
click at [697, 28] on mat-icon "more_horiz" at bounding box center [697, 27] width 19 height 19
click at [711, 60] on span "Edit in Creator" at bounding box center [717, 59] width 43 height 13
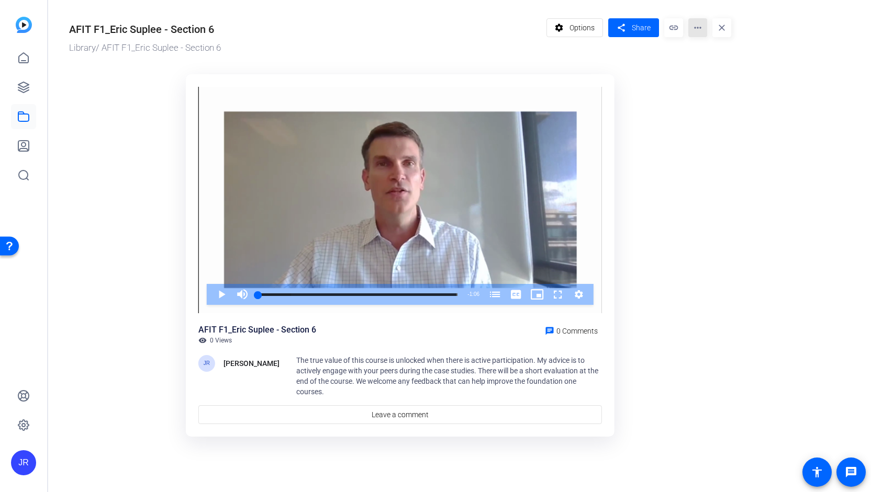
click at [696, 31] on mat-icon "more_horiz" at bounding box center [697, 27] width 19 height 19
click at [710, 59] on span "Edit in Creator" at bounding box center [717, 59] width 43 height 13
